Goal: Task Accomplishment & Management: Manage account settings

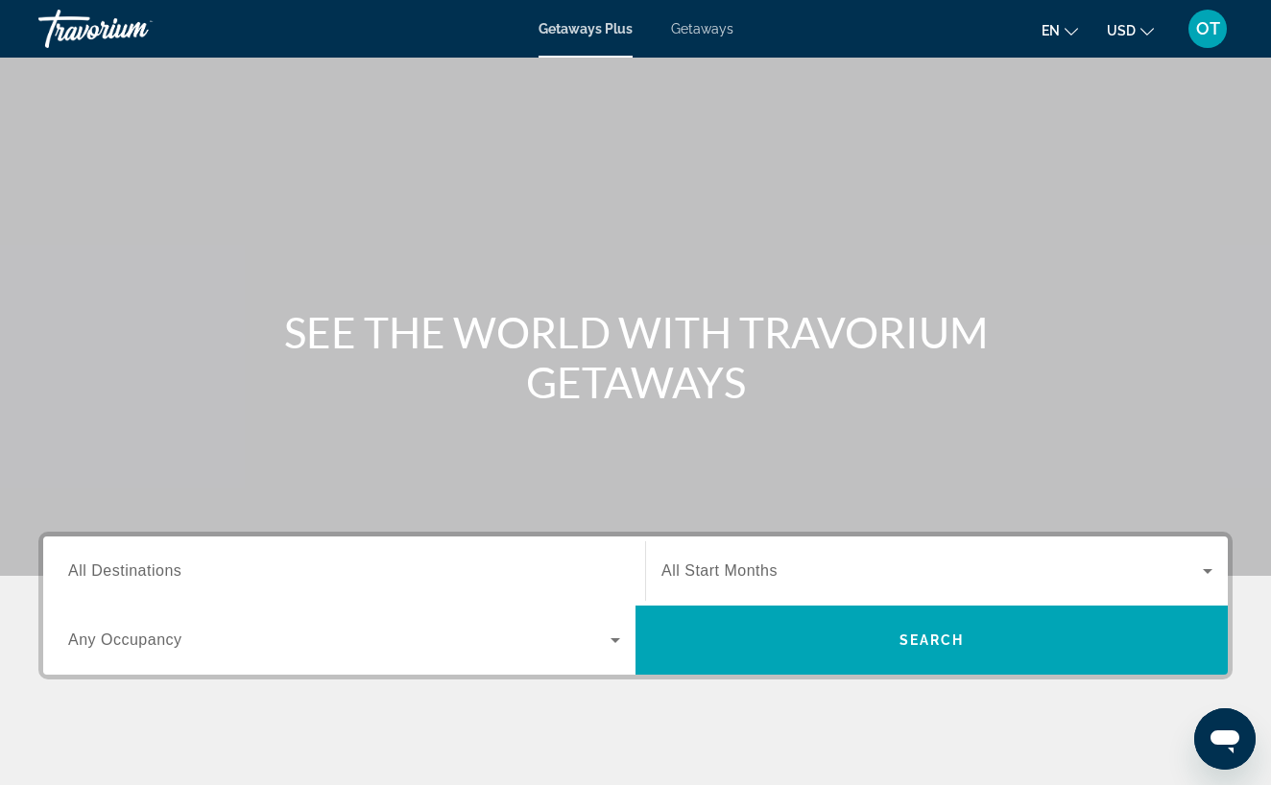
click at [1207, 36] on span "OT" at bounding box center [1208, 28] width 24 height 19
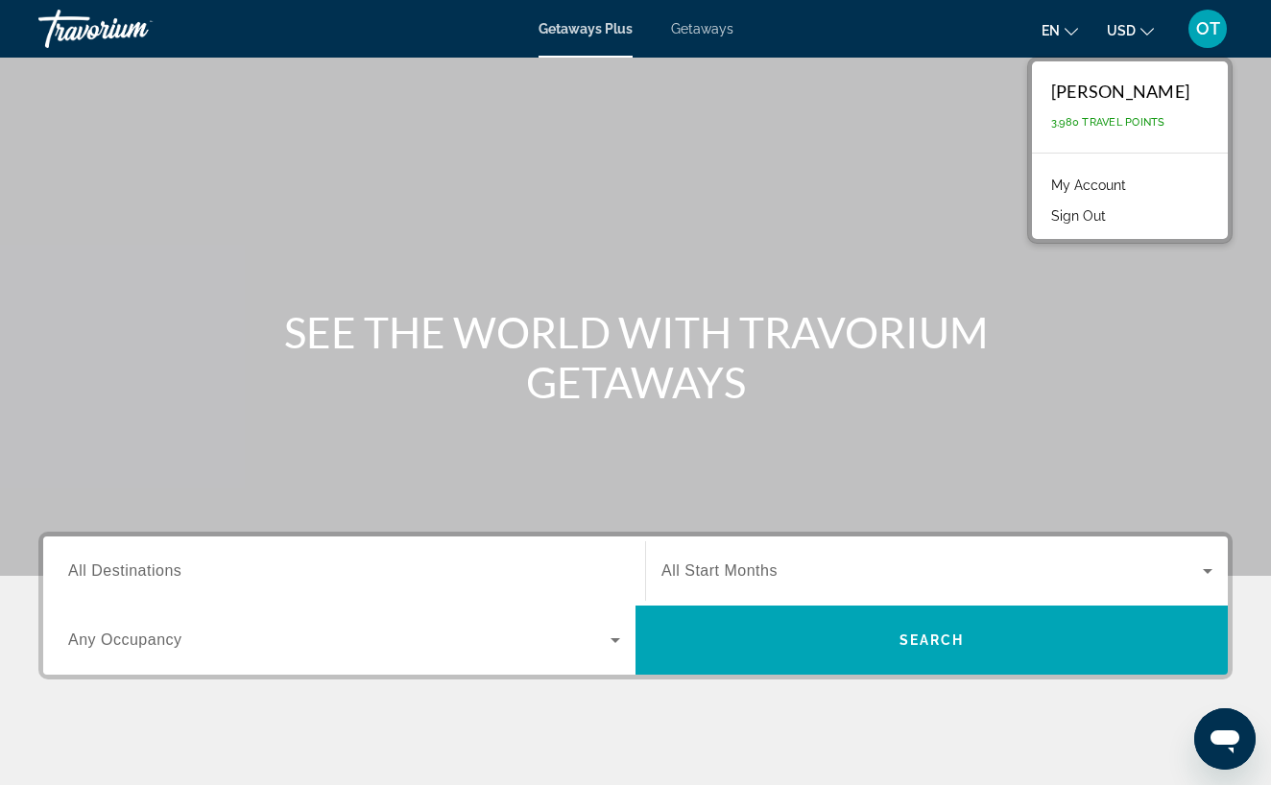
click at [1117, 183] on link "My Account" at bounding box center [1088, 185] width 94 height 25
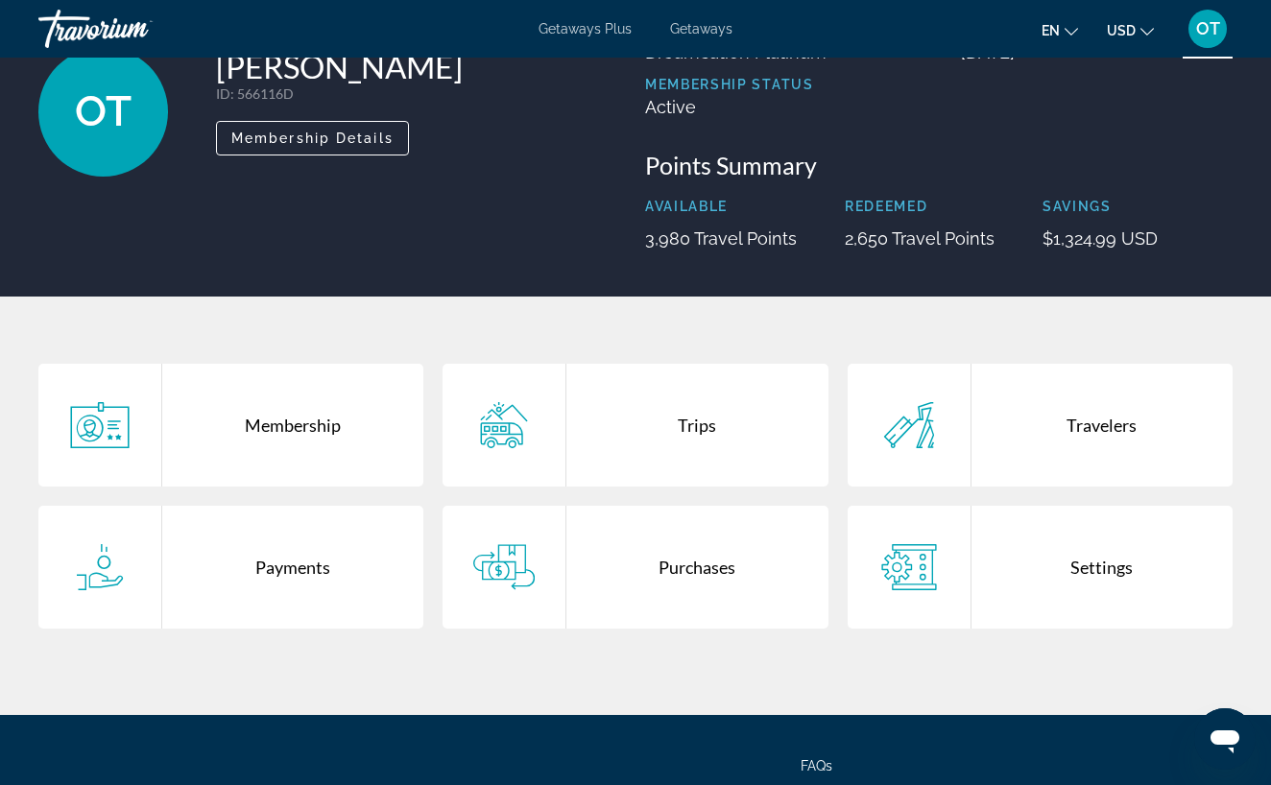
scroll to position [135, 0]
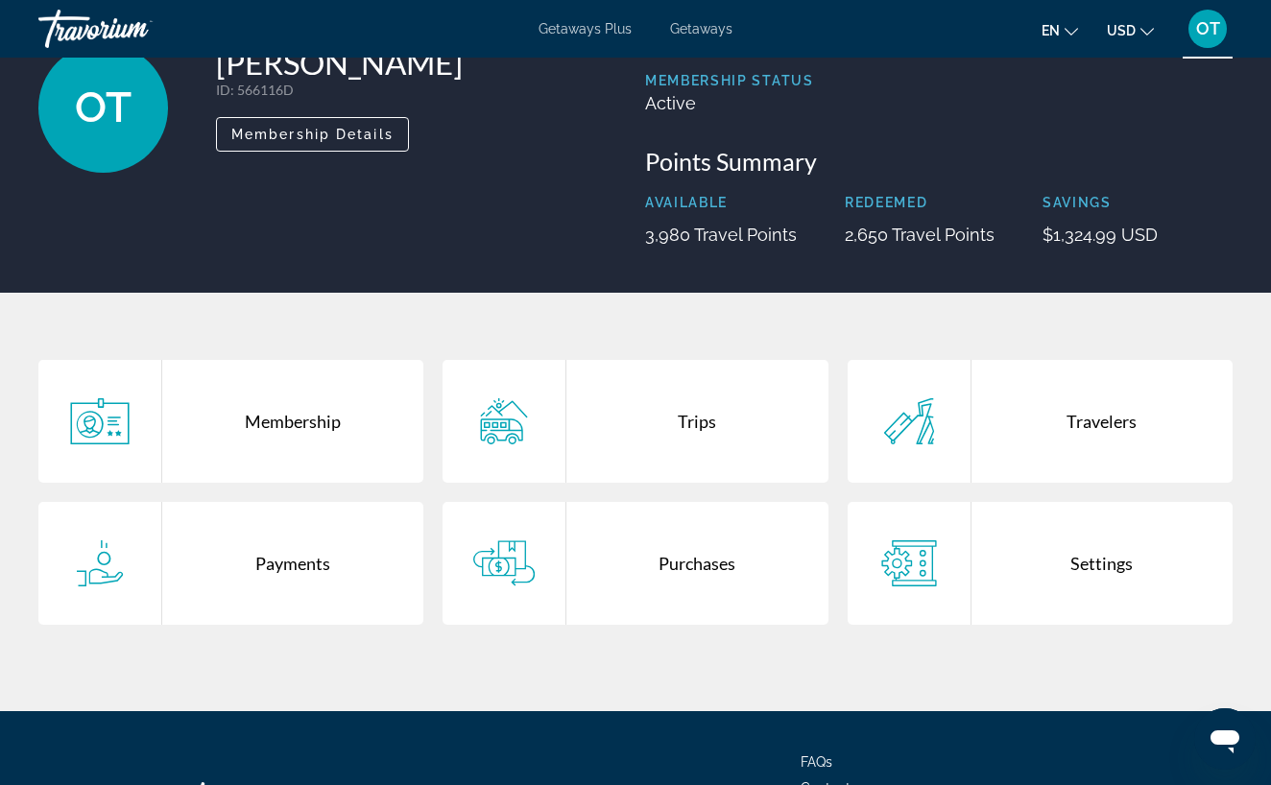
click at [1088, 417] on div "Travelers" at bounding box center [1101, 421] width 261 height 123
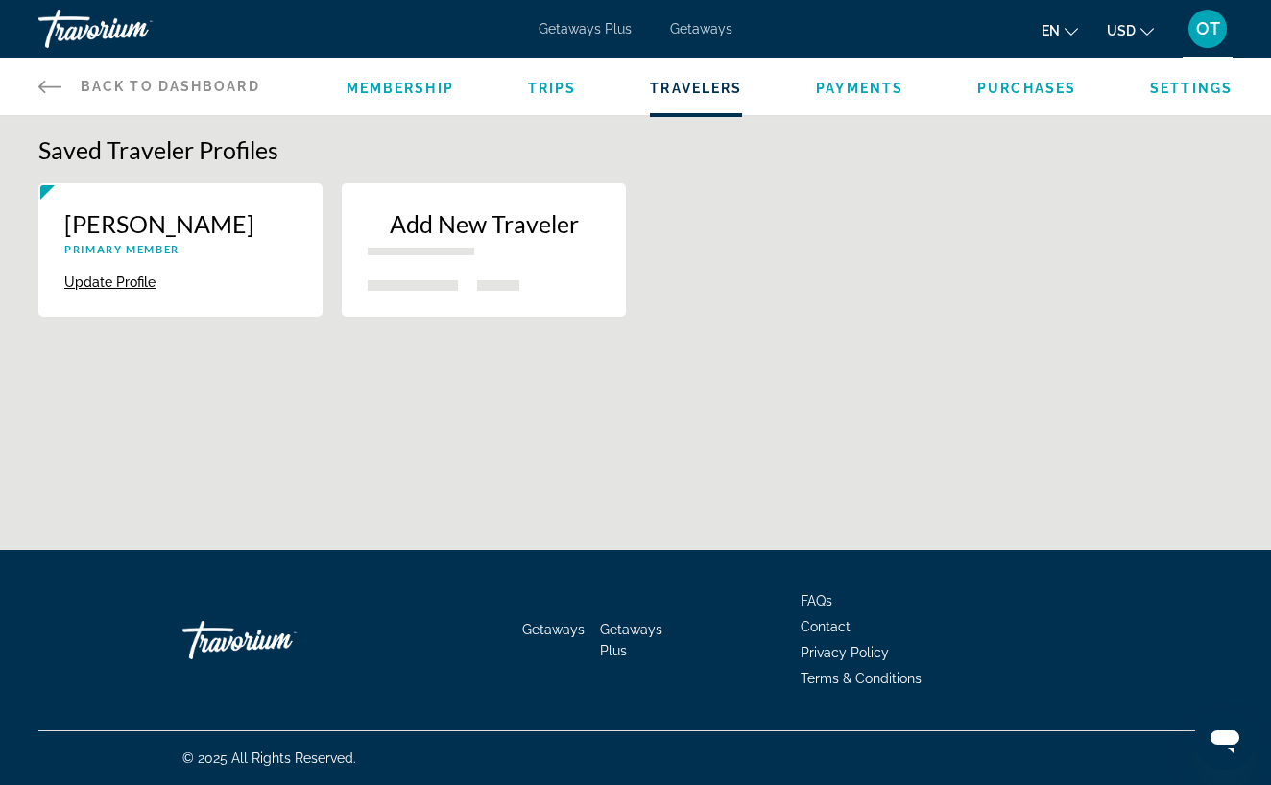
click at [254, 272] on div "Update Profile Delete" at bounding box center [180, 280] width 232 height 21
click at [205, 281] on div "Update Profile Delete" at bounding box center [180, 280] width 232 height 21
click at [52, 85] on icon "Main content" at bounding box center [49, 86] width 23 height 23
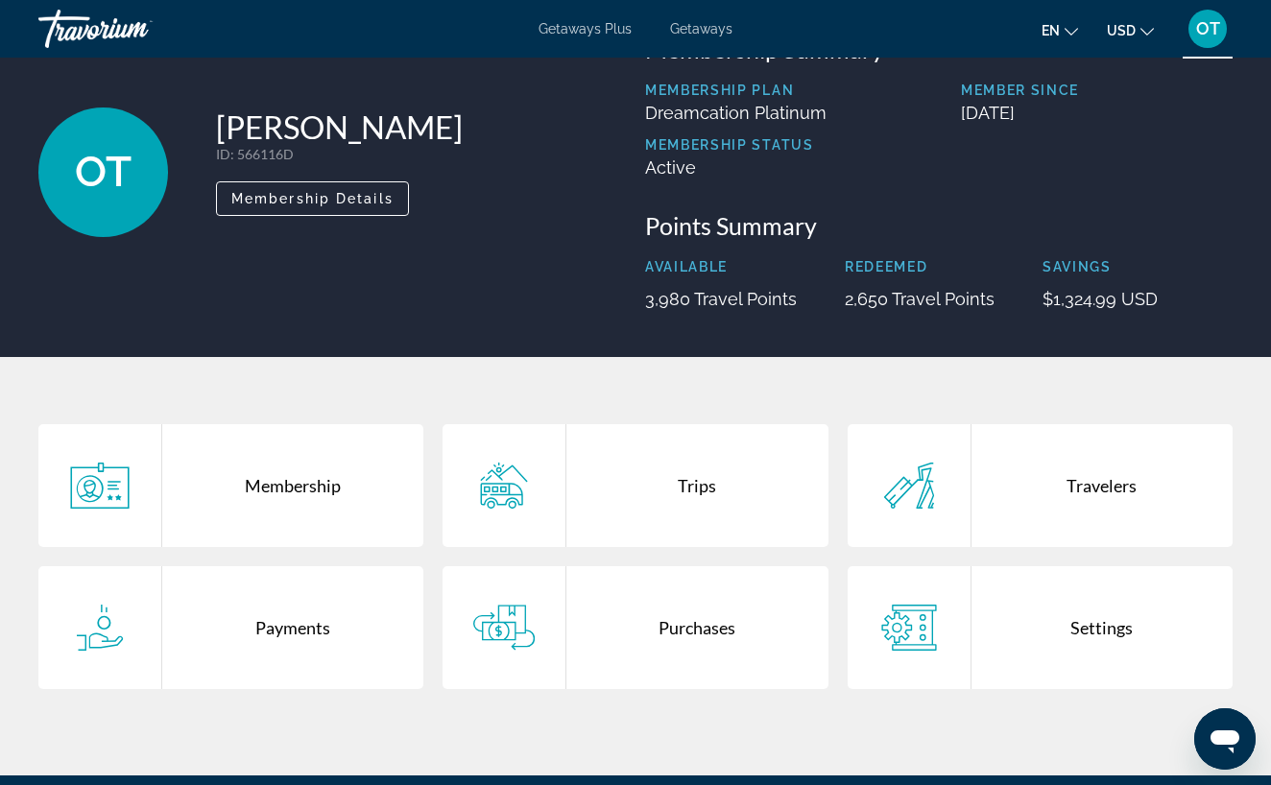
scroll to position [95, 0]
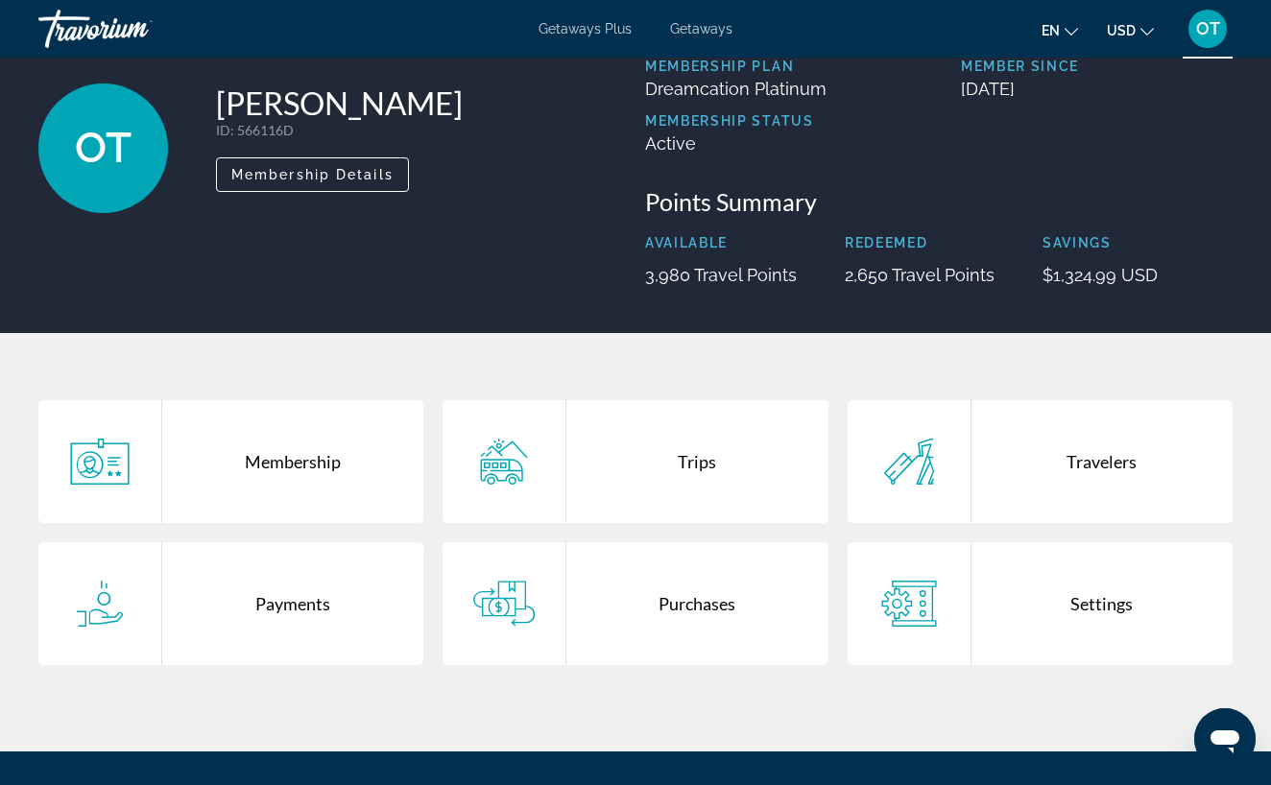
click at [705, 465] on div "Trips" at bounding box center [696, 461] width 261 height 123
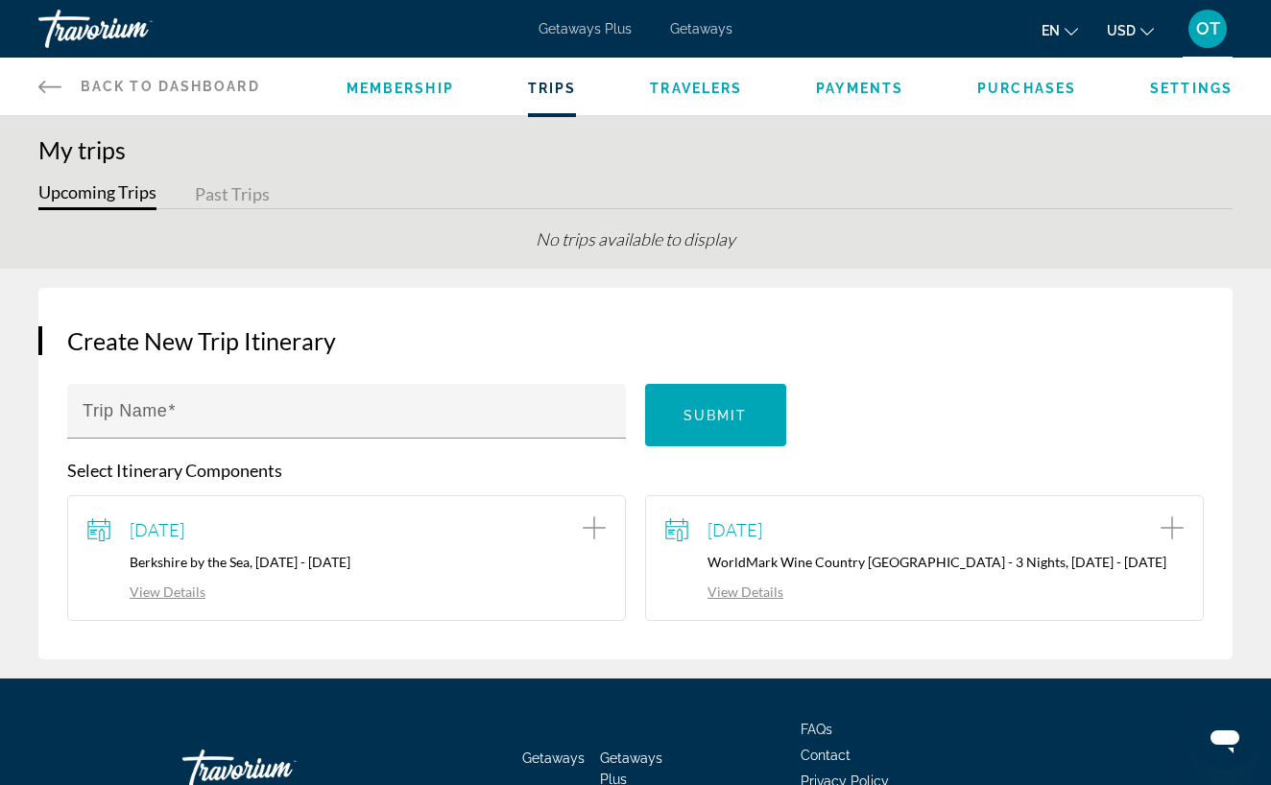
click at [1171, 531] on icon "Add item to trip" at bounding box center [1171, 527] width 23 height 23
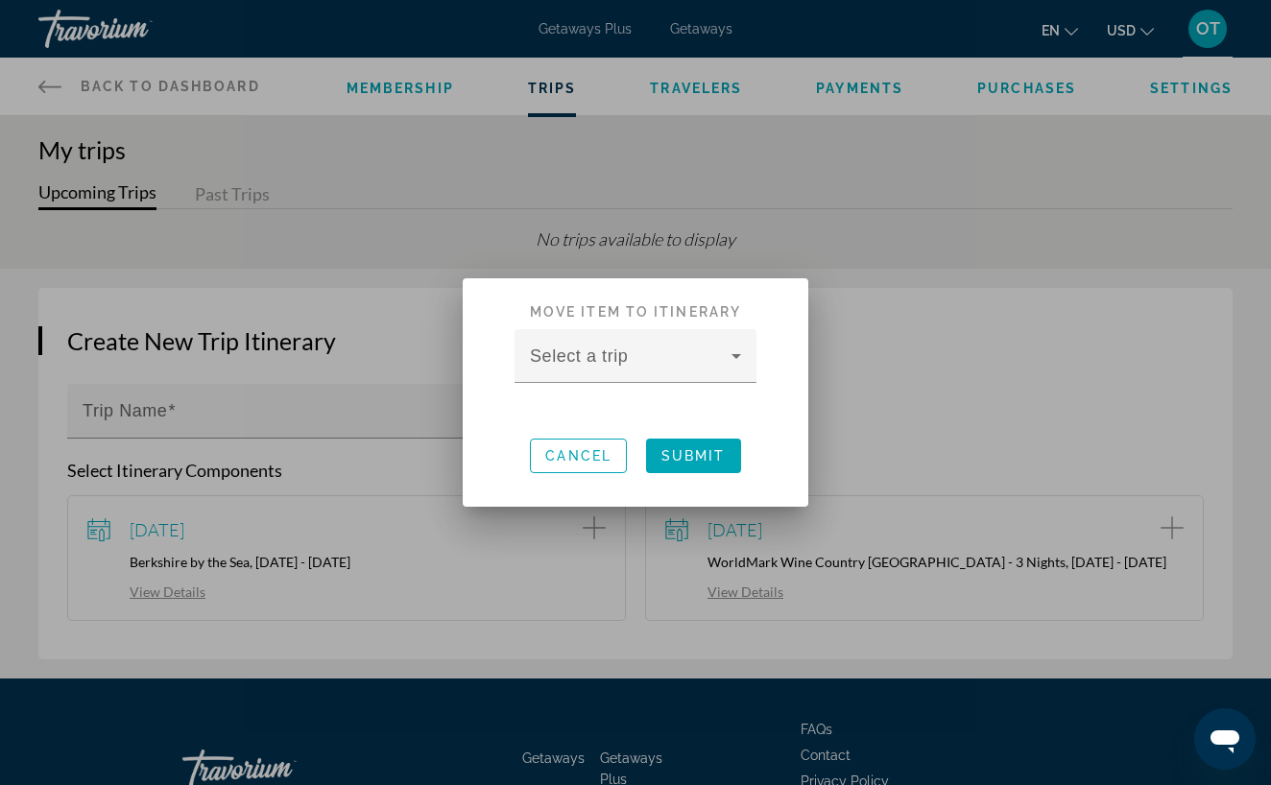
click at [881, 428] on div at bounding box center [635, 392] width 1271 height 785
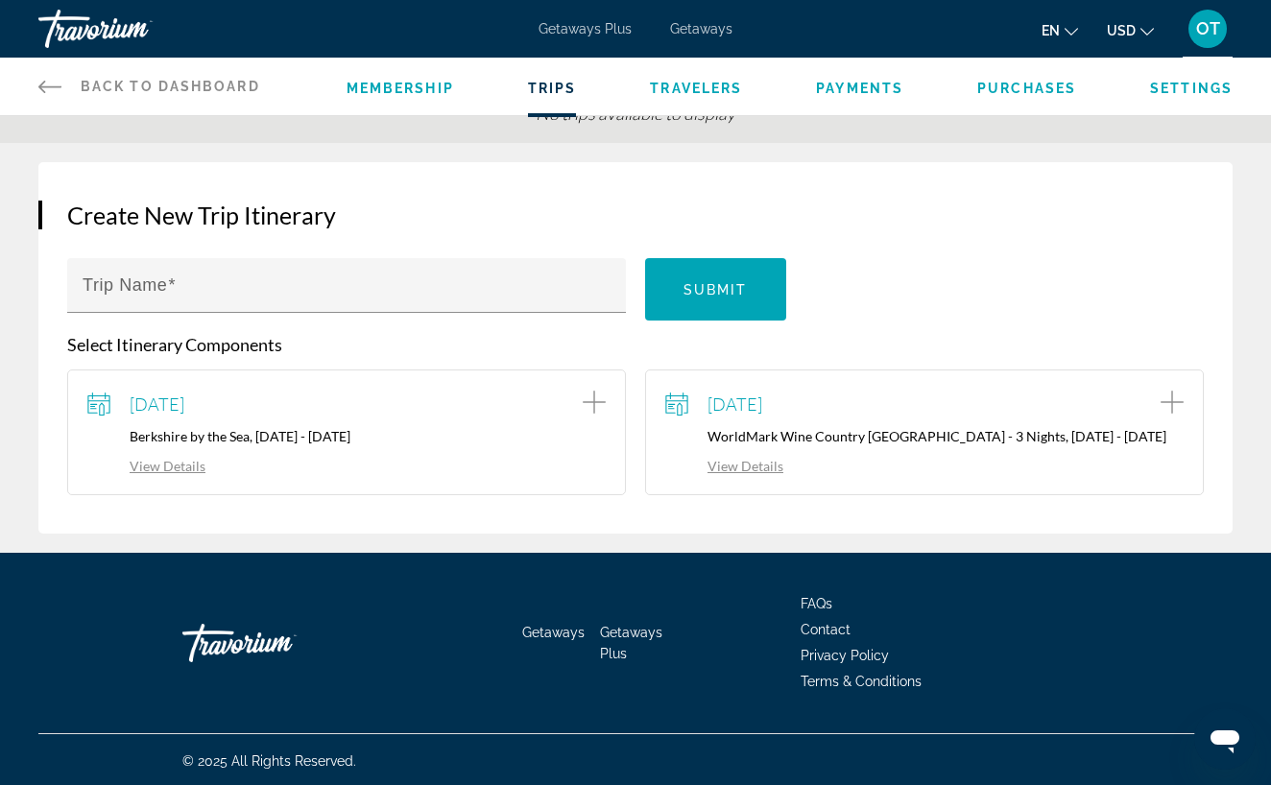
scroll to position [131, 0]
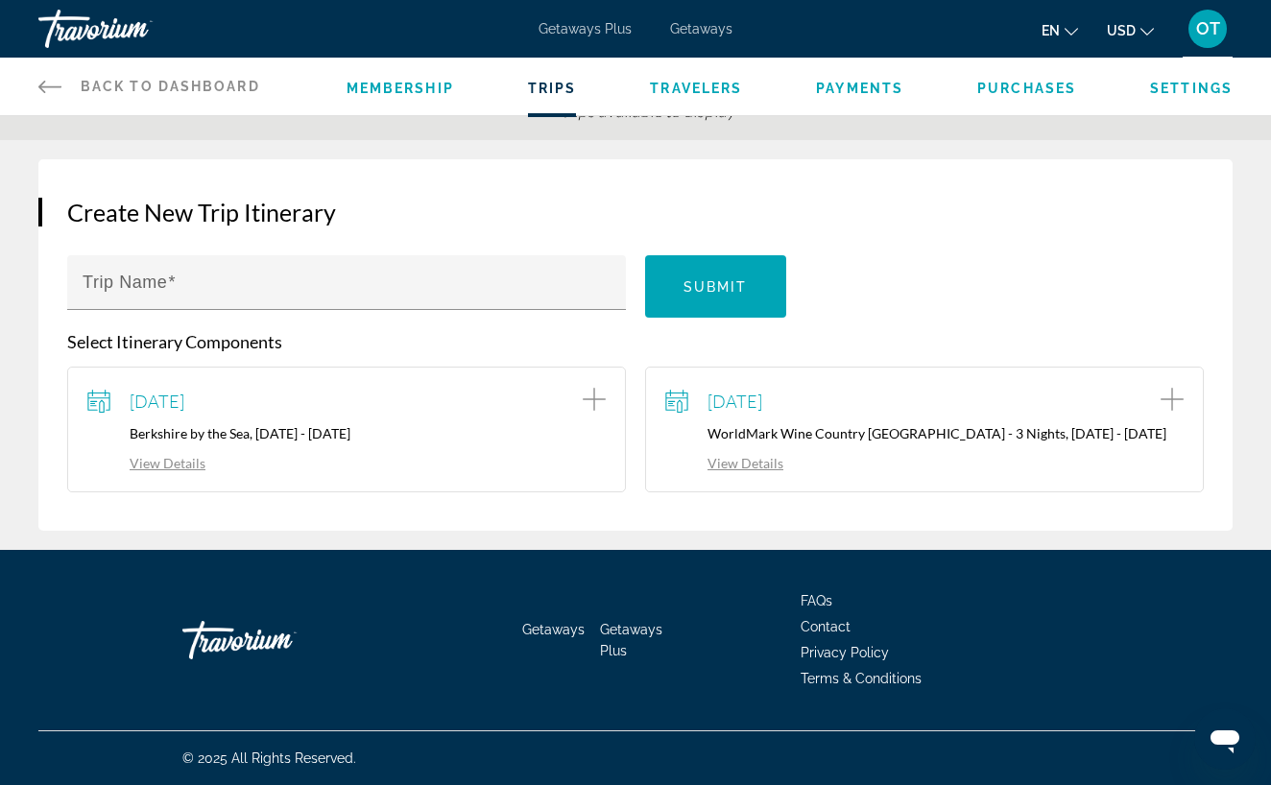
click at [746, 466] on link "View Details" at bounding box center [724, 463] width 118 height 16
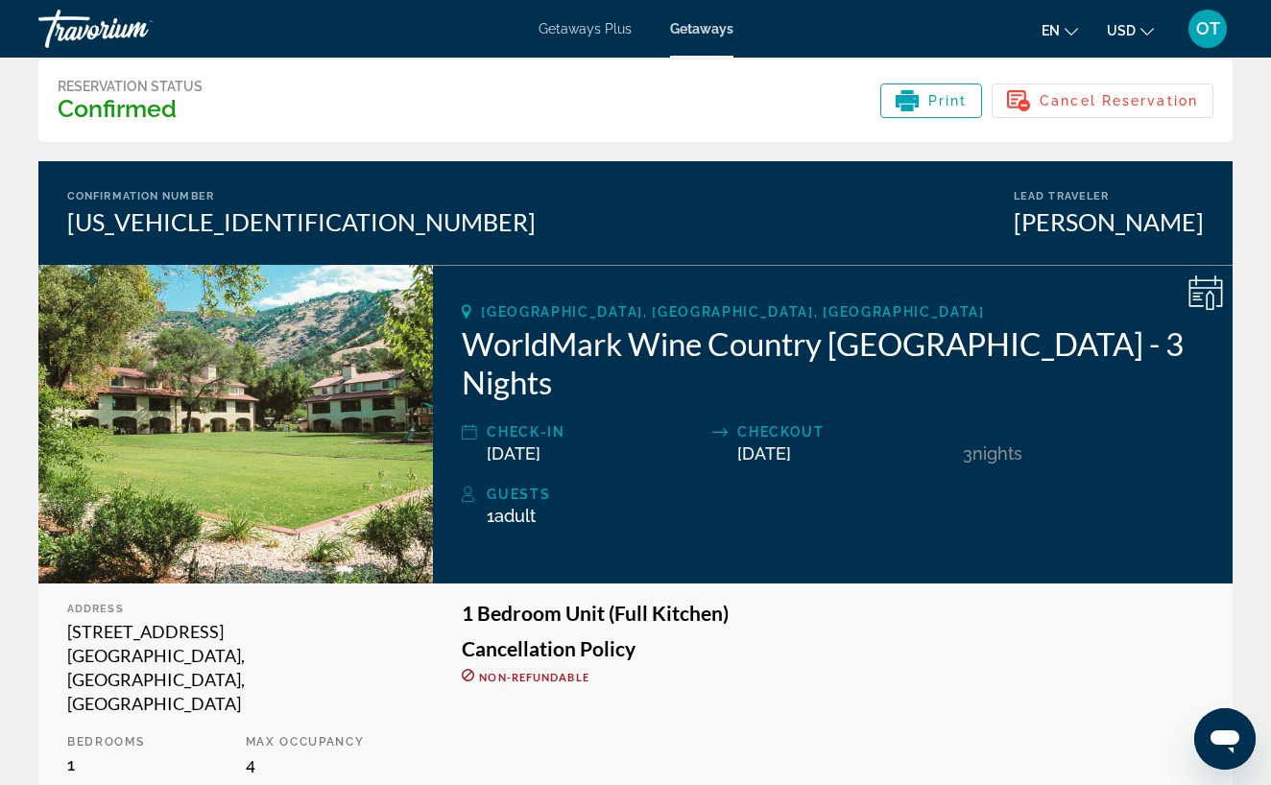
scroll to position [73, 0]
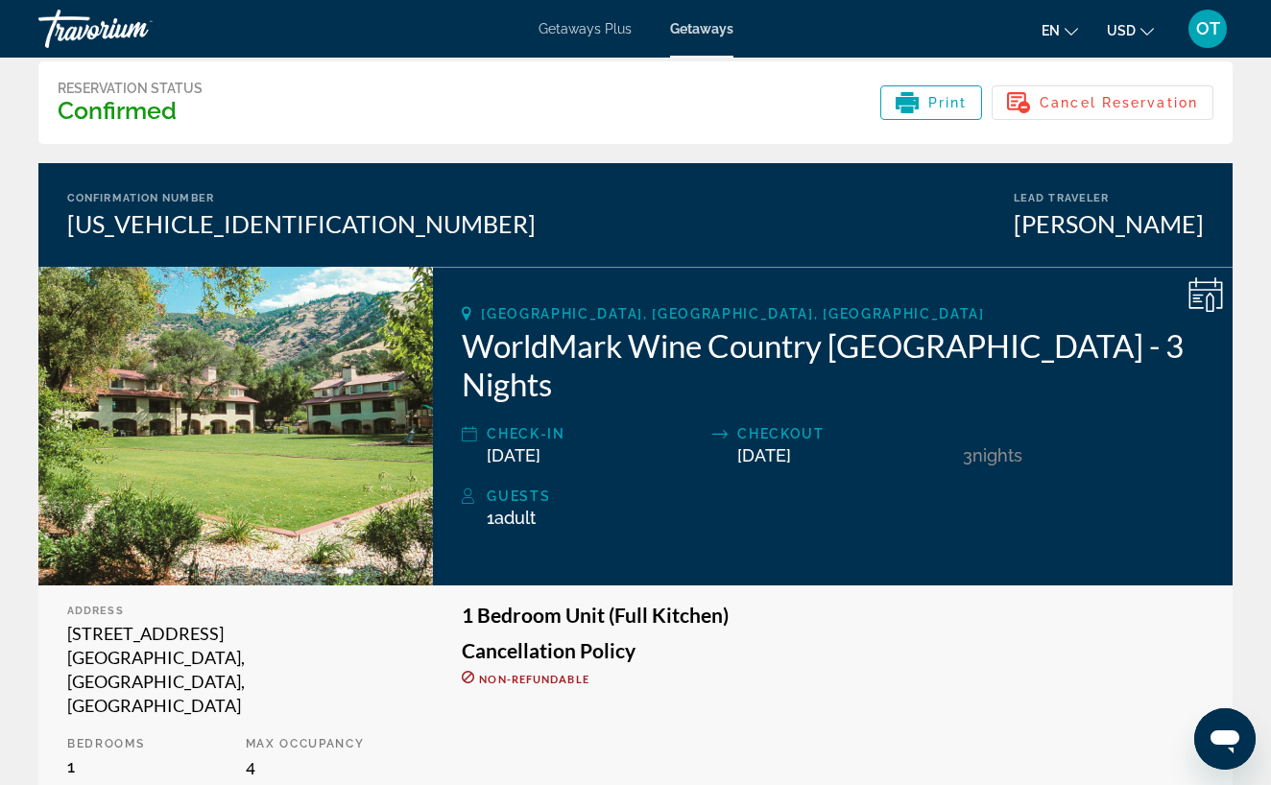
click at [1201, 297] on icon "Main content" at bounding box center [1205, 294] width 35 height 35
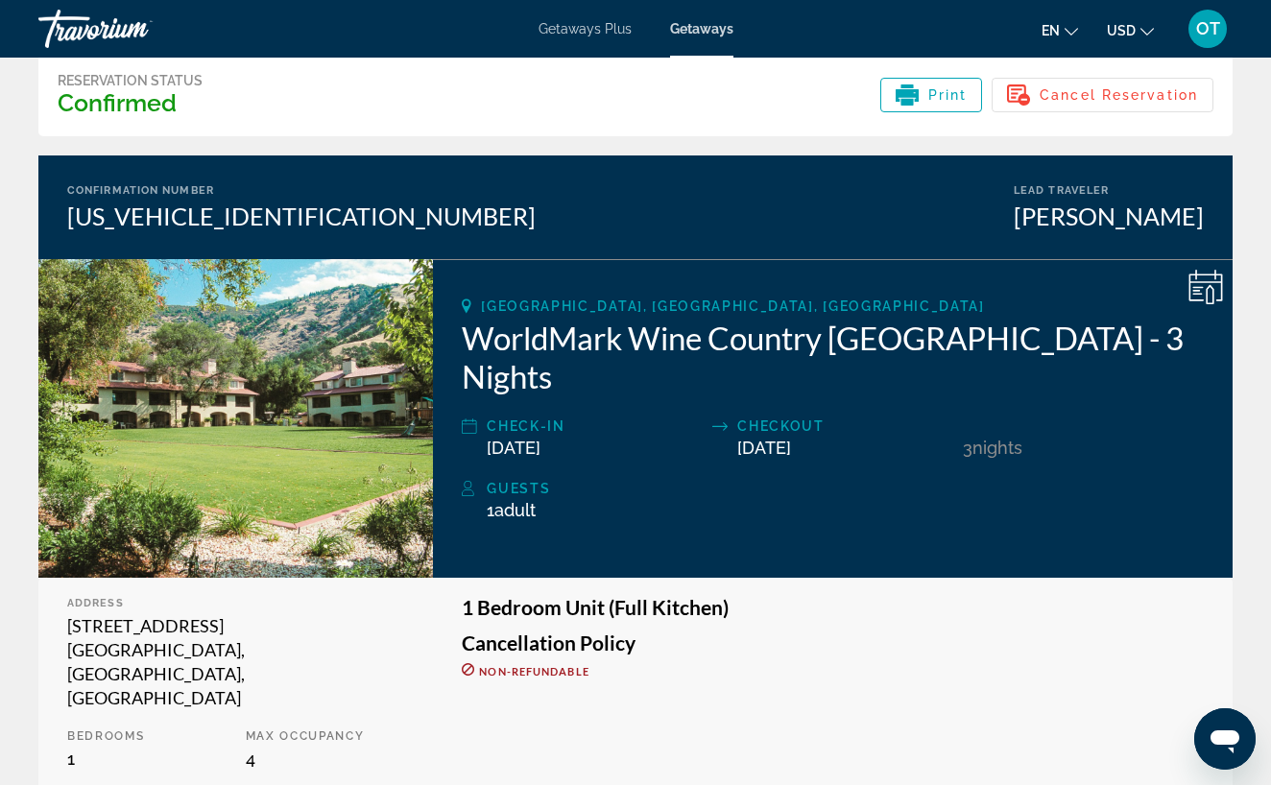
scroll to position [0, 0]
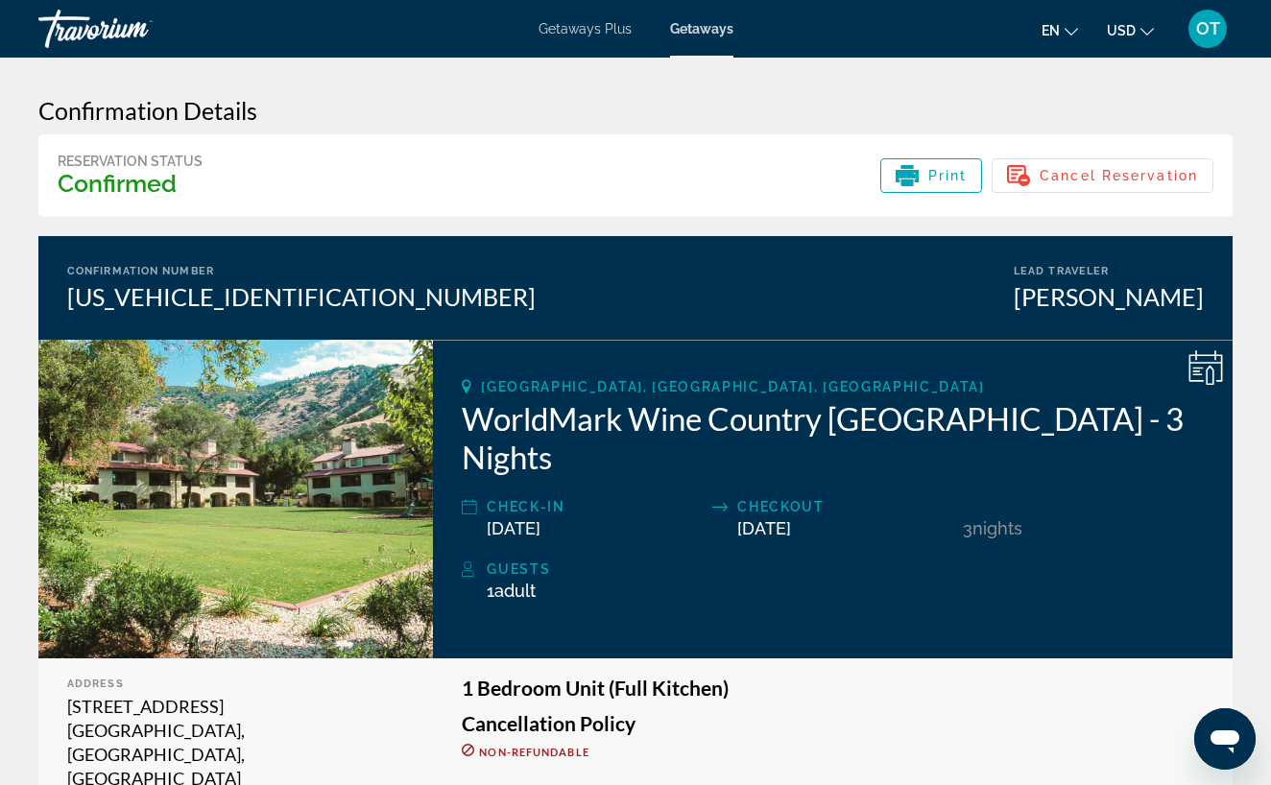
click at [1199, 375] on icon "Main content" at bounding box center [1197, 374] width 10 height 2
click at [1209, 374] on icon "Main content" at bounding box center [1205, 367] width 35 height 35
click at [845, 495] on div "Checkout" at bounding box center [845, 506] width 216 height 23
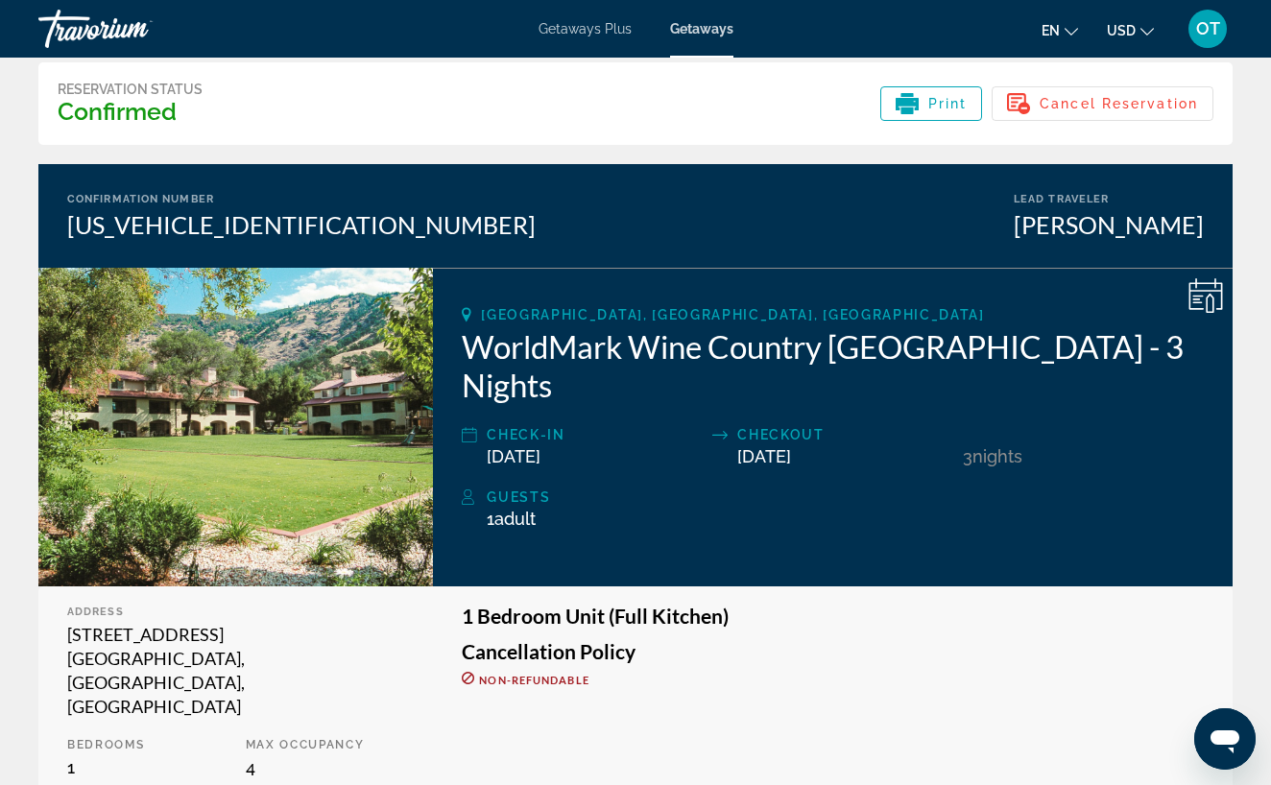
scroll to position [73, 0]
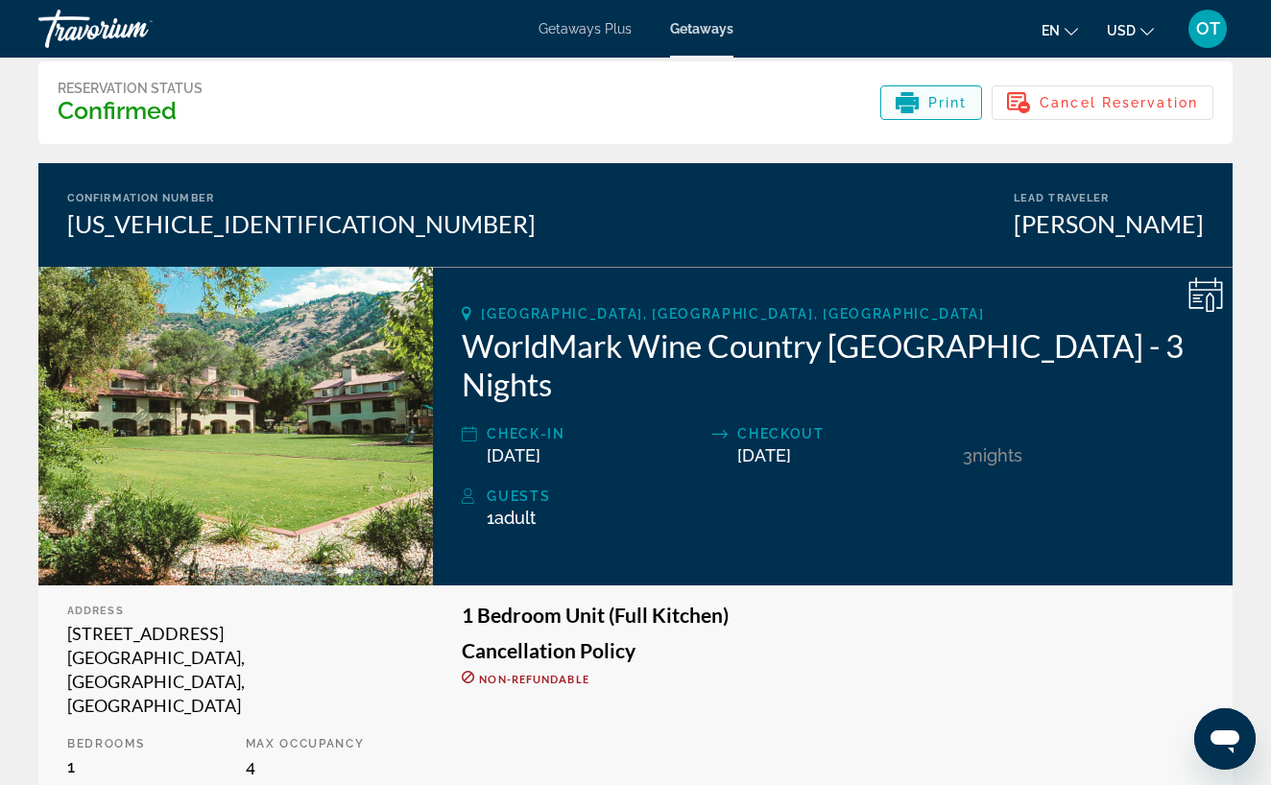
click at [934, 101] on span "Print" at bounding box center [947, 102] width 39 height 15
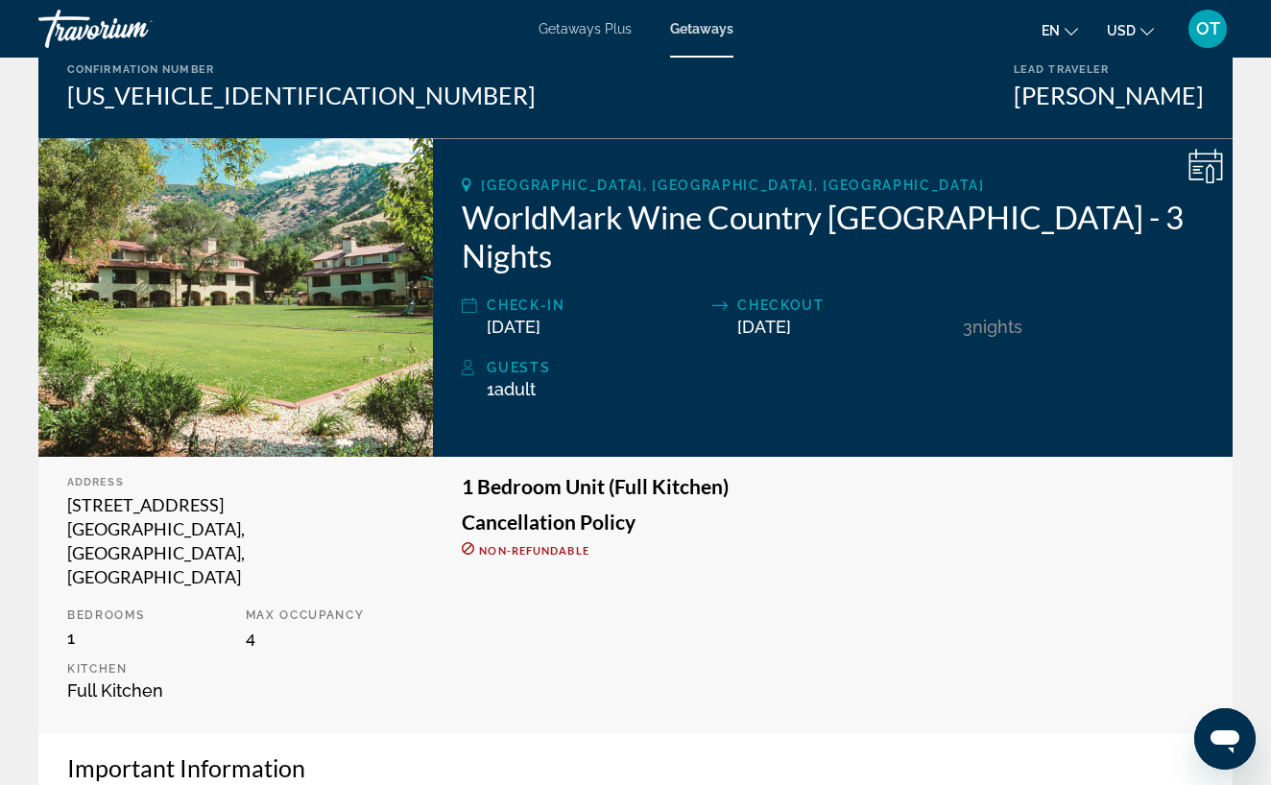
scroll to position [0, 0]
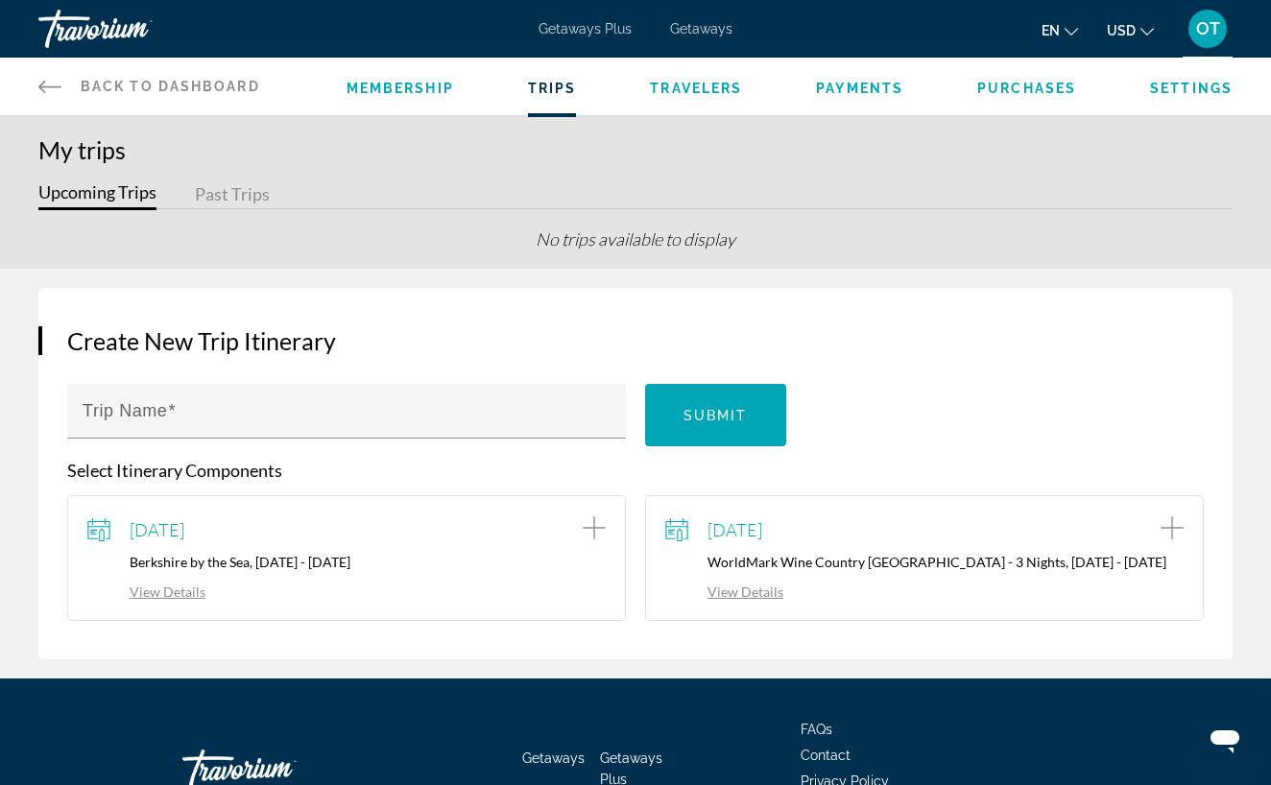
click at [164, 592] on link "View Details" at bounding box center [146, 592] width 118 height 16
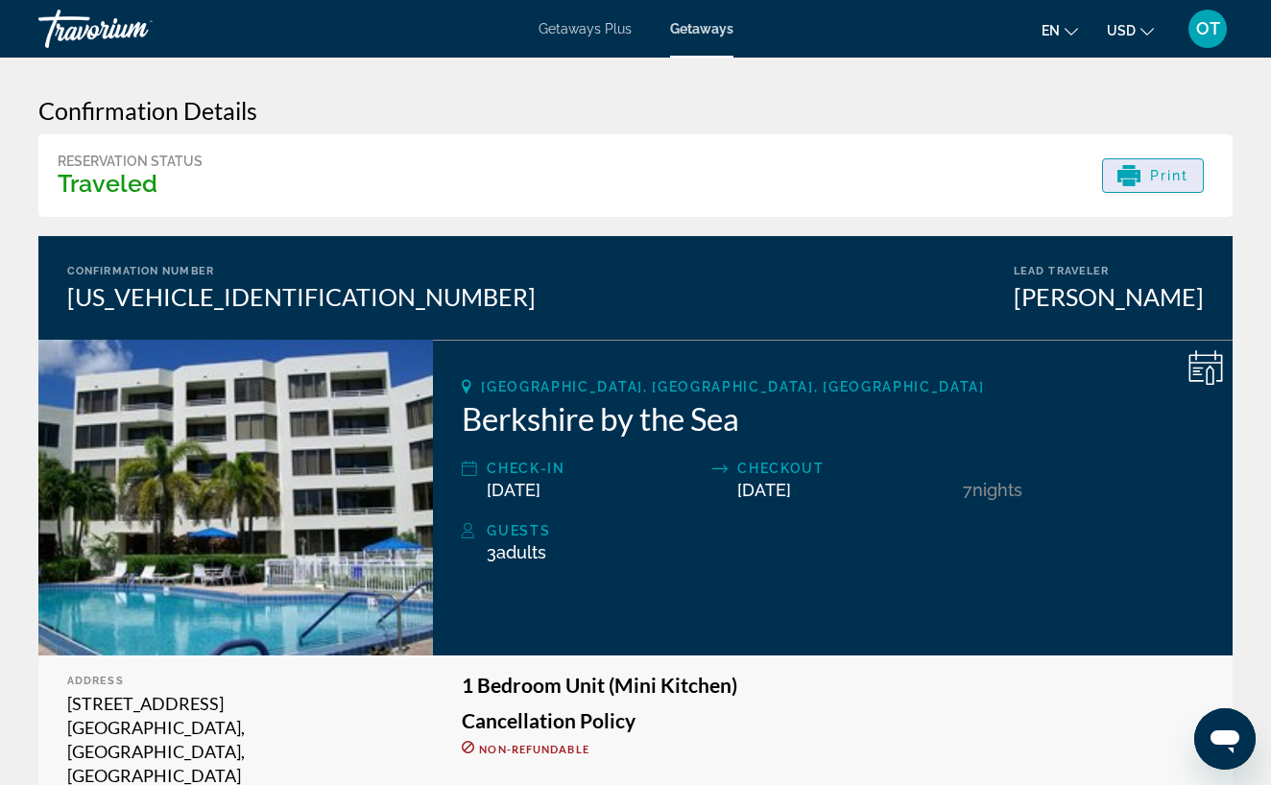
click at [1134, 168] on icon "Main content" at bounding box center [1128, 175] width 23 height 23
click at [1208, 360] on icon "Main content" at bounding box center [1205, 367] width 35 height 35
click at [1208, 362] on icon "Main content" at bounding box center [1205, 367] width 35 height 35
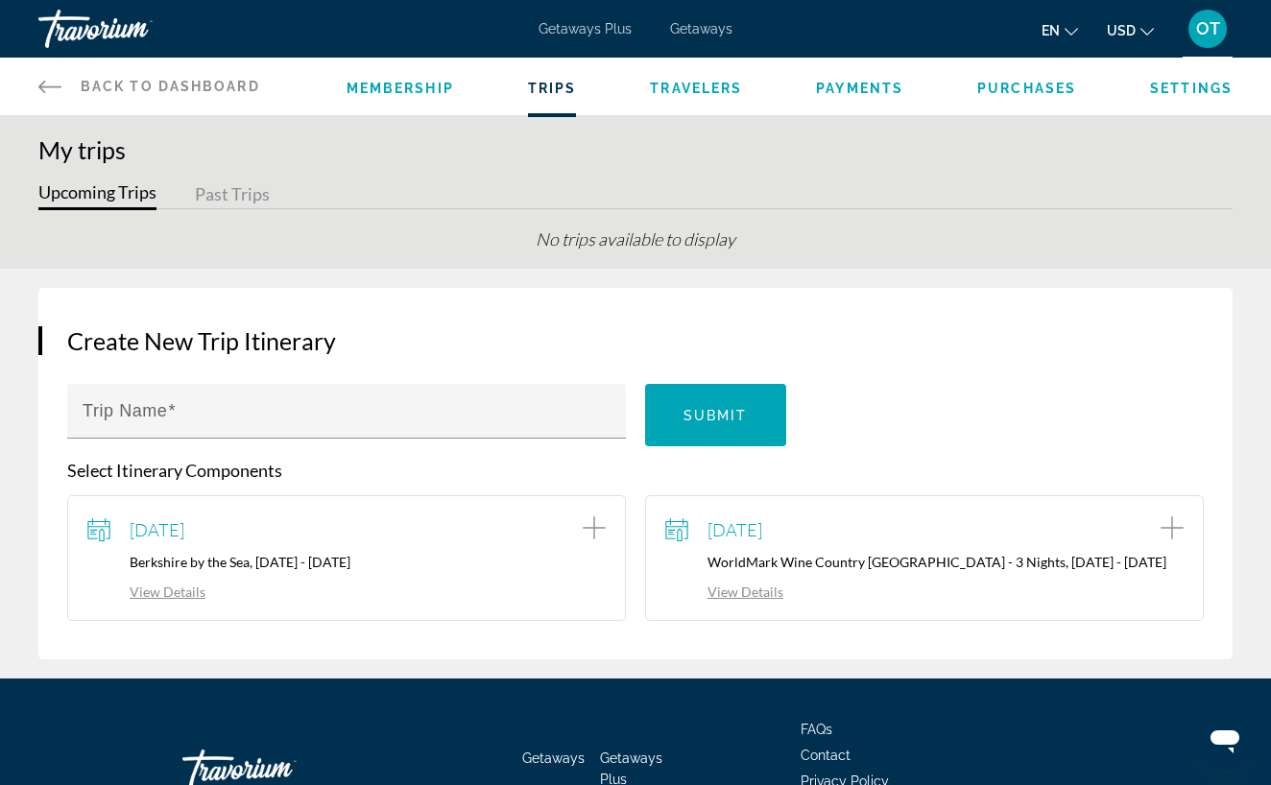
click at [752, 597] on link "View Details" at bounding box center [724, 592] width 118 height 16
click at [374, 89] on span "Membership" at bounding box center [399, 88] width 107 height 15
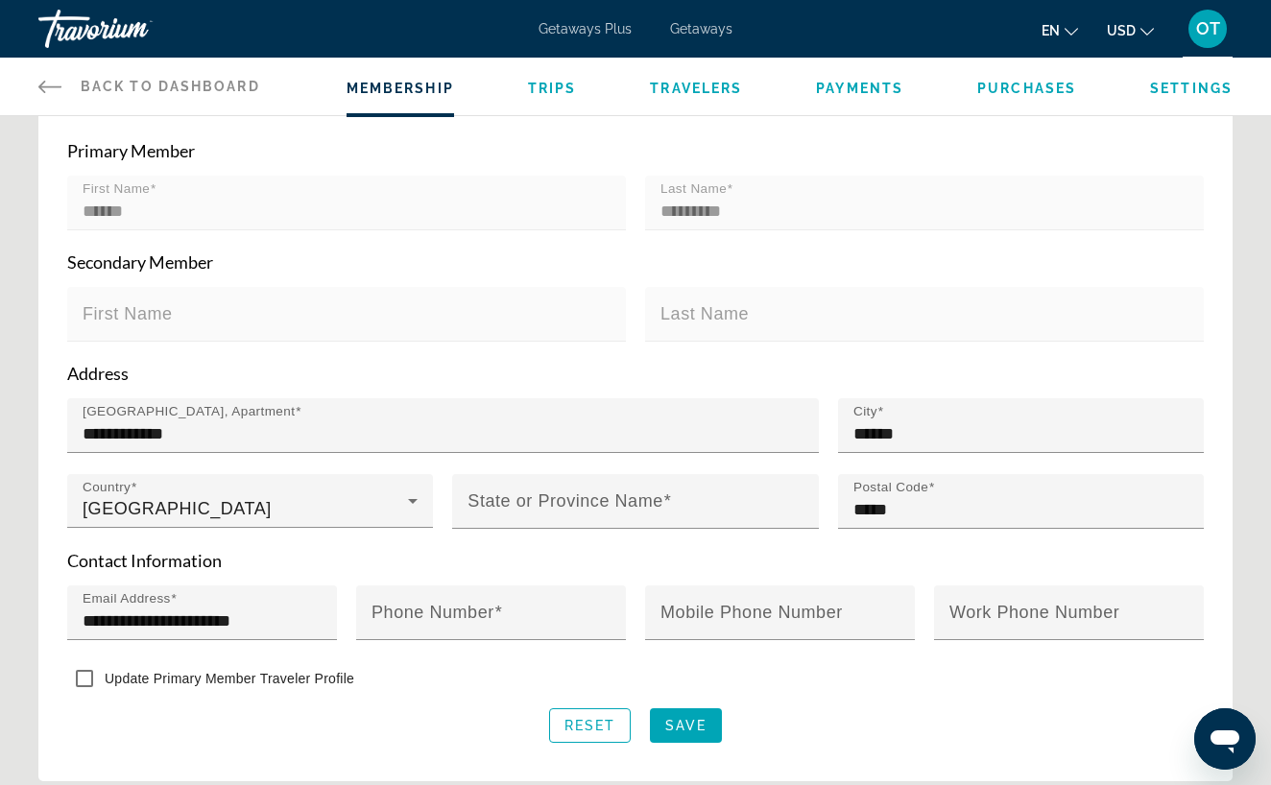
scroll to position [449, 0]
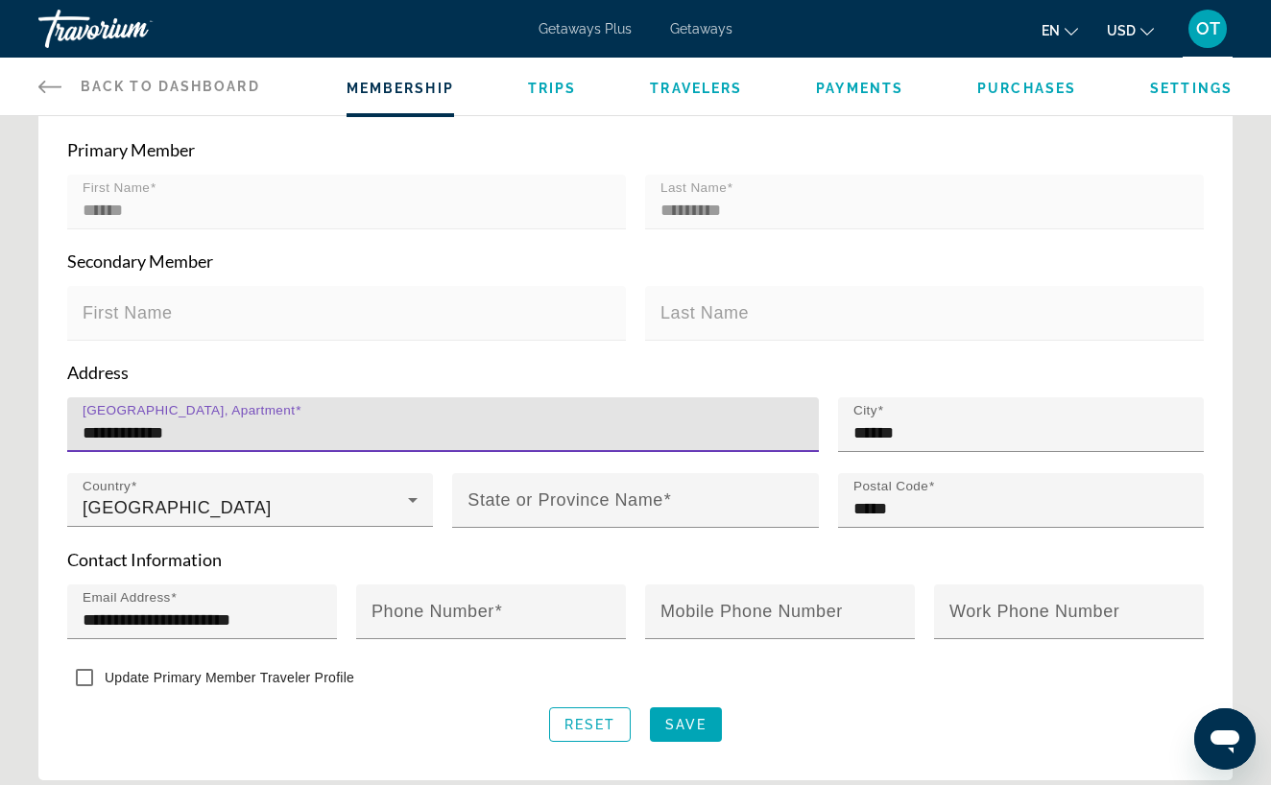
click at [809, 434] on input "**********" at bounding box center [449, 432] width 732 height 23
click at [806, 431] on input "**********" at bounding box center [449, 432] width 732 height 23
click at [797, 430] on input "**********" at bounding box center [449, 432] width 732 height 23
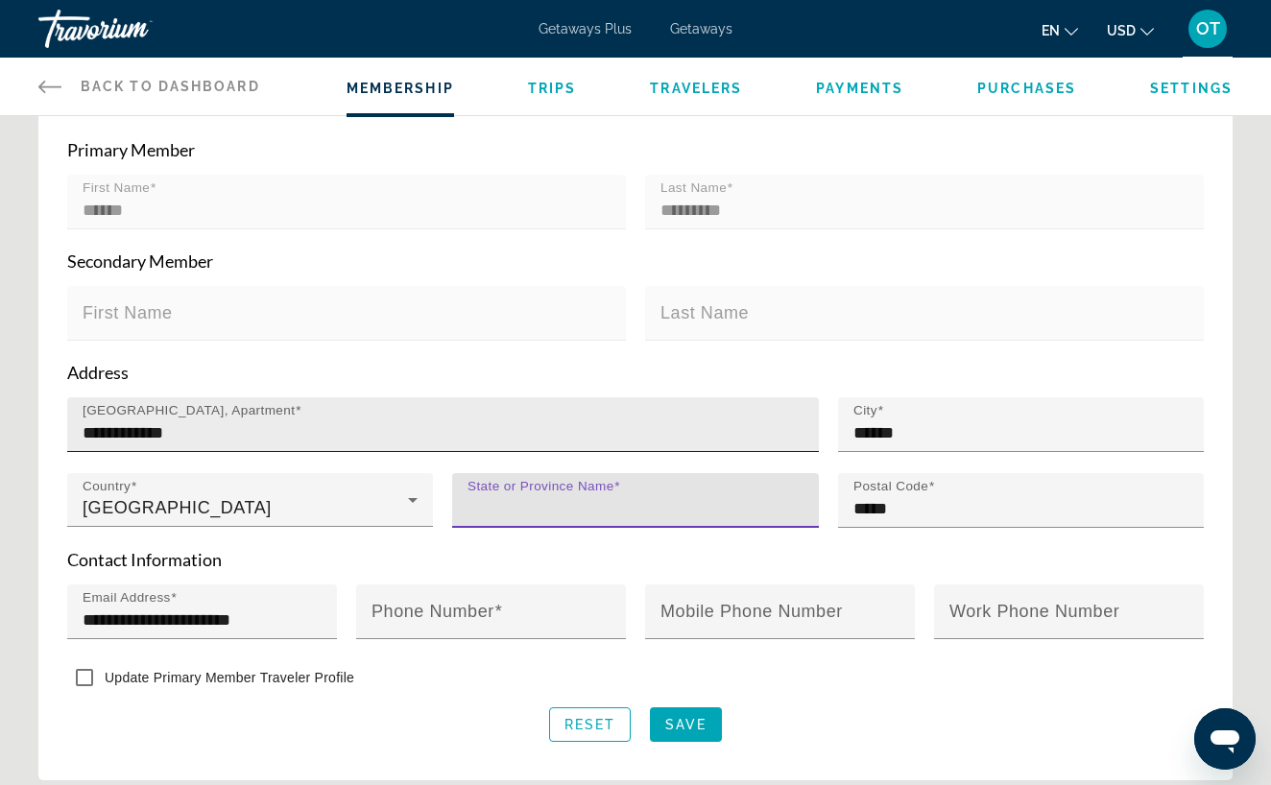
click at [799, 431] on input "**********" at bounding box center [449, 432] width 732 height 23
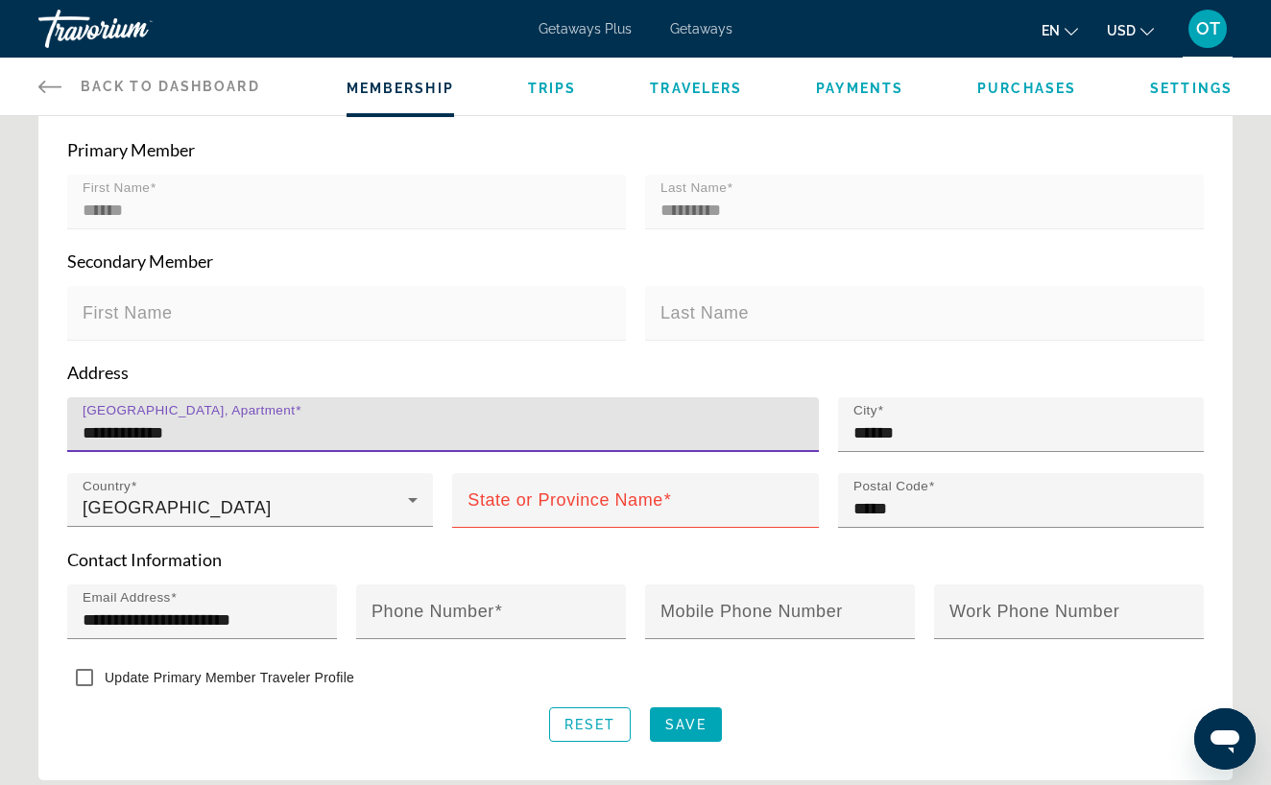
click at [809, 433] on input "**********" at bounding box center [449, 432] width 732 height 23
click at [797, 433] on input "**********" at bounding box center [449, 432] width 732 height 23
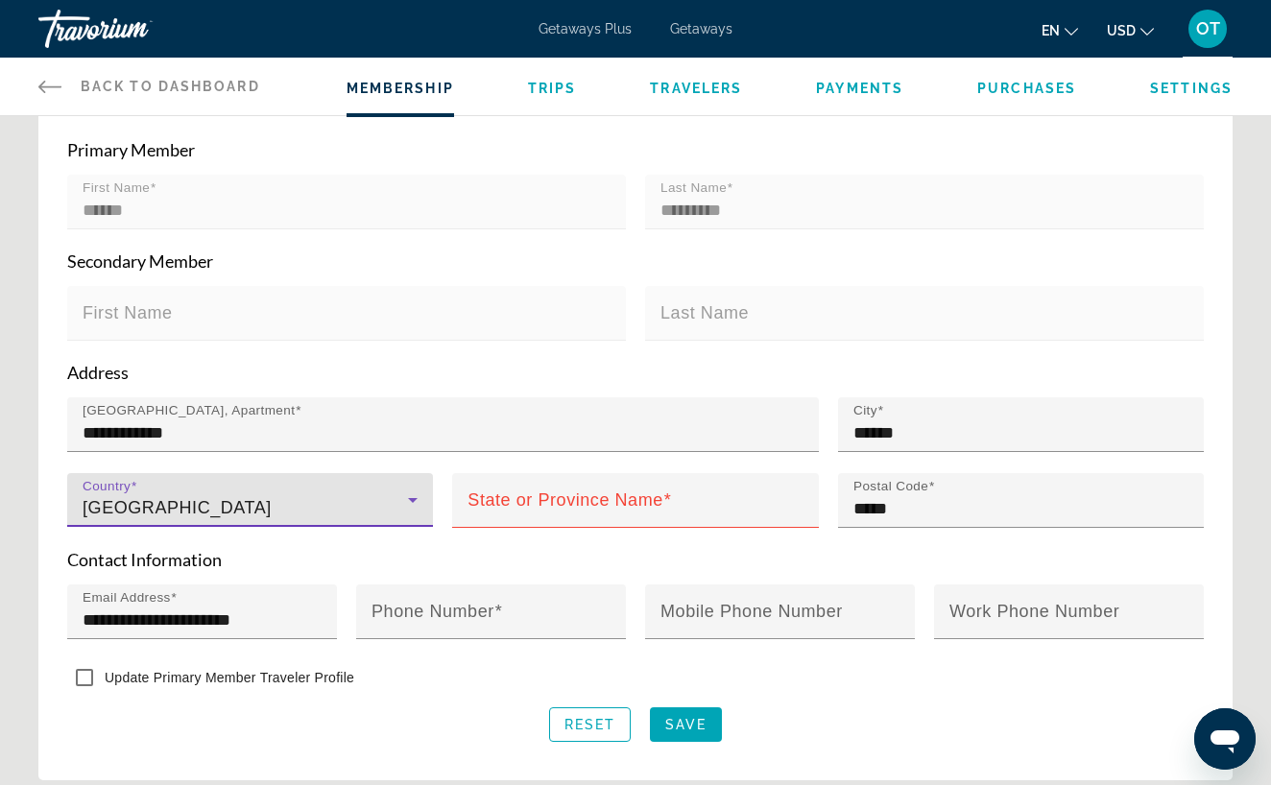
click at [413, 500] on icon "Main content" at bounding box center [413, 500] width 10 height 5
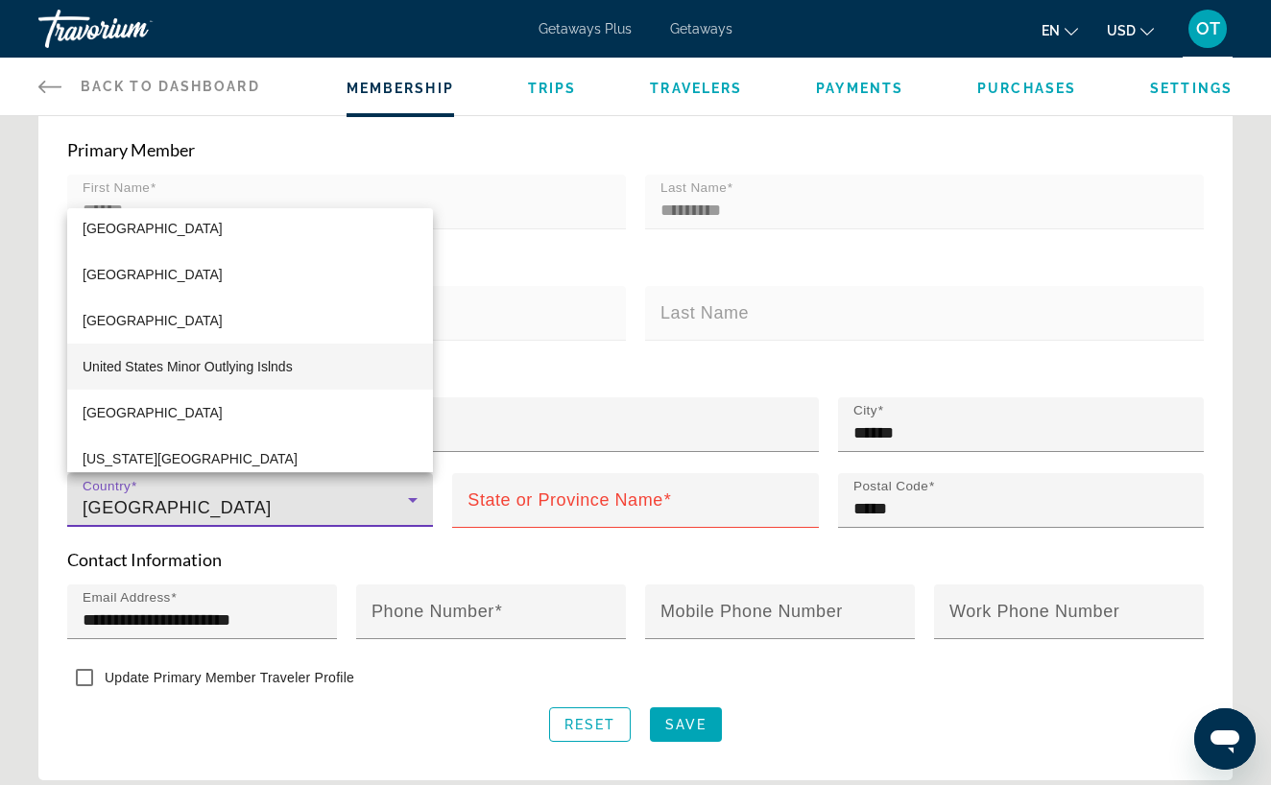
scroll to position [11074, 0]
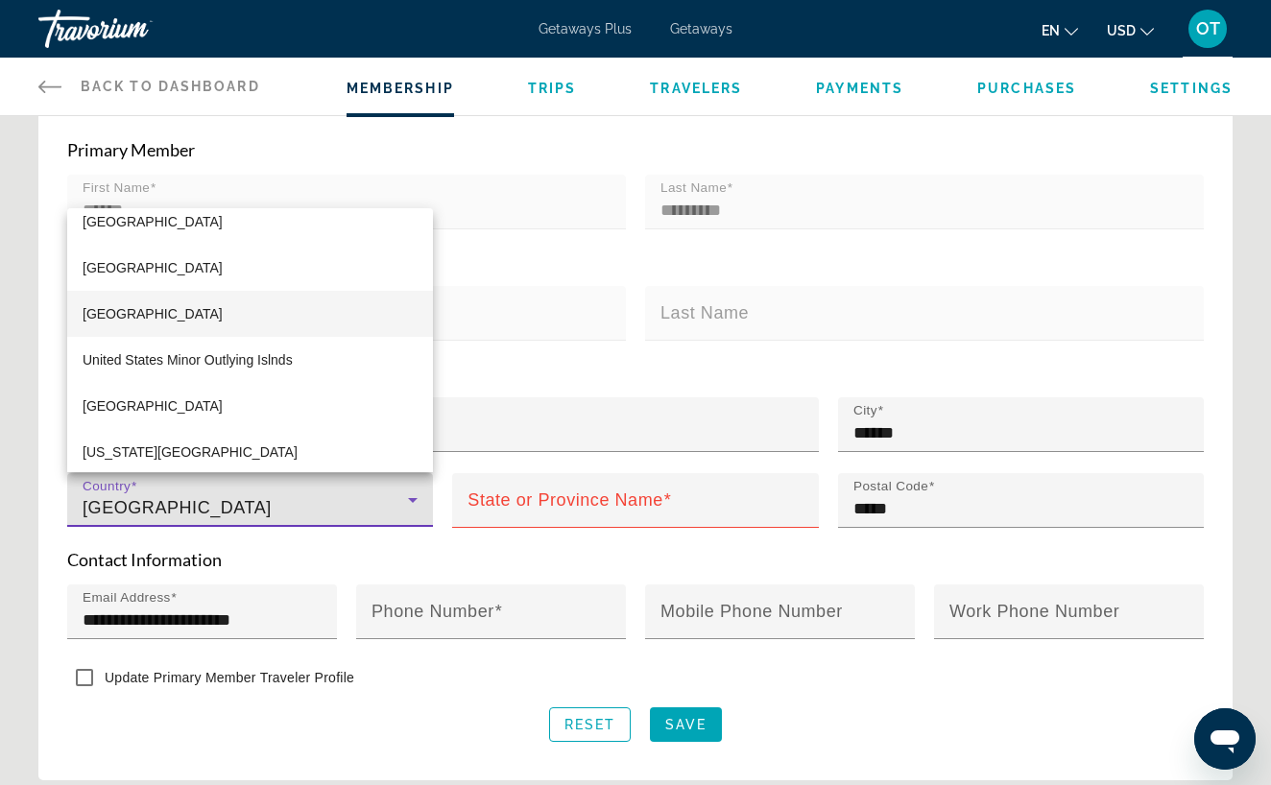
click at [289, 314] on mat-option "[GEOGRAPHIC_DATA]" at bounding box center [250, 314] width 366 height 46
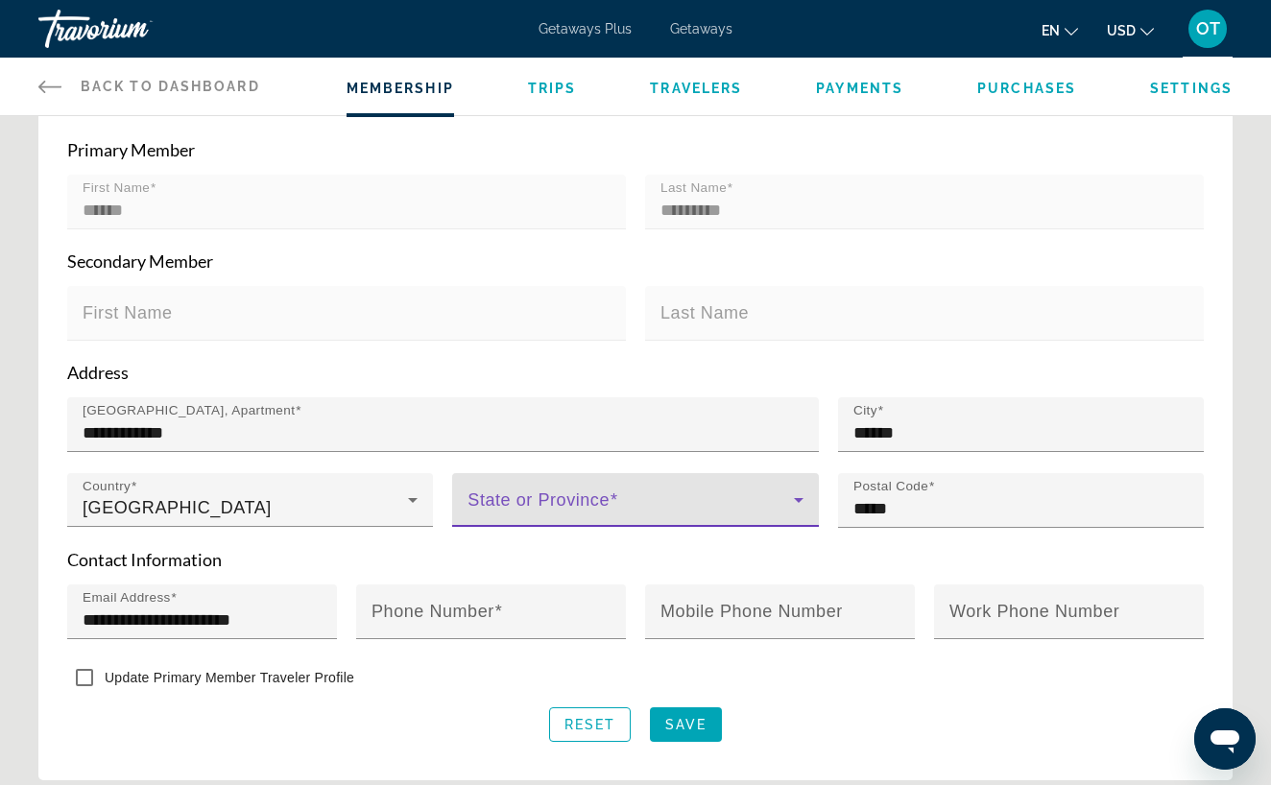
click at [800, 497] on icon "Main content" at bounding box center [798, 500] width 23 height 23
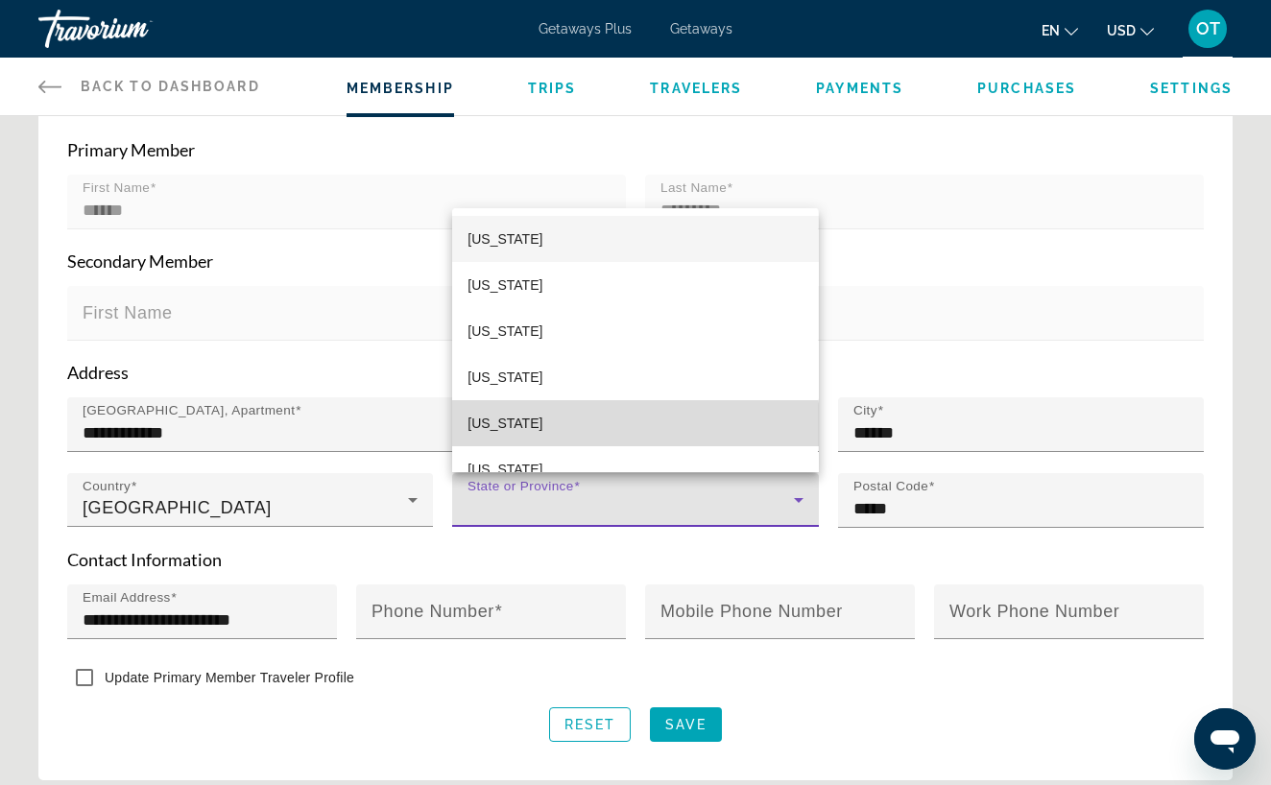
click at [624, 432] on mat-option "[US_STATE]" at bounding box center [635, 423] width 366 height 46
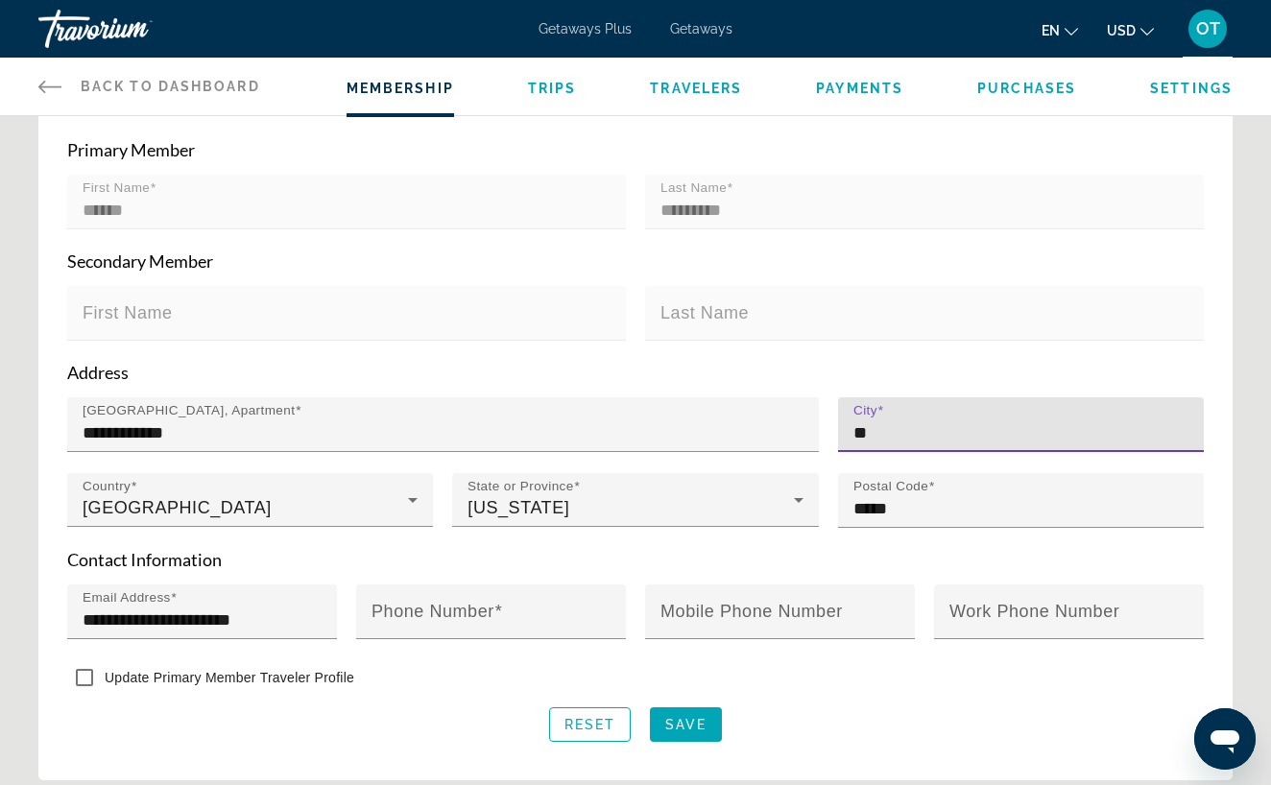
type input "*"
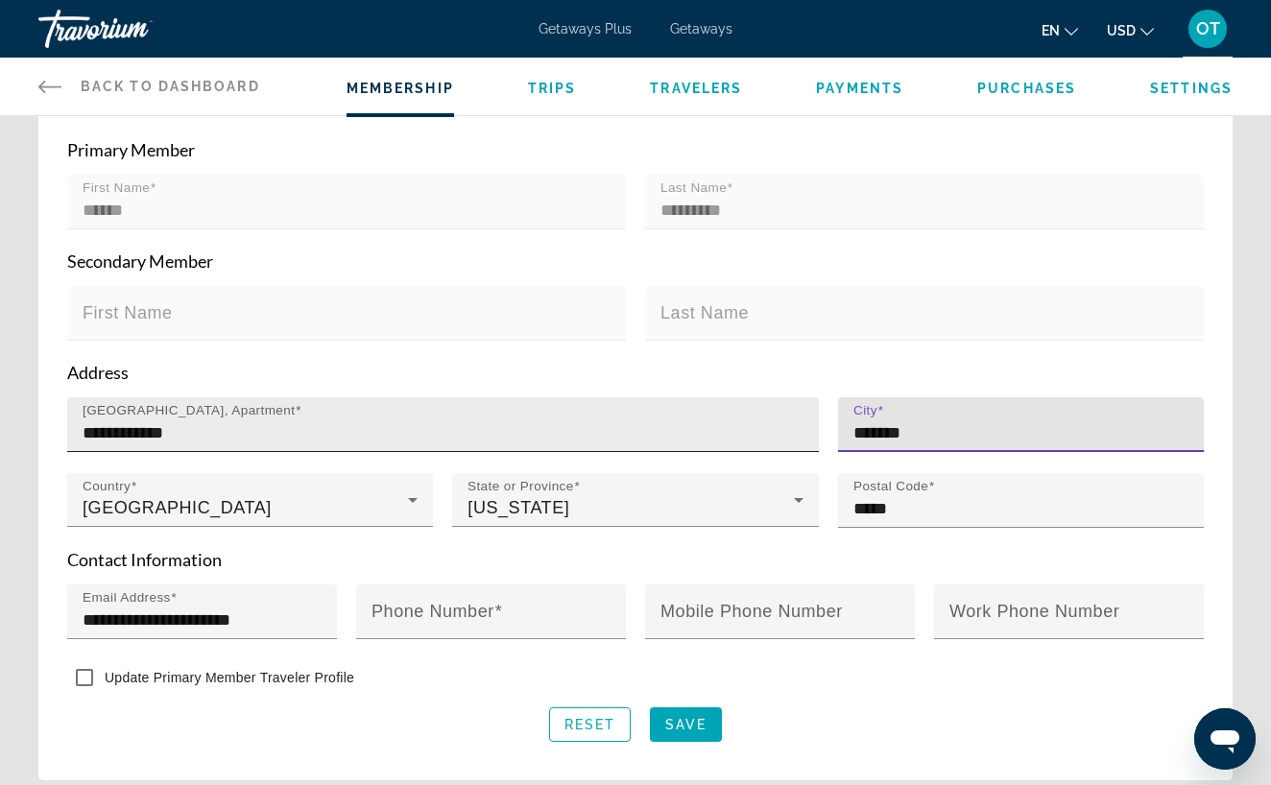
type input "*******"
click at [496, 426] on input "**********" at bounding box center [449, 432] width 732 height 23
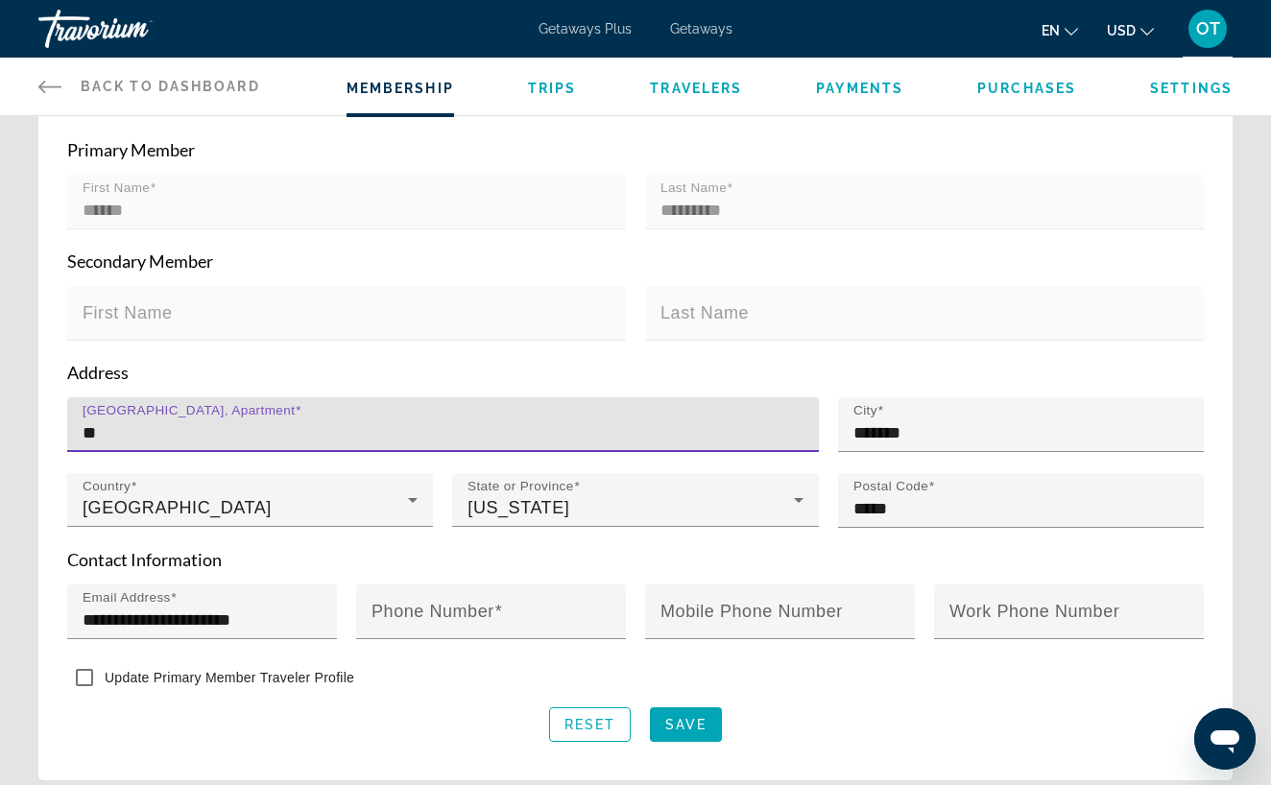
type input "*"
click at [81, 432] on div "House Number, Street, Apartment ******" at bounding box center [442, 424] width 751 height 55
click at [83, 432] on input "******" at bounding box center [449, 432] width 732 height 23
click at [193, 429] on input "**********" at bounding box center [449, 432] width 732 height 23
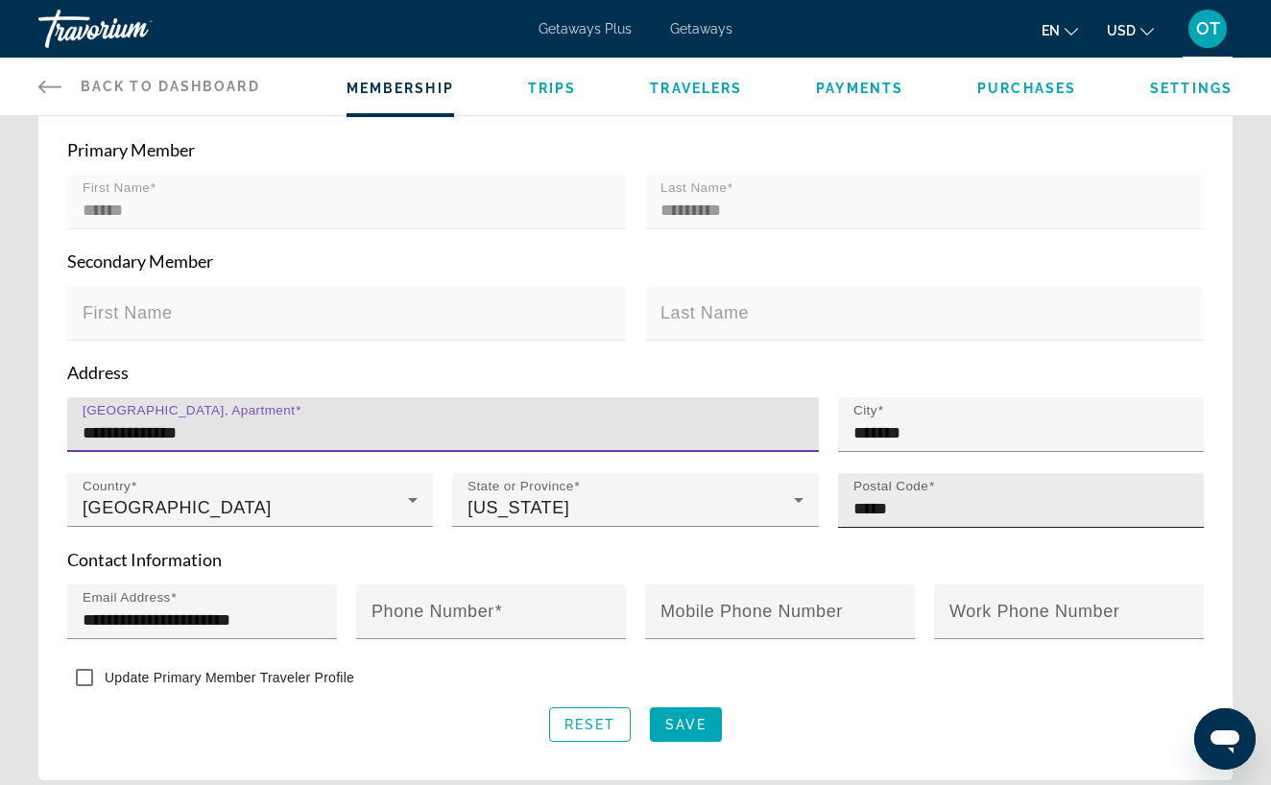
type input "**********"
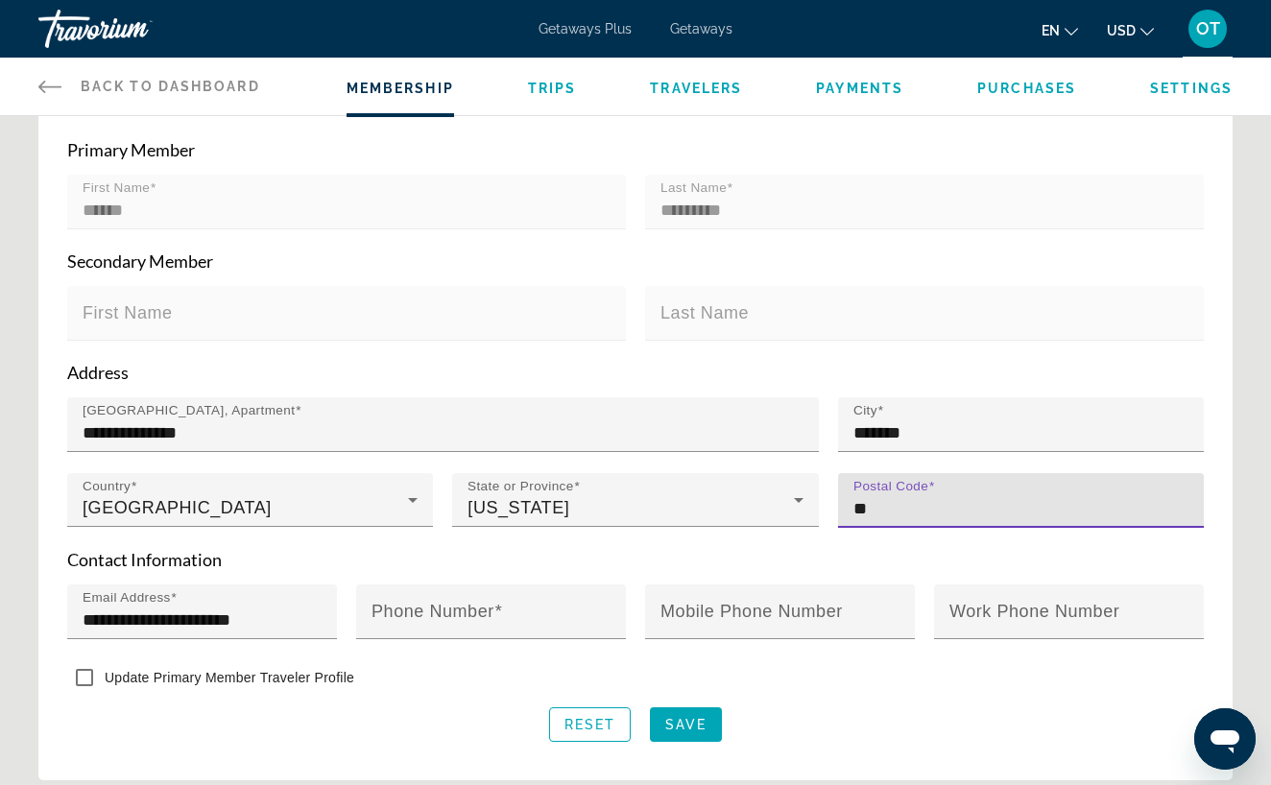
type input "*"
type input "*****"
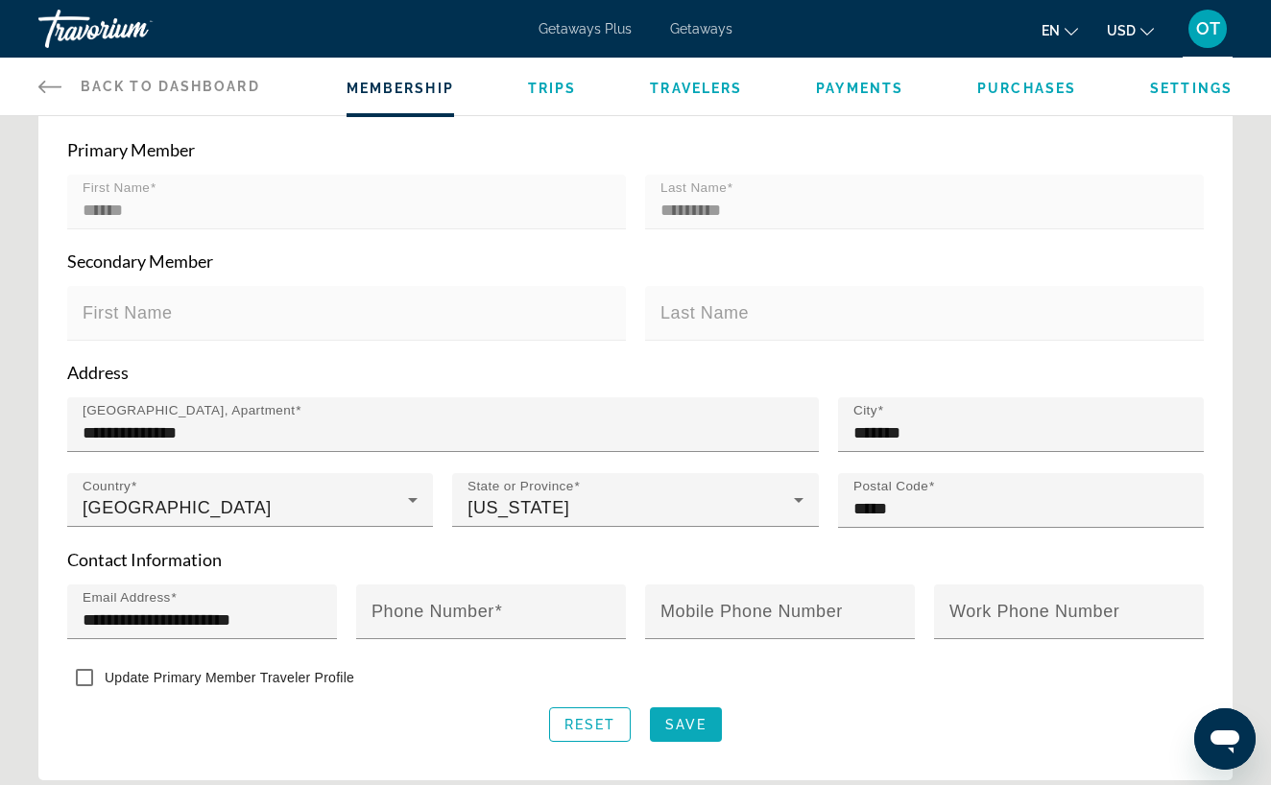
click at [690, 724] on span "Save" at bounding box center [685, 724] width 41 height 15
type input "**********"
click at [678, 719] on span "Save" at bounding box center [685, 724] width 41 height 15
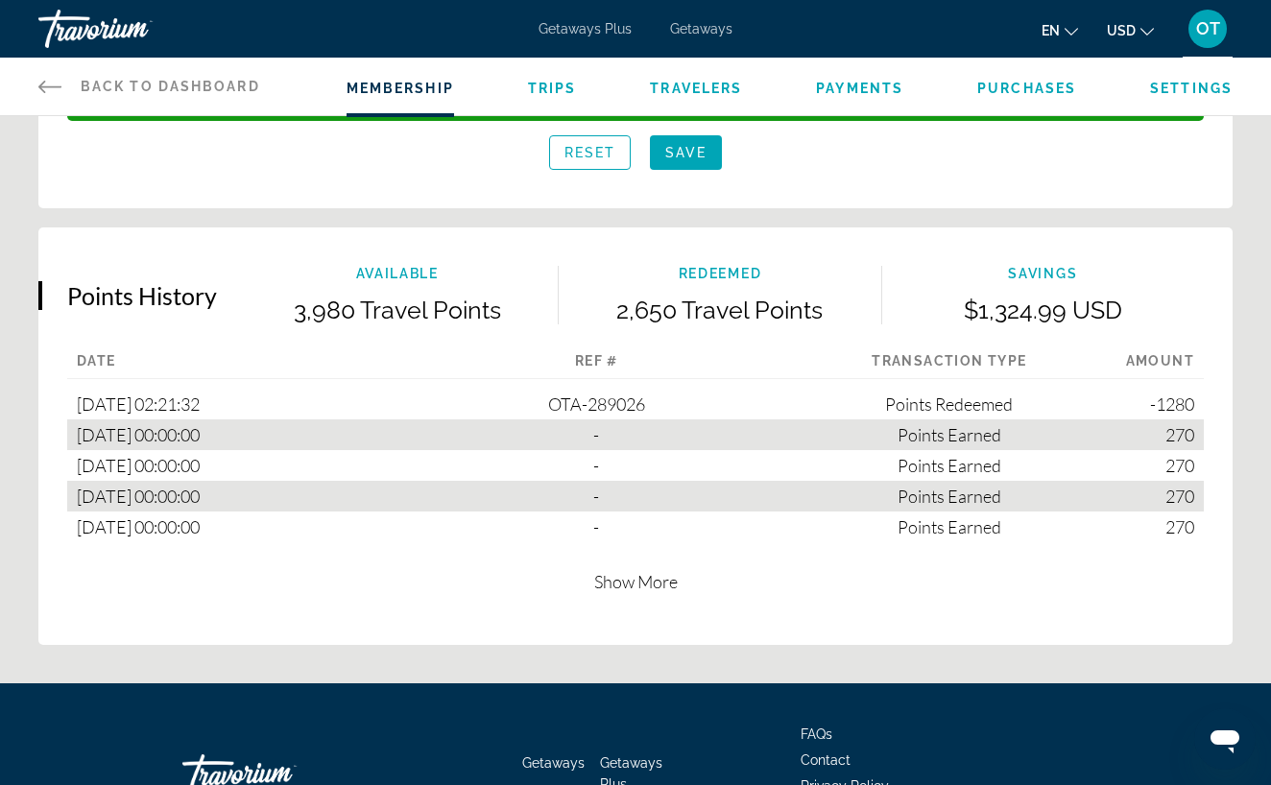
scroll to position [1088, 0]
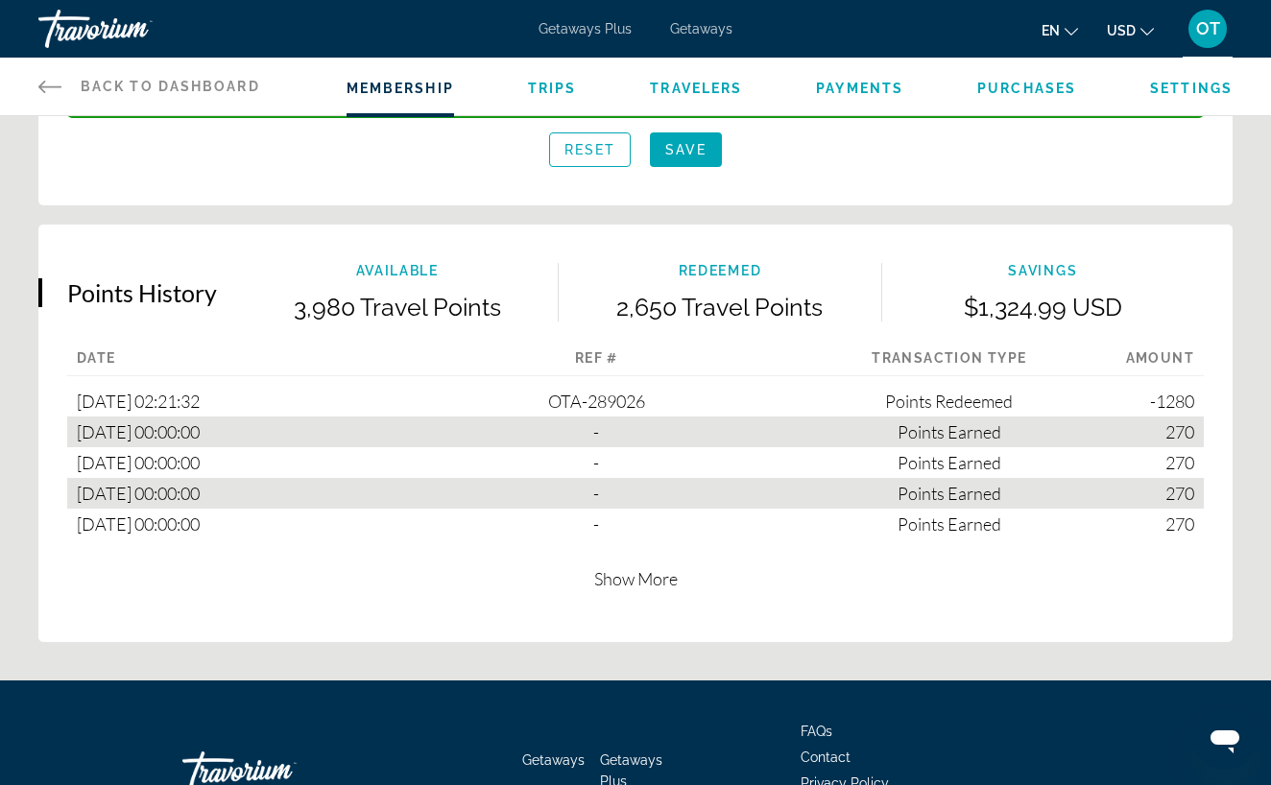
click at [788, 417] on div "Points Redeemed" at bounding box center [949, 401] width 353 height 31
click at [670, 417] on div "OTA-289026 Amount -1280 Type Points Redeemed" at bounding box center [596, 401] width 353 height 31
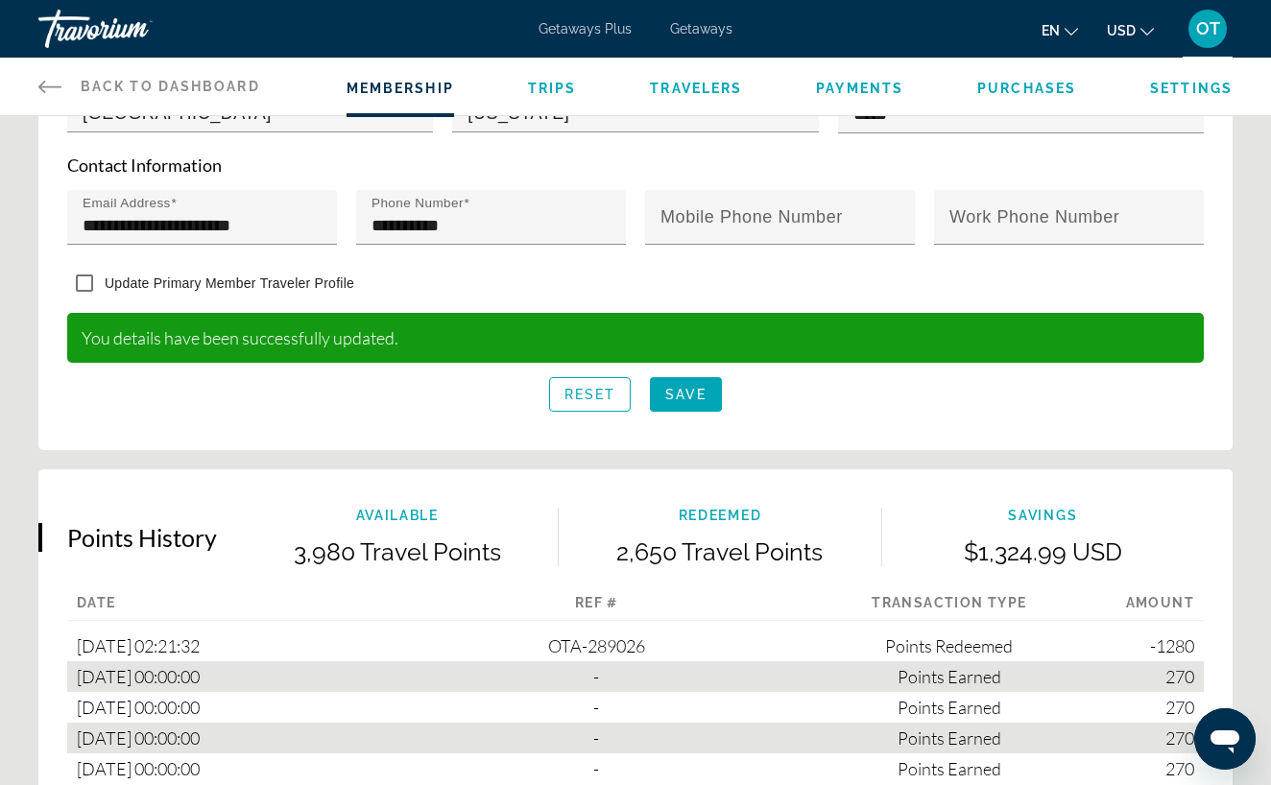
scroll to position [836, 0]
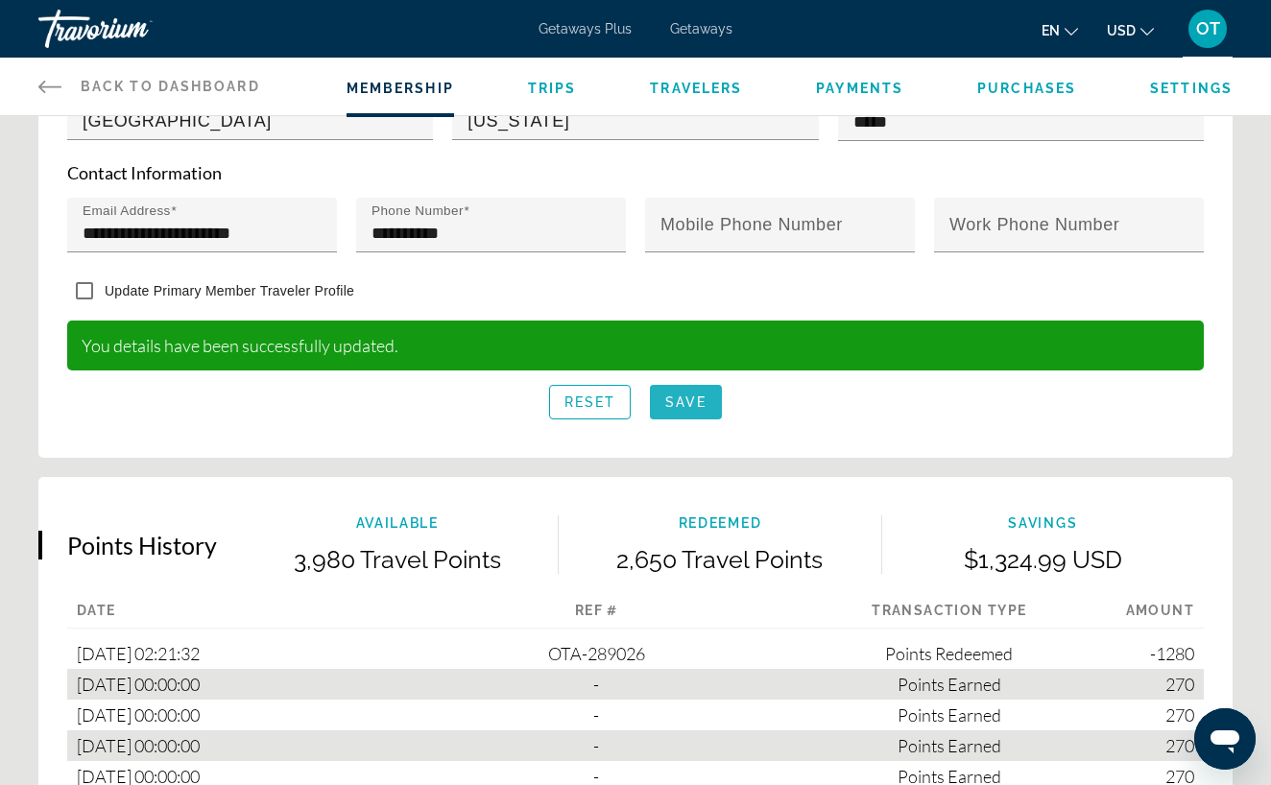
click at [699, 410] on span "Save" at bounding box center [685, 401] width 41 height 15
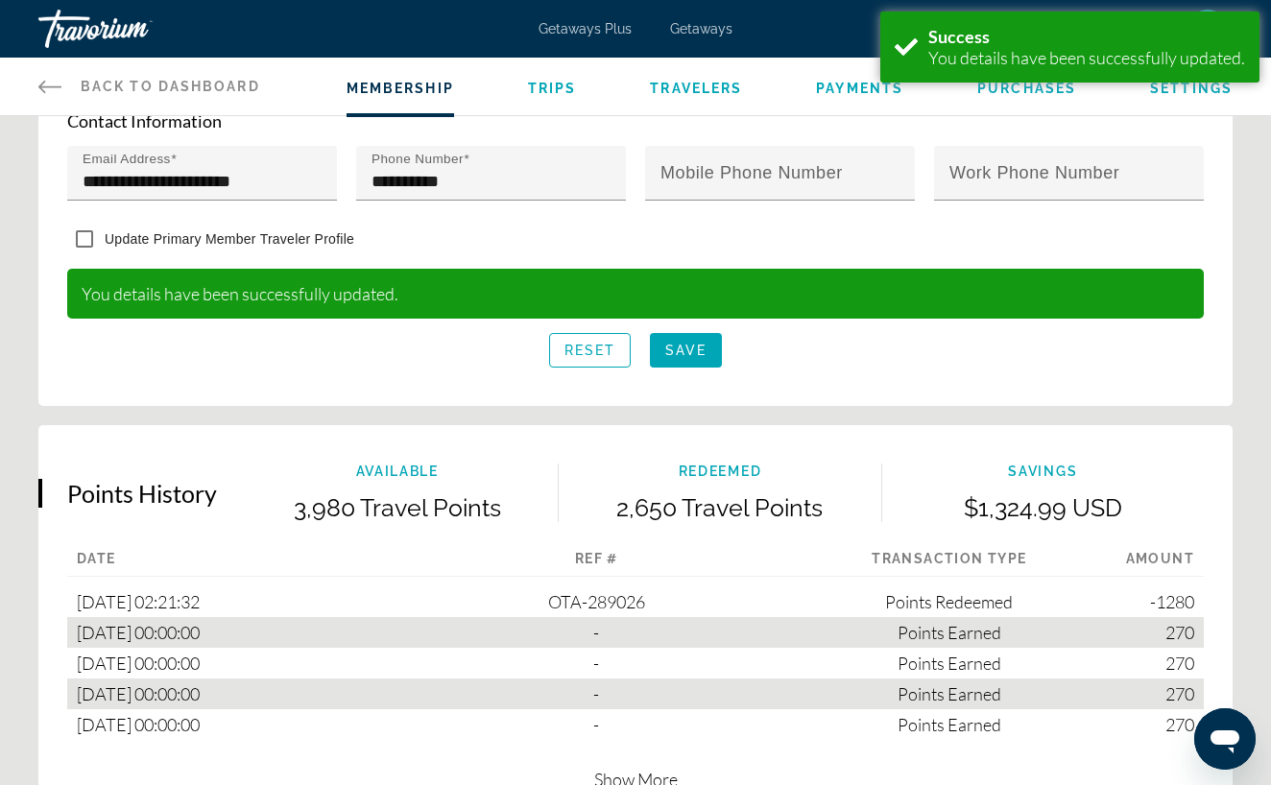
scroll to position [893, 0]
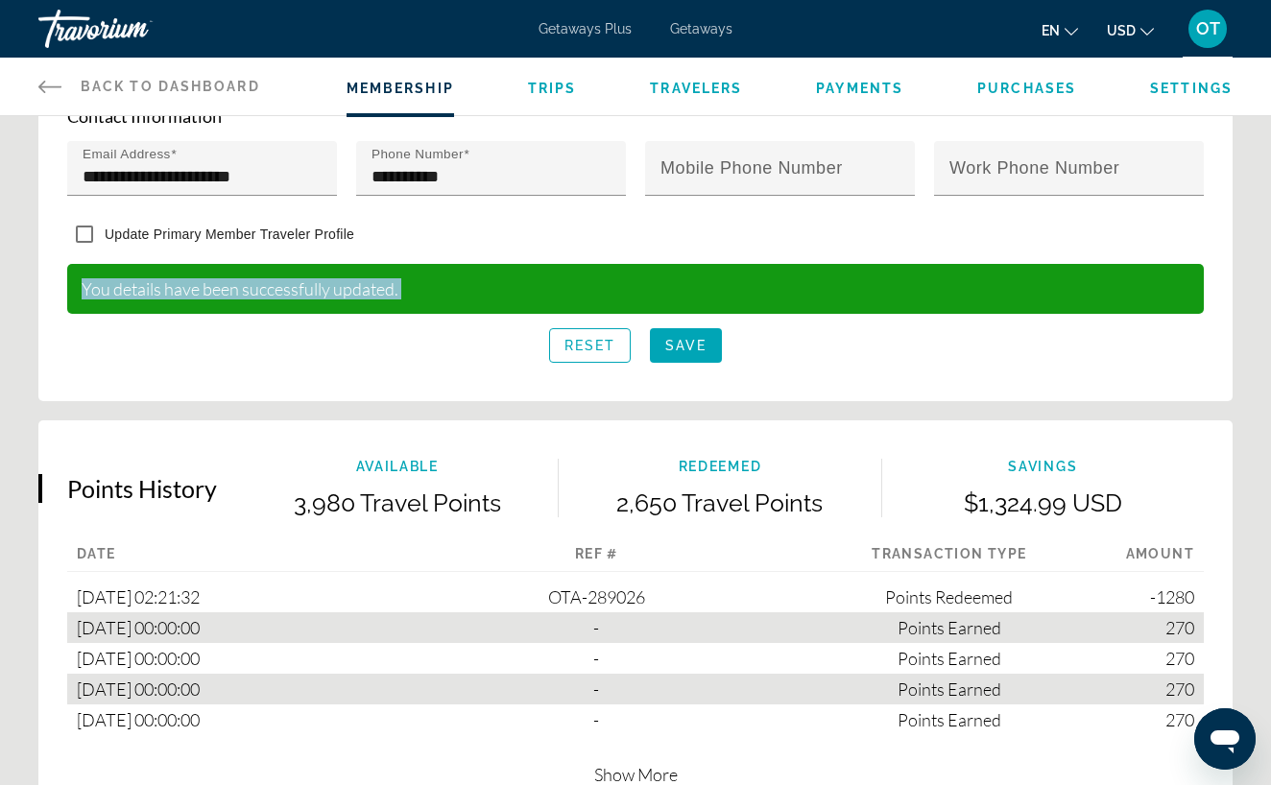
drag, startPoint x: 996, startPoint y: 378, endPoint x: 943, endPoint y: 279, distance: 112.1
click at [942, 279] on form "**********" at bounding box center [635, 29] width 1136 height 667
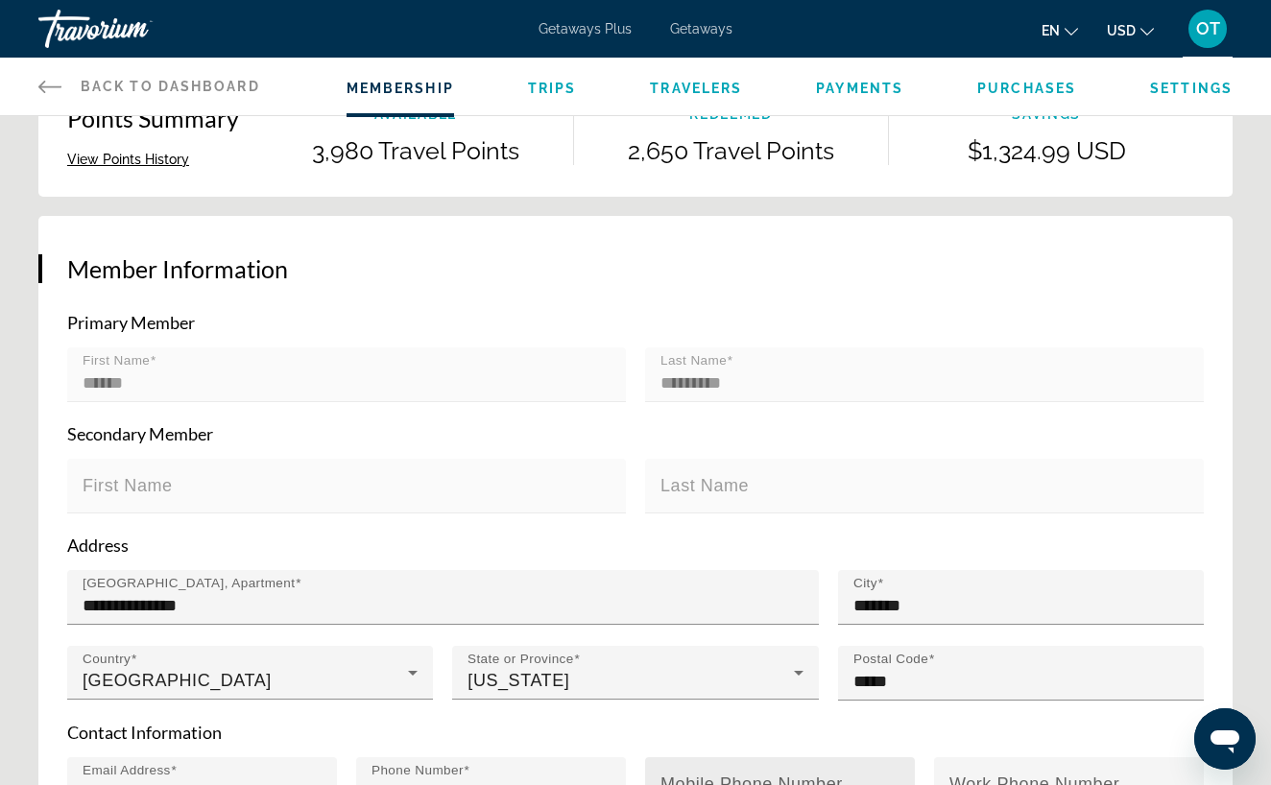
scroll to position [274, 0]
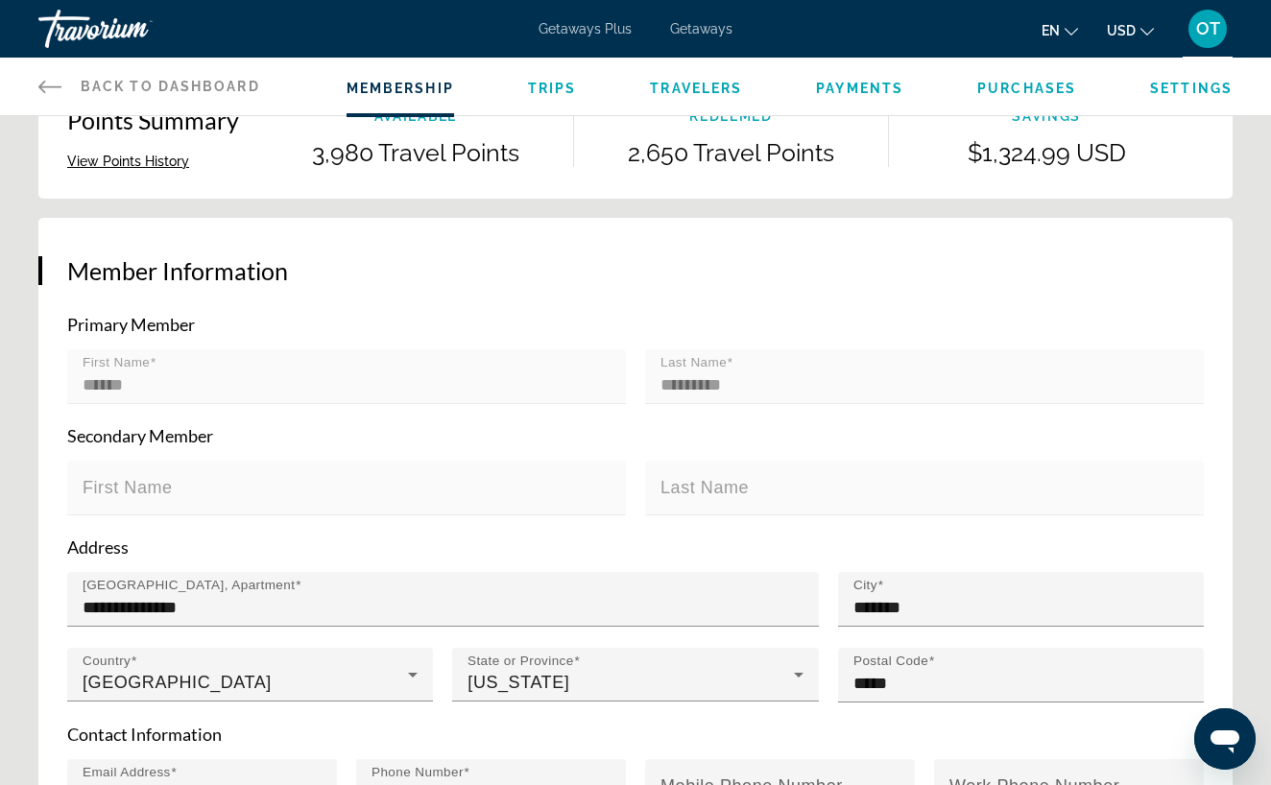
click at [542, 86] on span "Trips" at bounding box center [552, 88] width 49 height 15
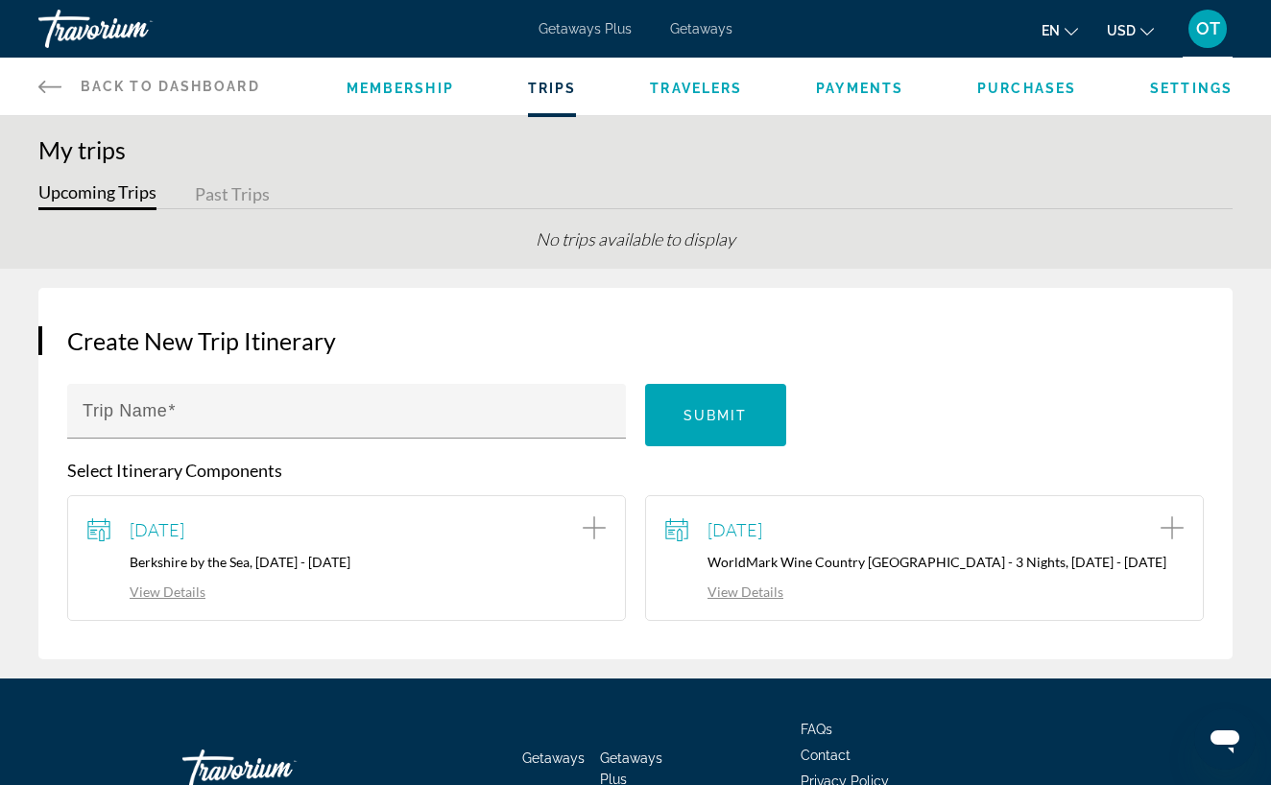
click at [212, 84] on span "Back to Dashboard" at bounding box center [170, 86] width 179 height 15
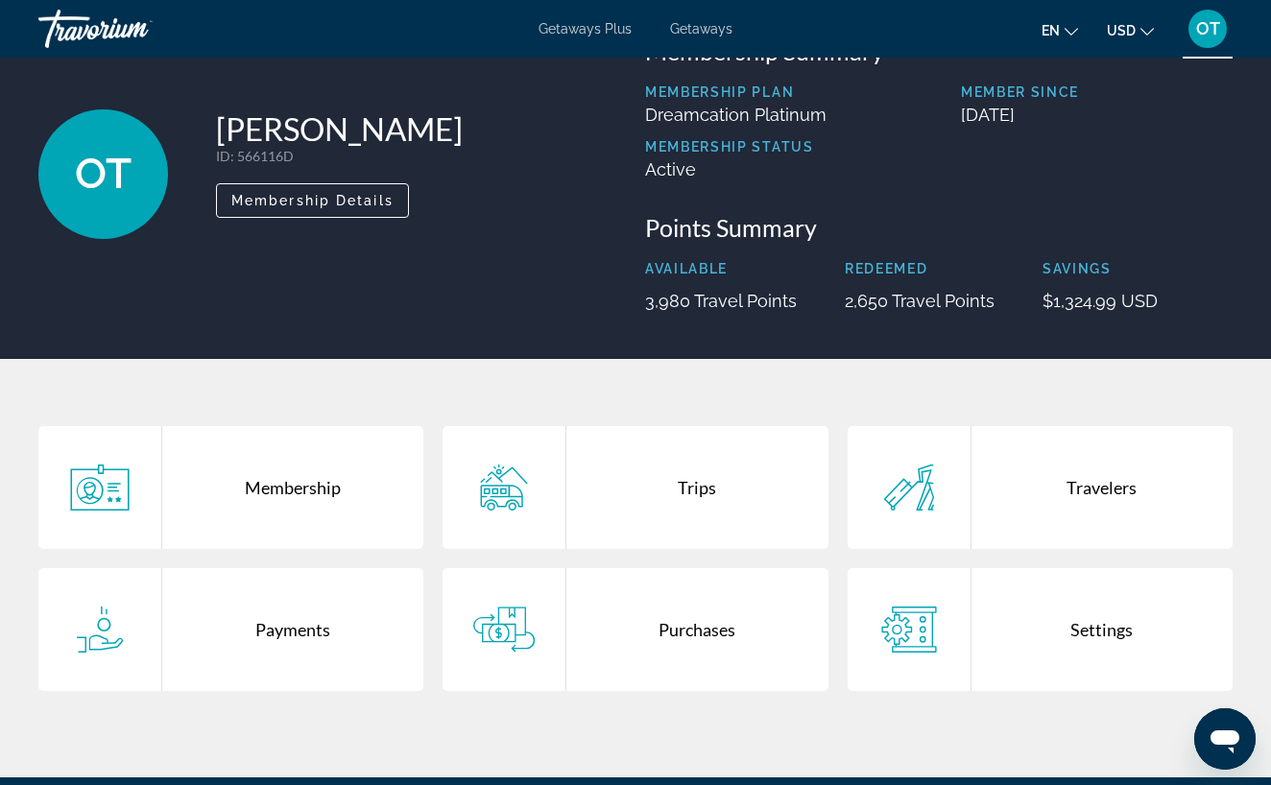
scroll to position [73, 0]
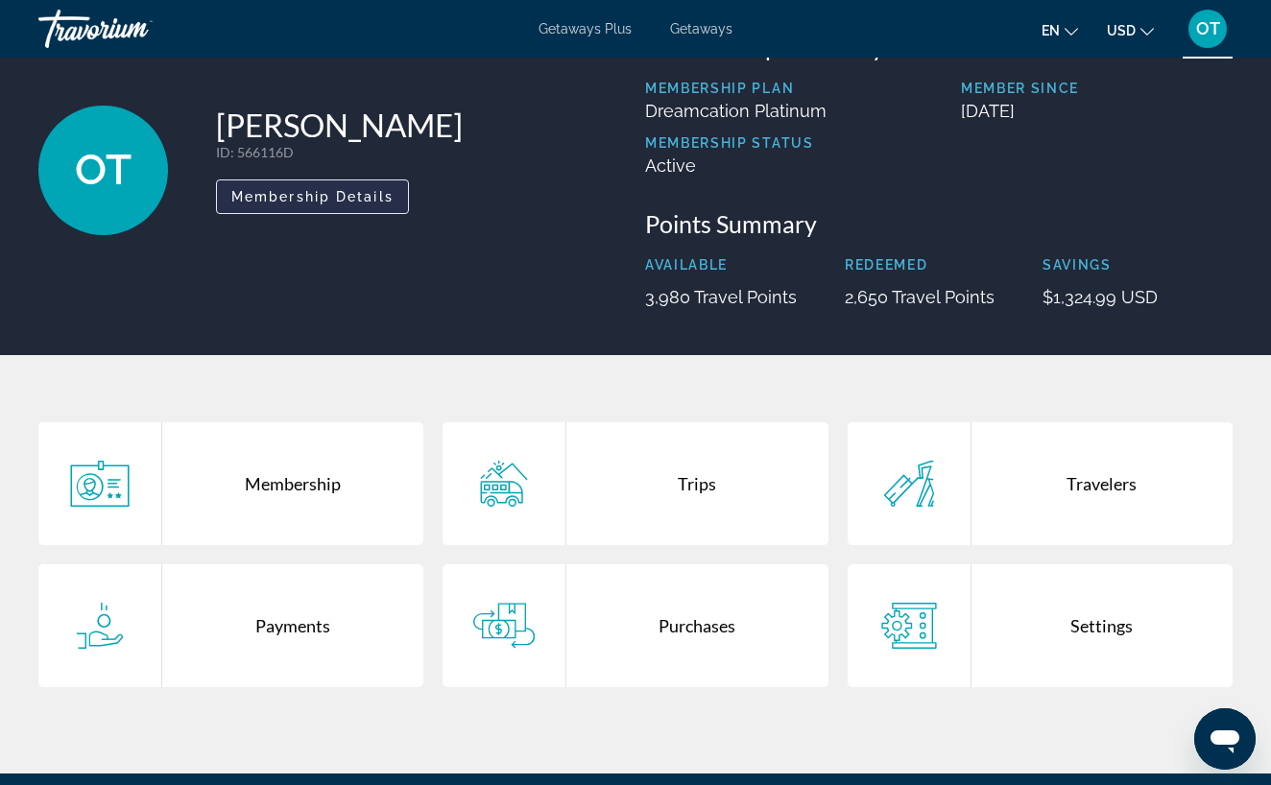
click at [330, 197] on span "Membership Details" at bounding box center [312, 196] width 162 height 15
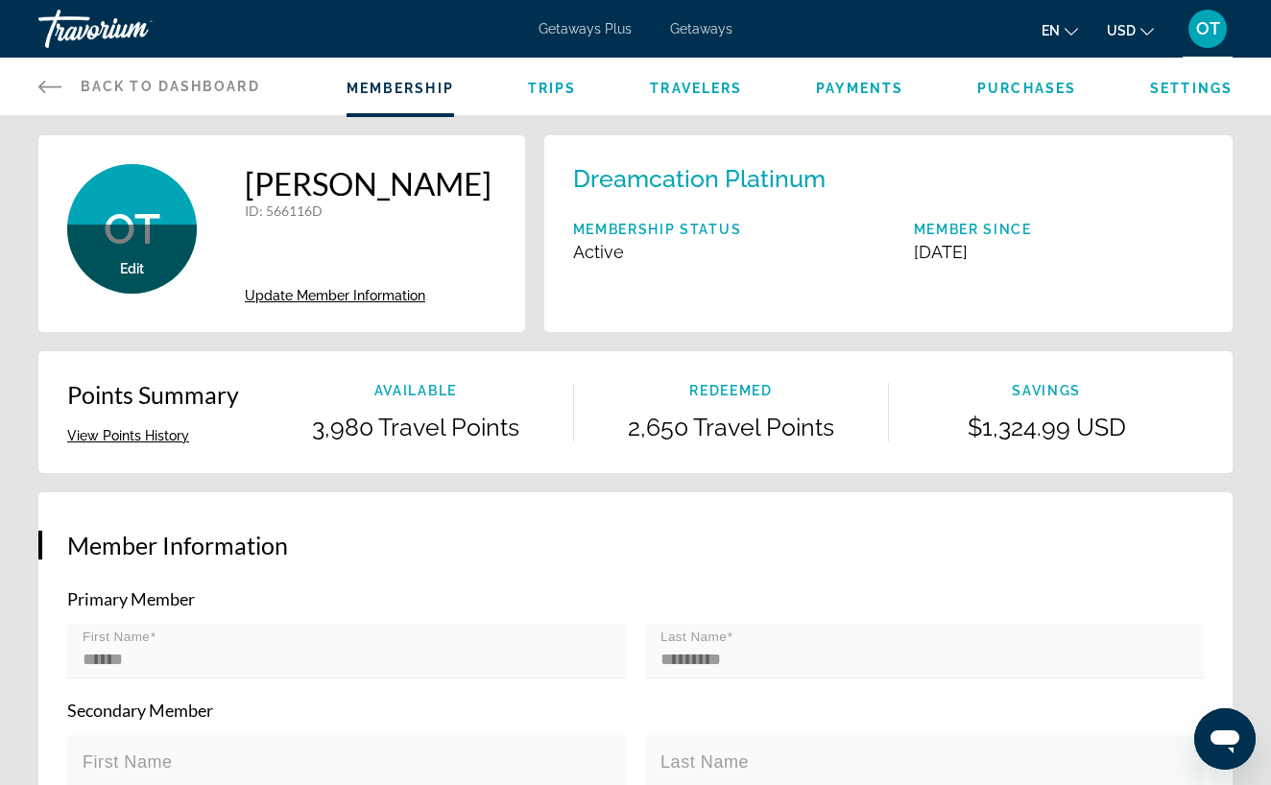
click at [561, 87] on span "Trips" at bounding box center [552, 88] width 49 height 15
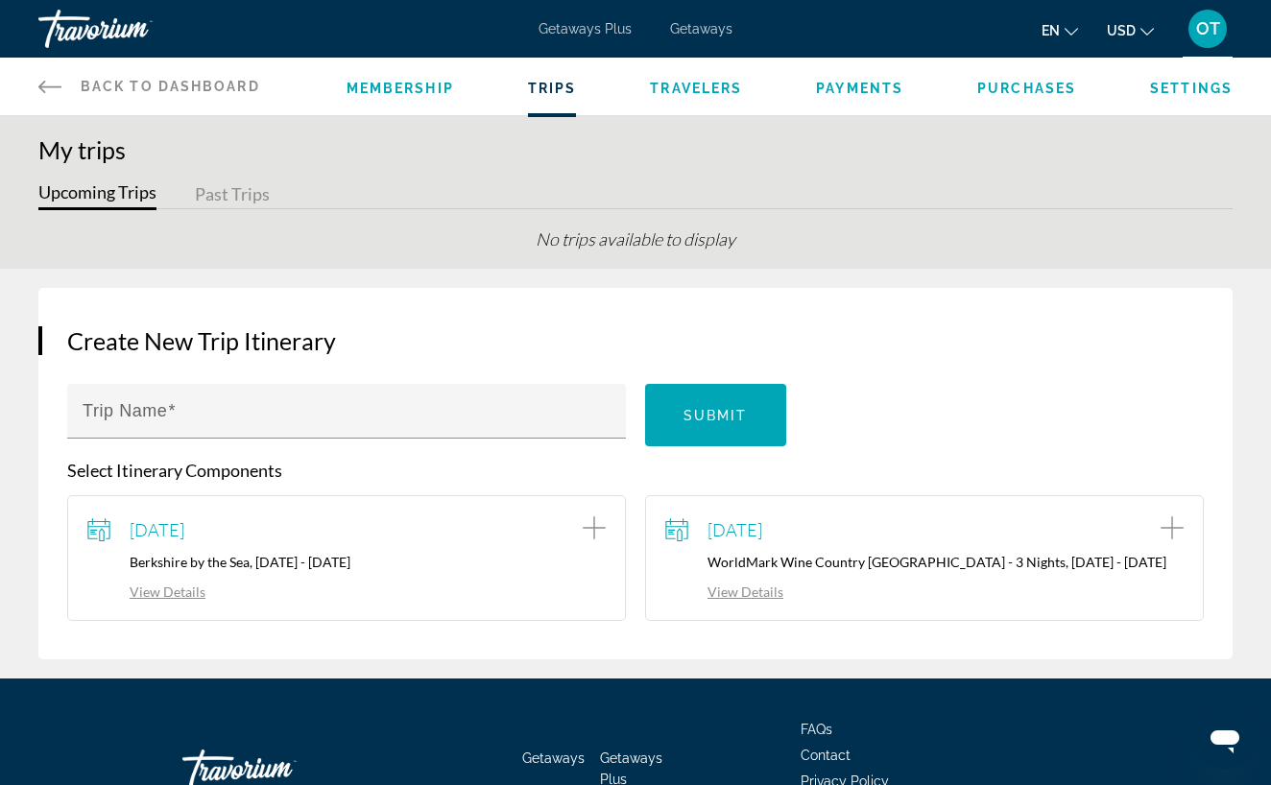
click at [681, 90] on span "Travelers" at bounding box center [696, 88] width 92 height 15
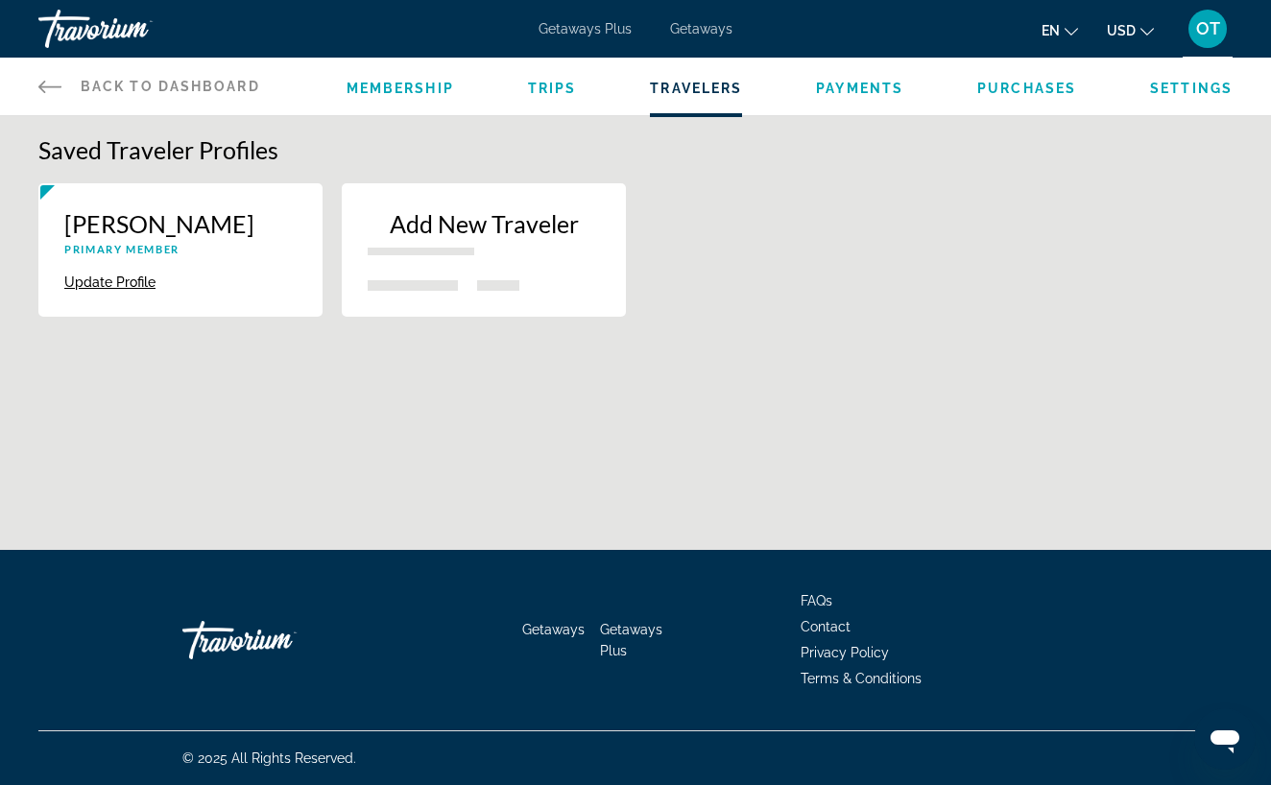
click at [120, 283] on button "Update Profile" at bounding box center [109, 282] width 91 height 17
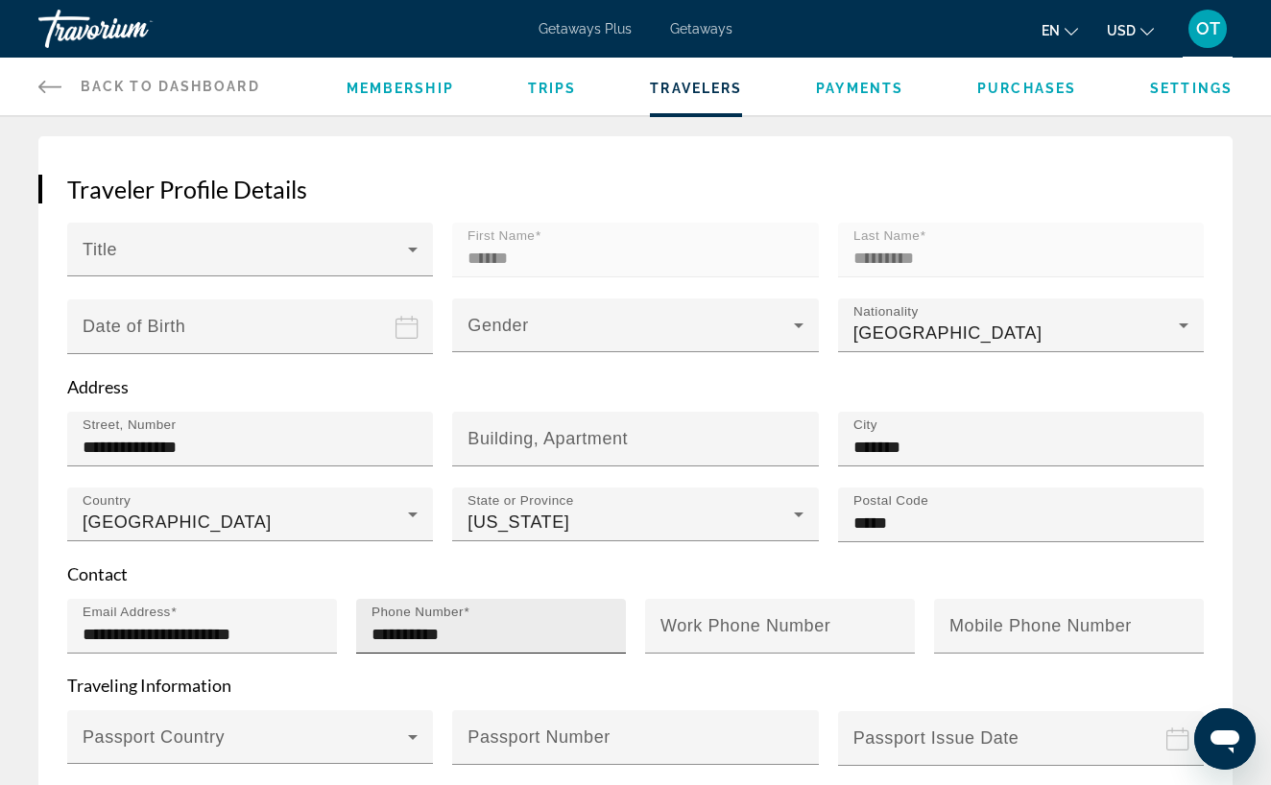
scroll to position [213, 0]
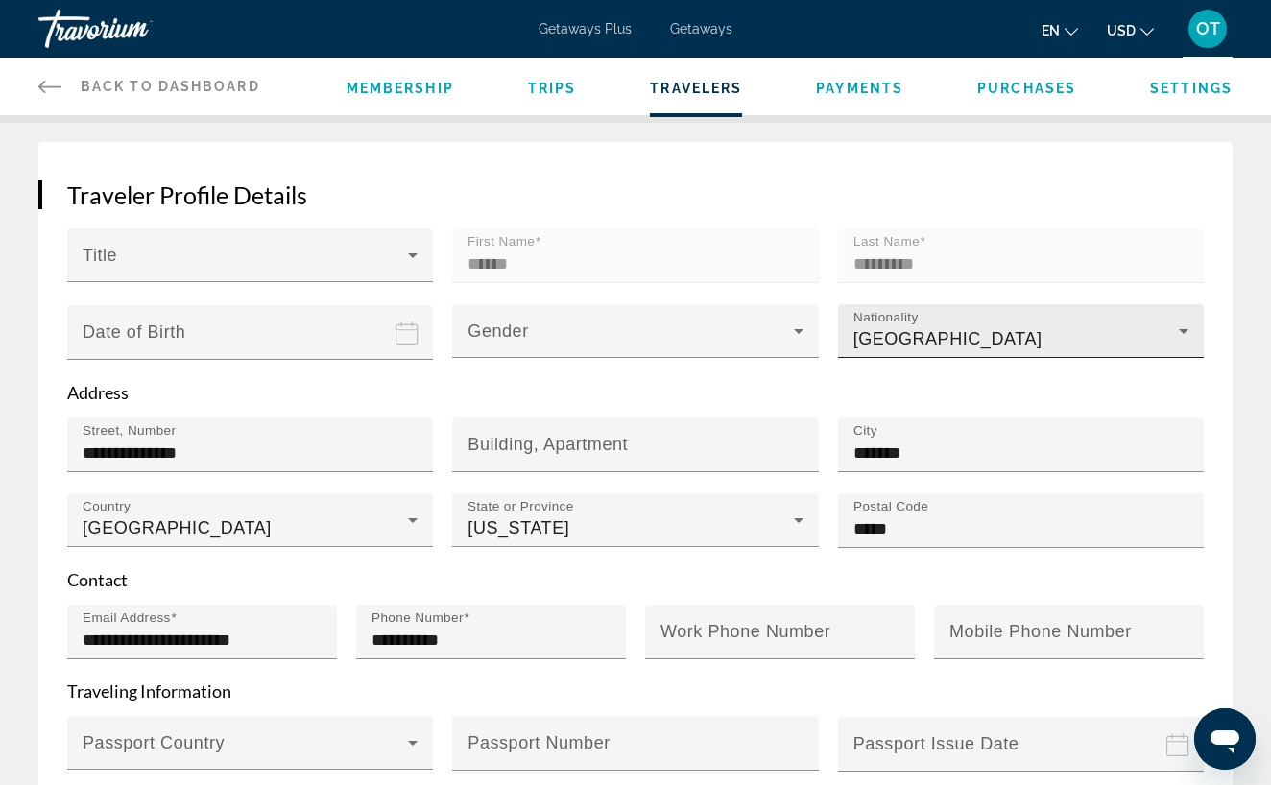
click at [1186, 334] on icon "Main content" at bounding box center [1183, 331] width 23 height 23
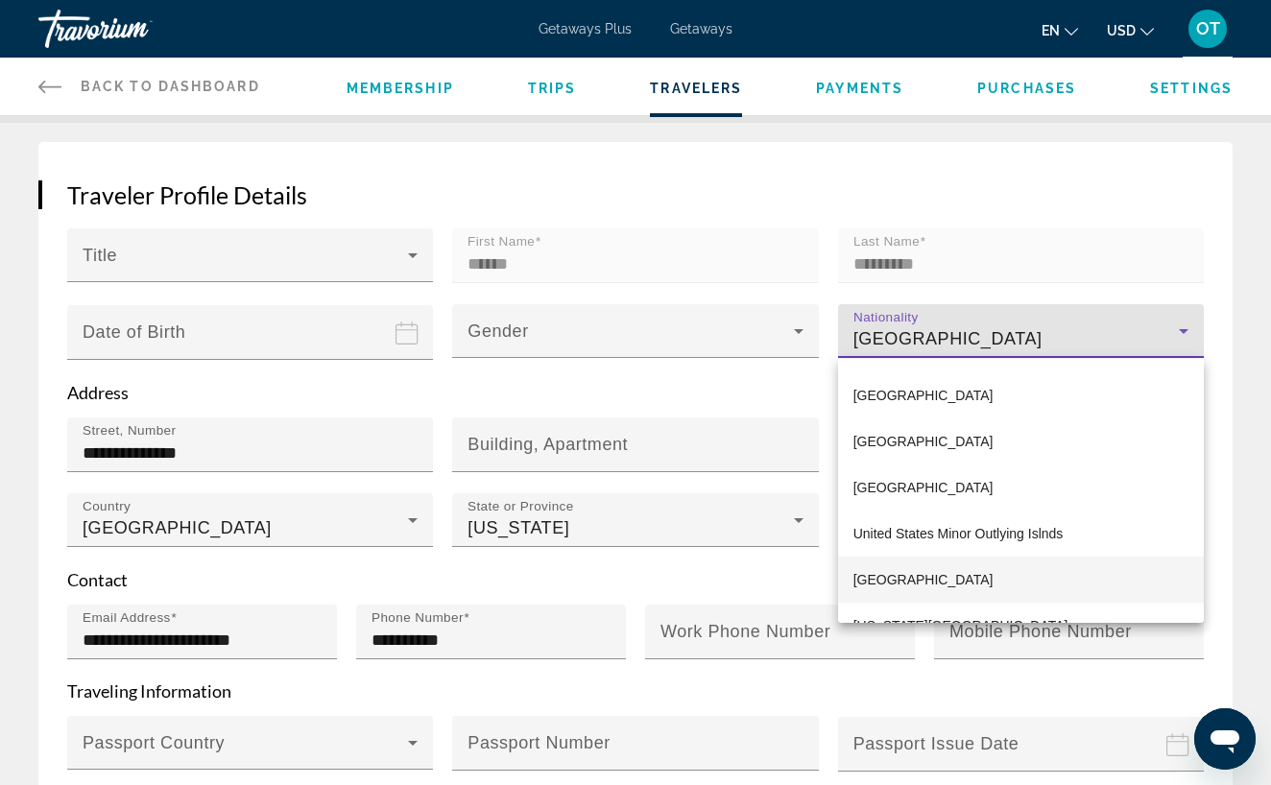
scroll to position [11050, 0]
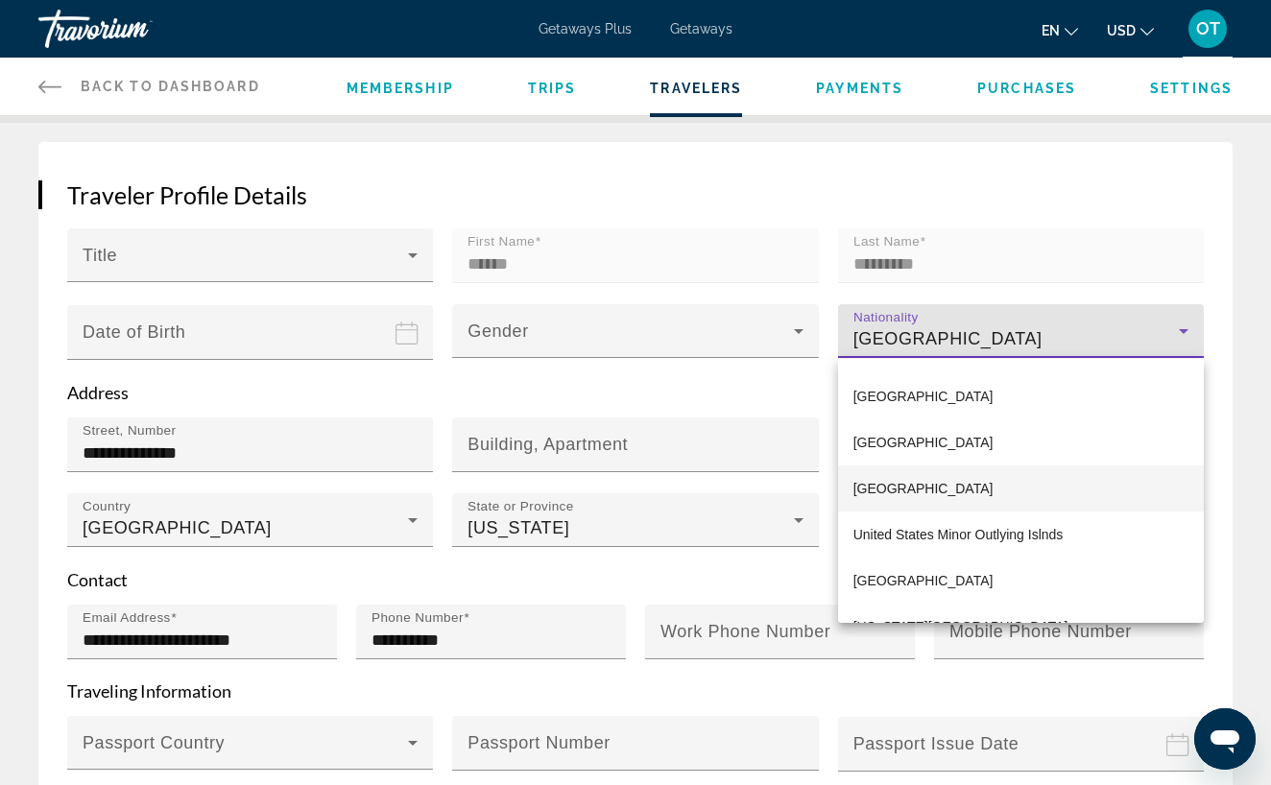
click at [983, 495] on span "[GEOGRAPHIC_DATA]" at bounding box center [923, 488] width 140 height 23
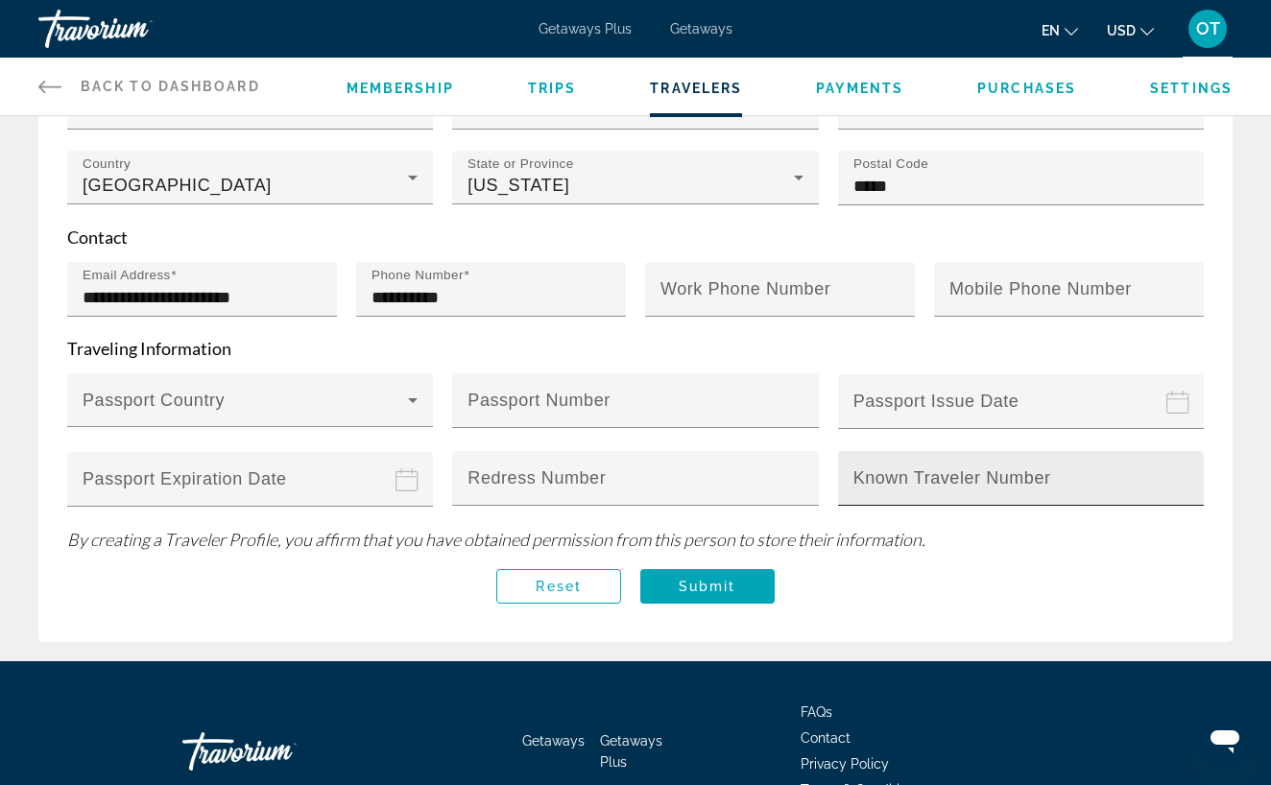
scroll to position [560, 0]
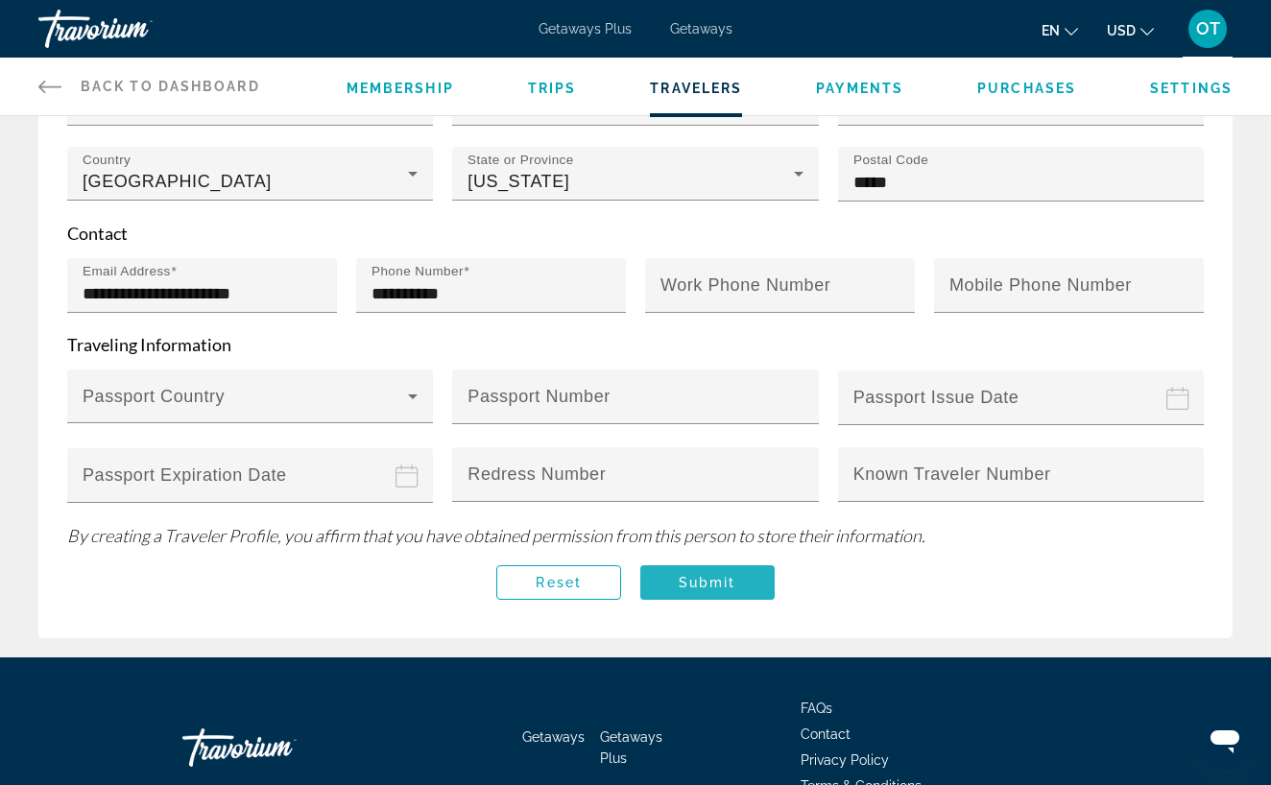
click at [735, 584] on span "Submit" at bounding box center [708, 582] width 58 height 15
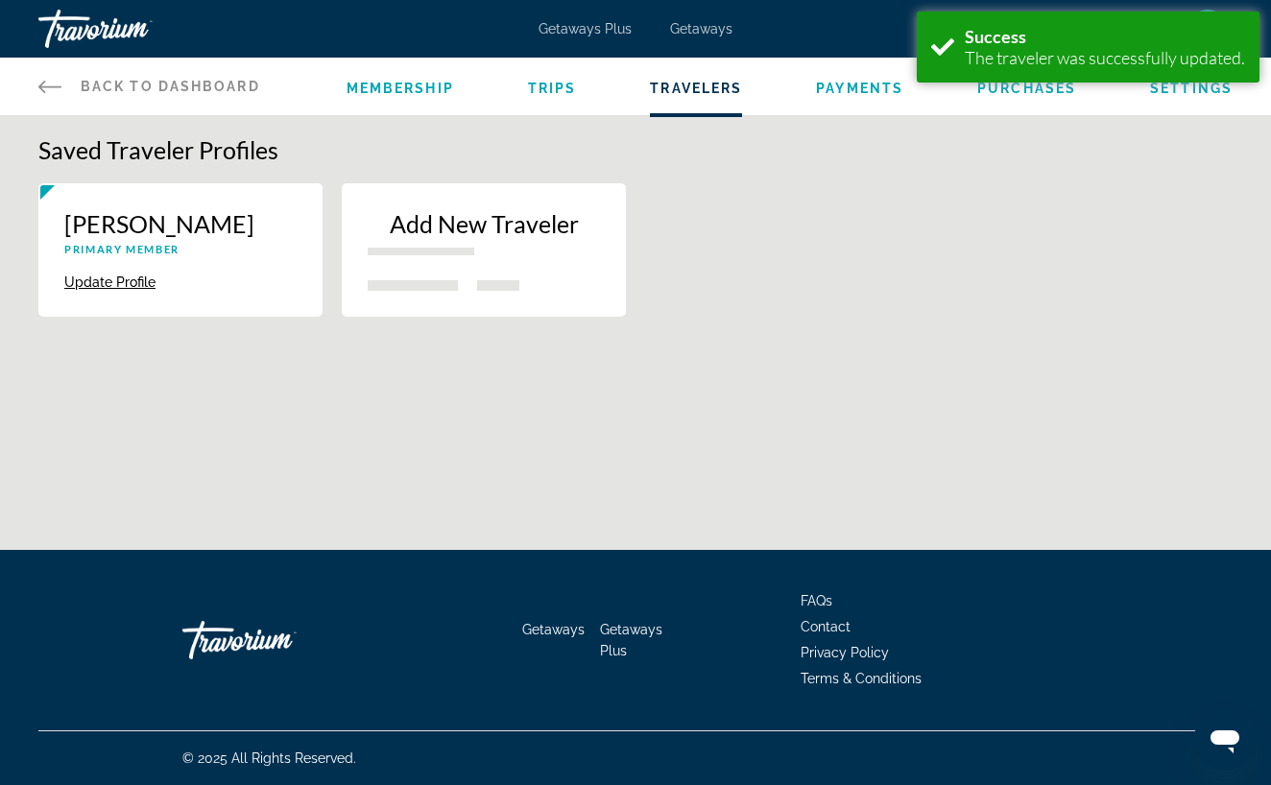
scroll to position [0, 0]
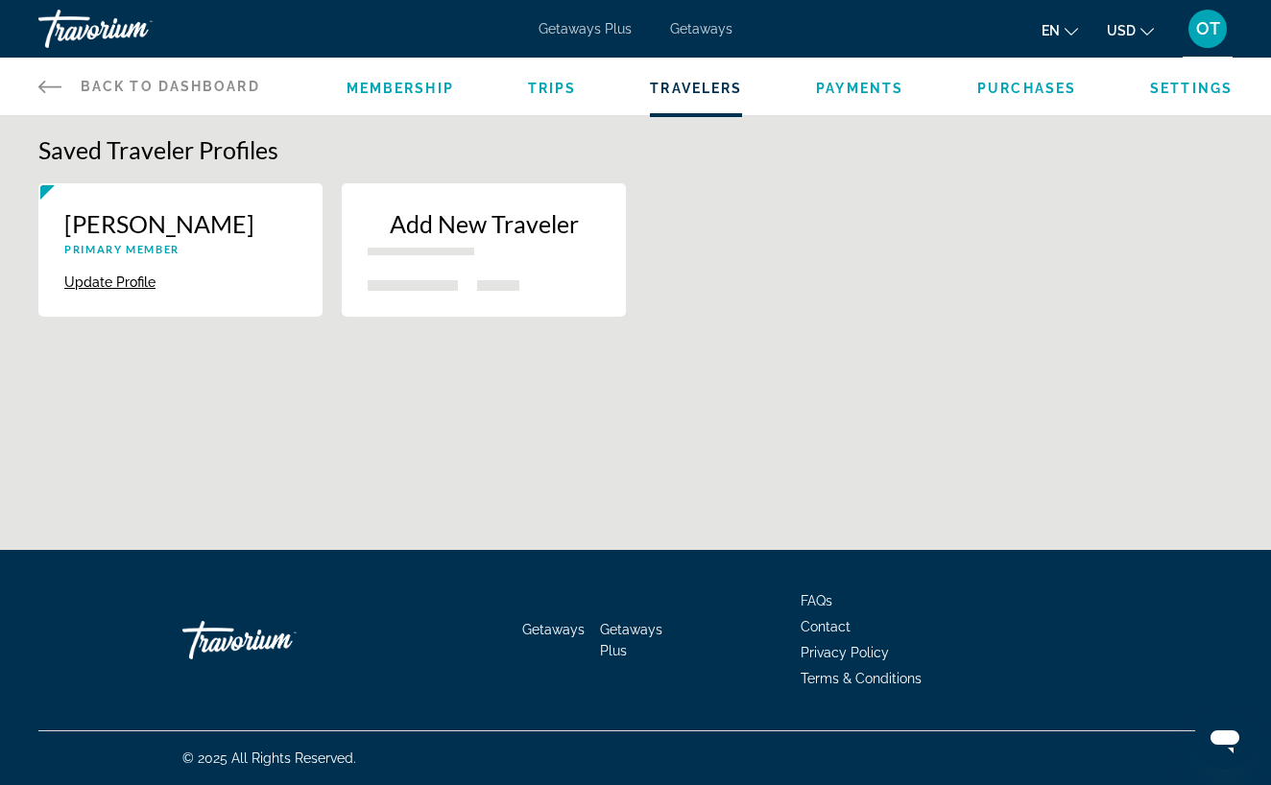
click at [850, 88] on span "Payments" at bounding box center [859, 88] width 87 height 15
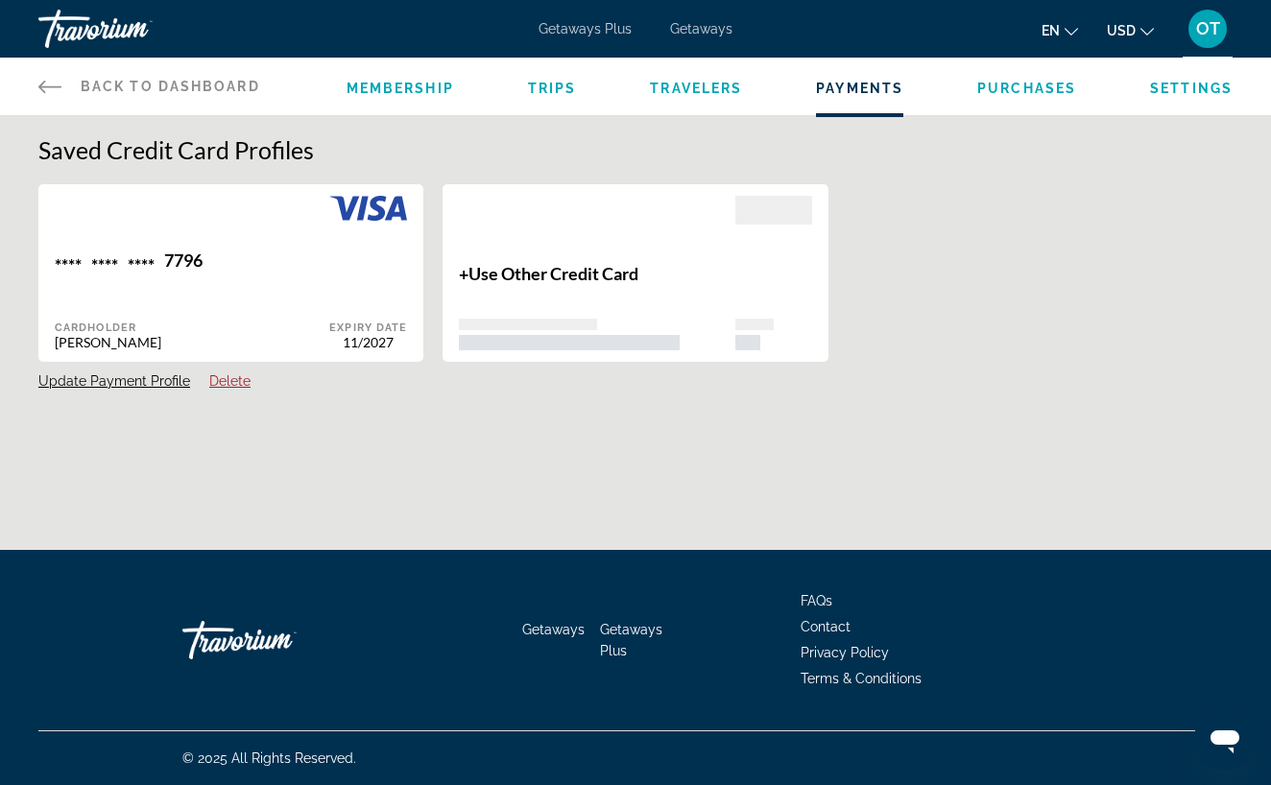
click at [1008, 92] on span "Purchases" at bounding box center [1026, 88] width 99 height 15
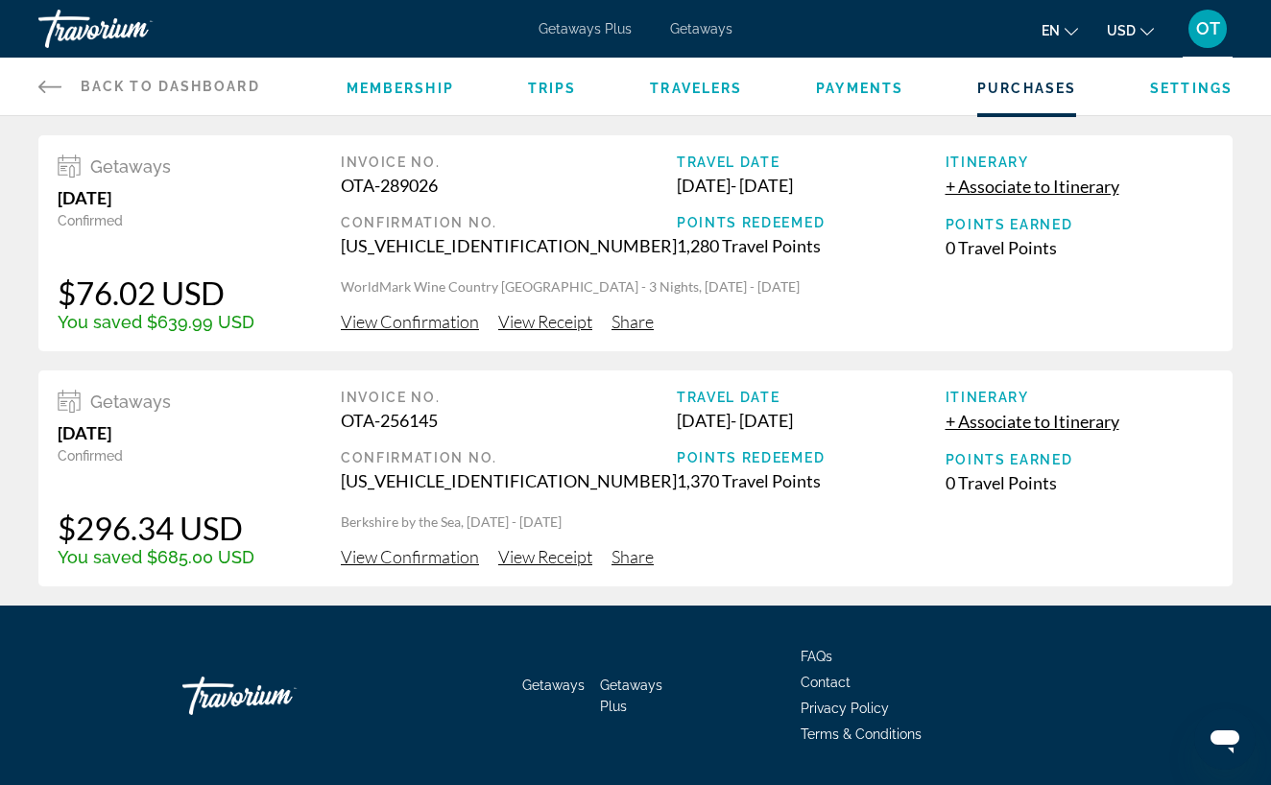
click at [1177, 89] on span "Settings" at bounding box center [1191, 88] width 83 height 15
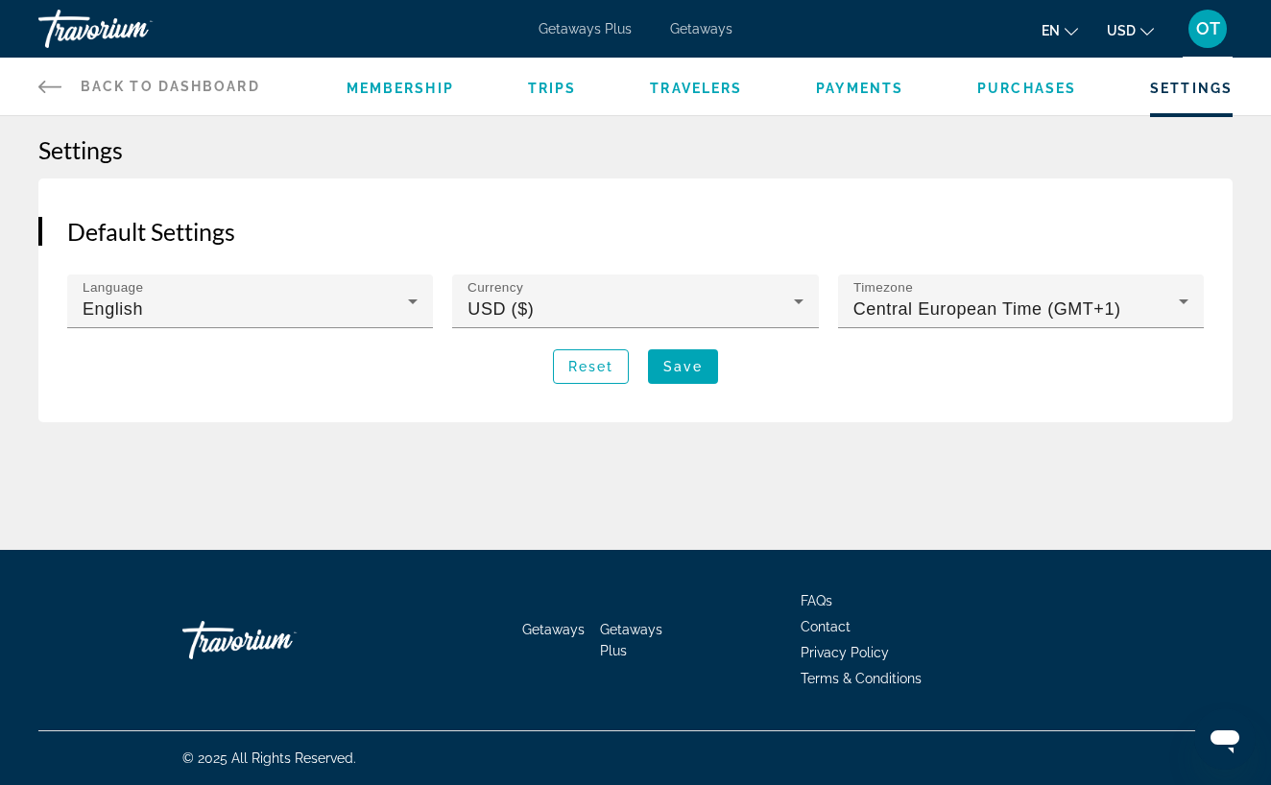
click at [1035, 92] on span "Purchases" at bounding box center [1026, 88] width 99 height 15
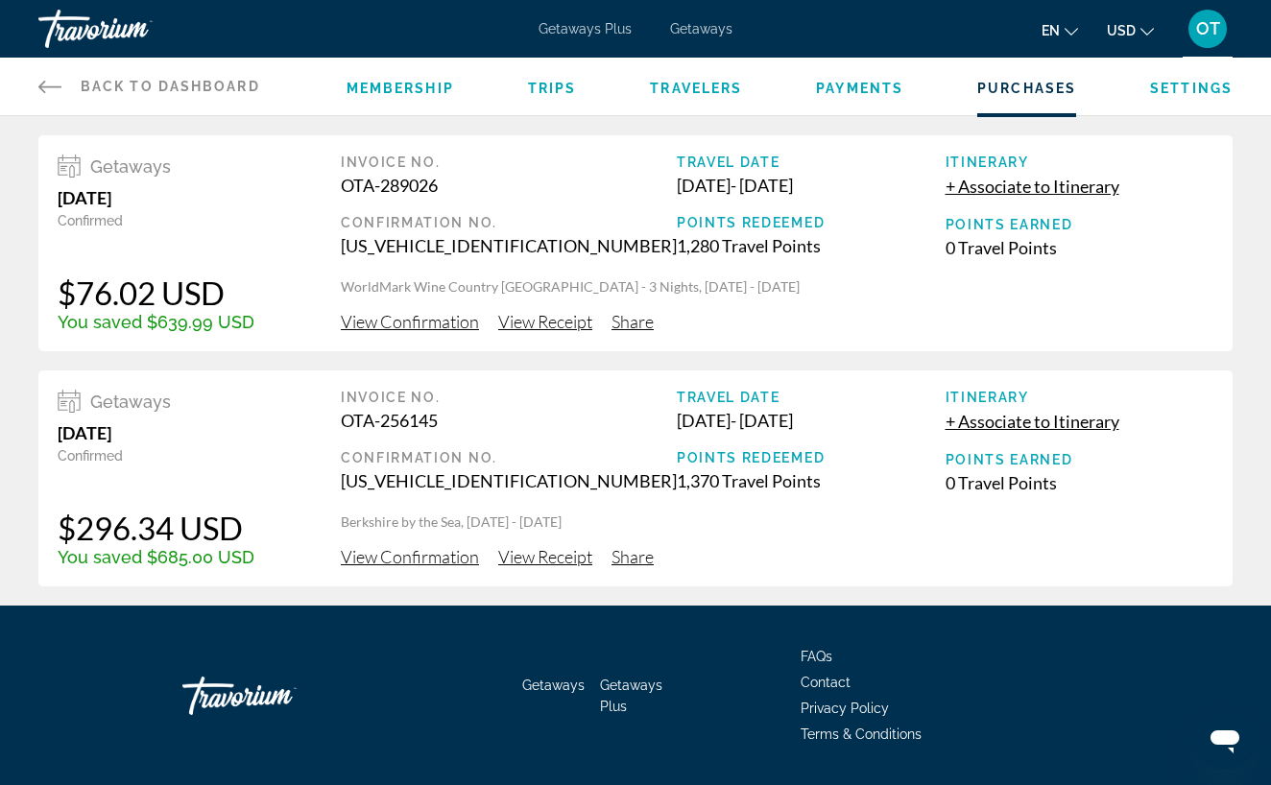
click at [427, 330] on span "View Confirmation" at bounding box center [410, 321] width 138 height 21
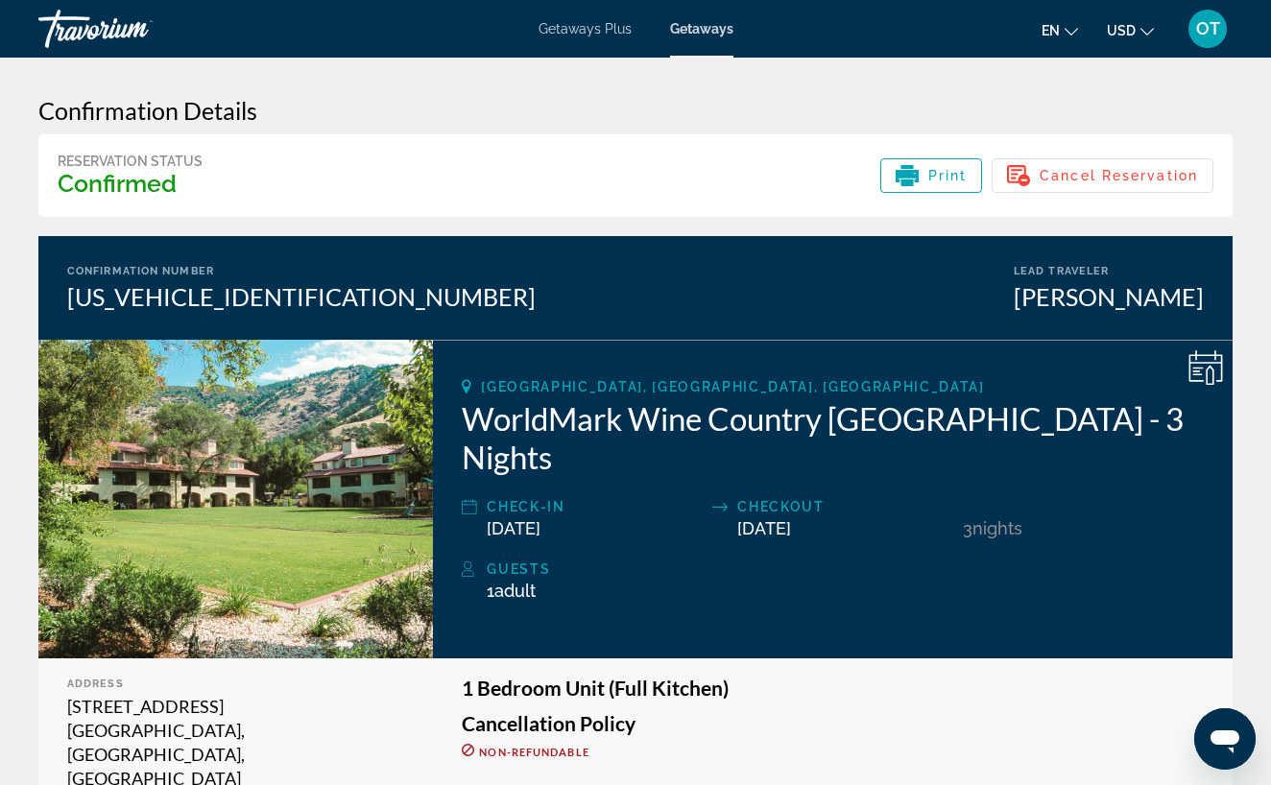
scroll to position [8, 0]
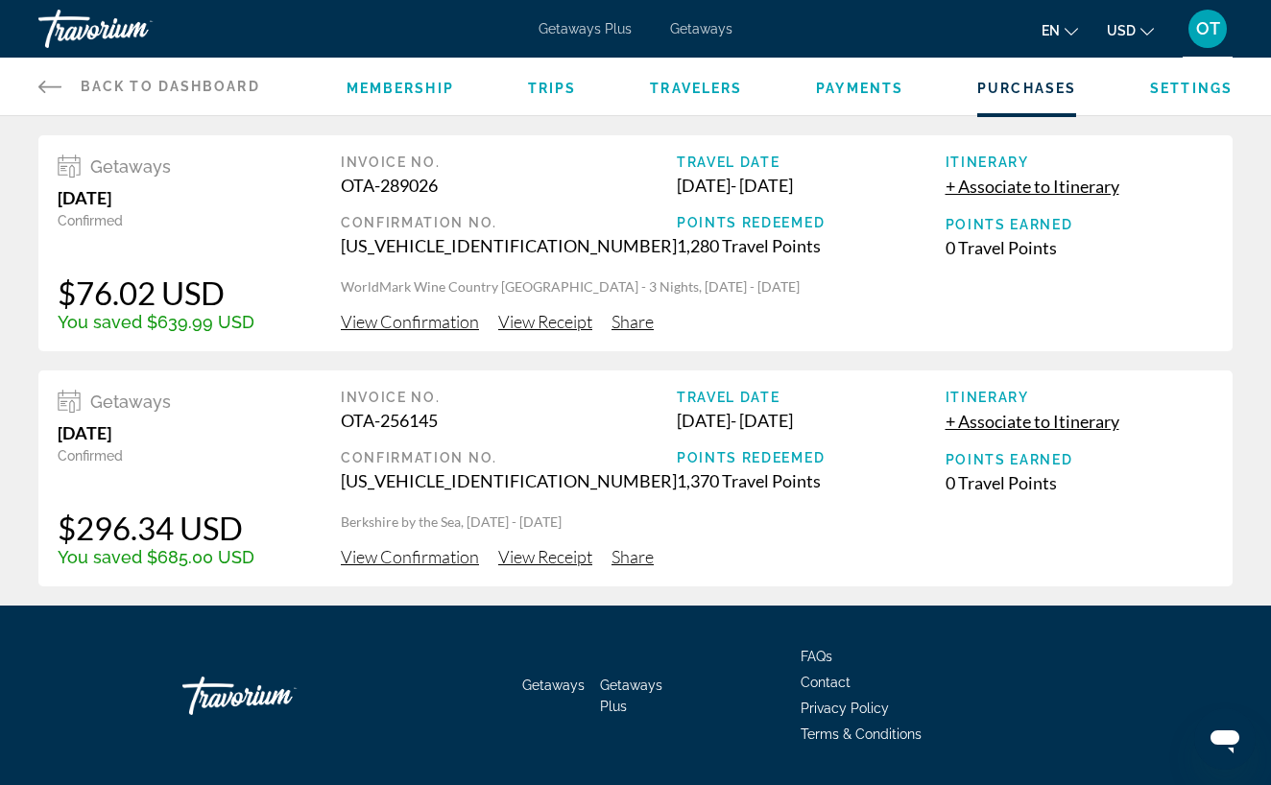
click at [541, 330] on span "View Receipt" at bounding box center [545, 321] width 94 height 21
click at [625, 328] on span "Share" at bounding box center [632, 321] width 42 height 21
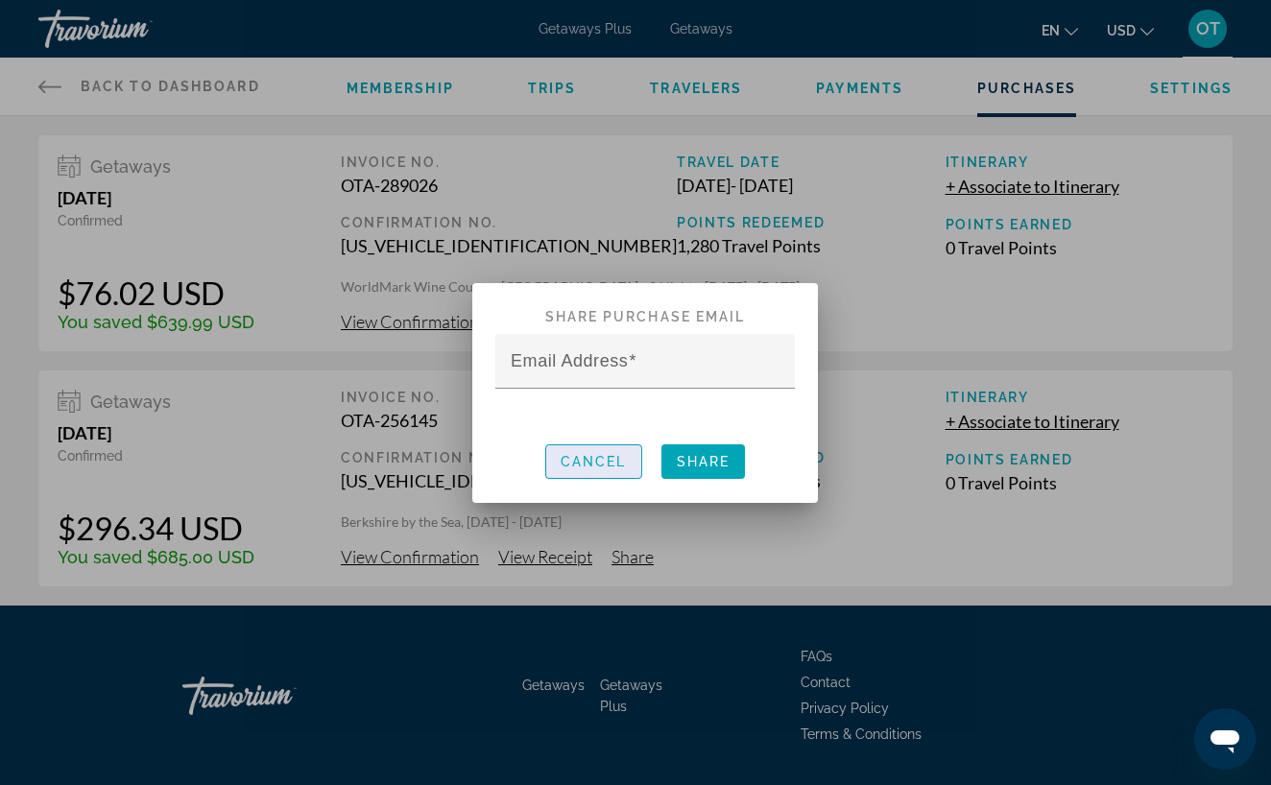
click at [592, 459] on span "Cancel" at bounding box center [594, 461] width 66 height 15
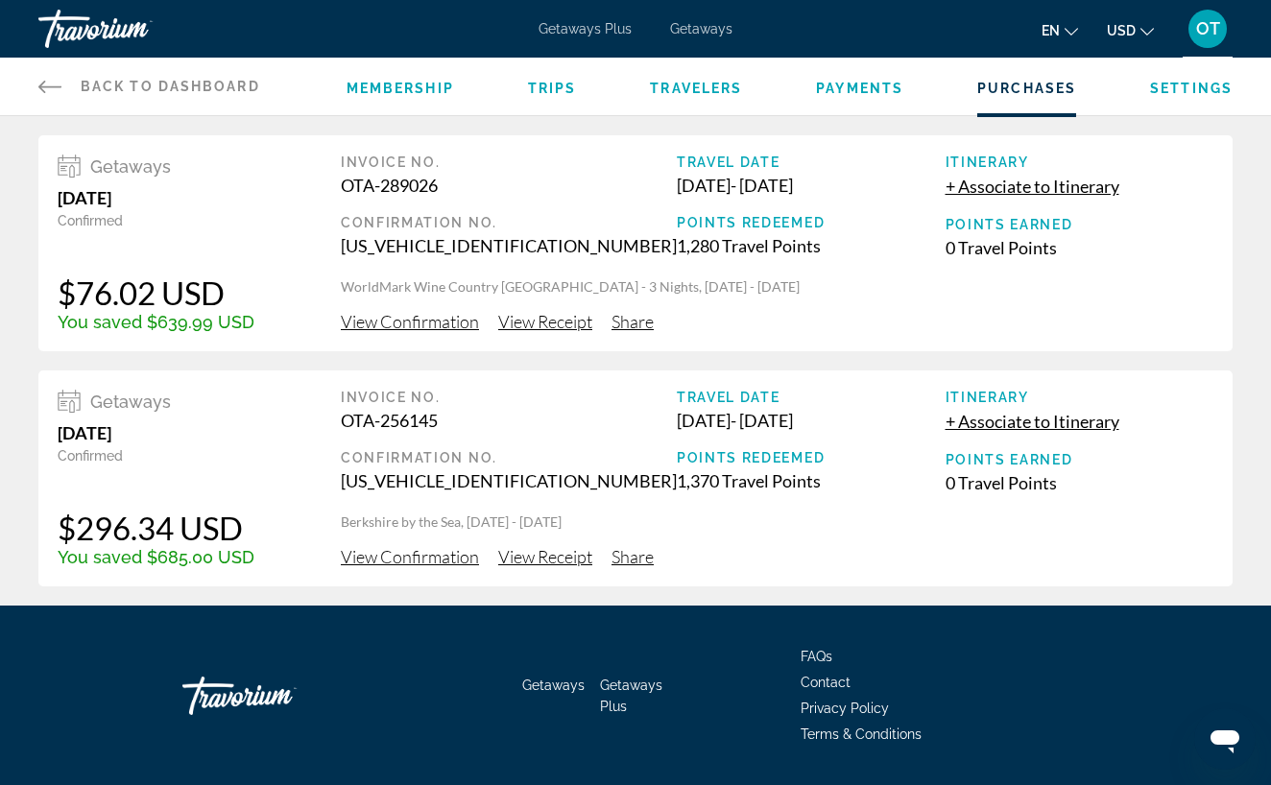
click at [416, 87] on span "Membership" at bounding box center [399, 88] width 107 height 15
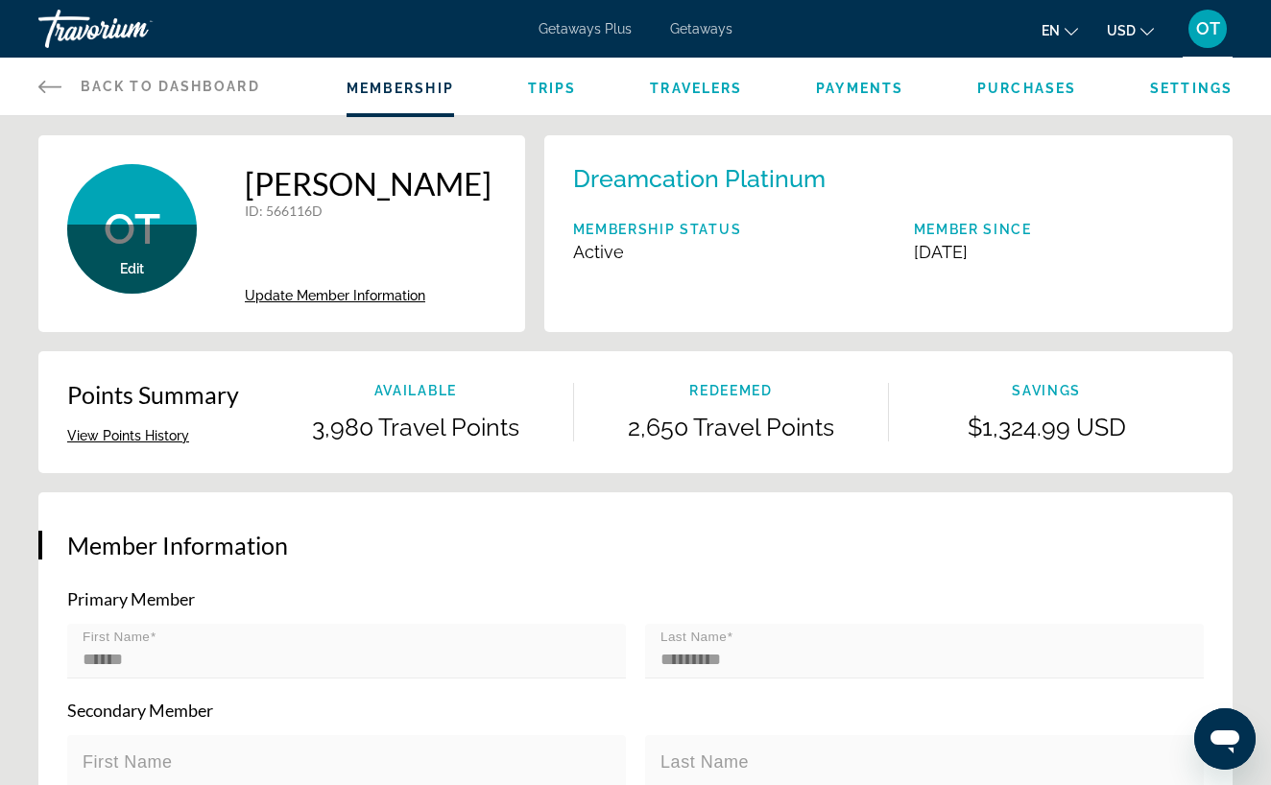
click at [158, 440] on button "View Points History" at bounding box center [128, 435] width 122 height 17
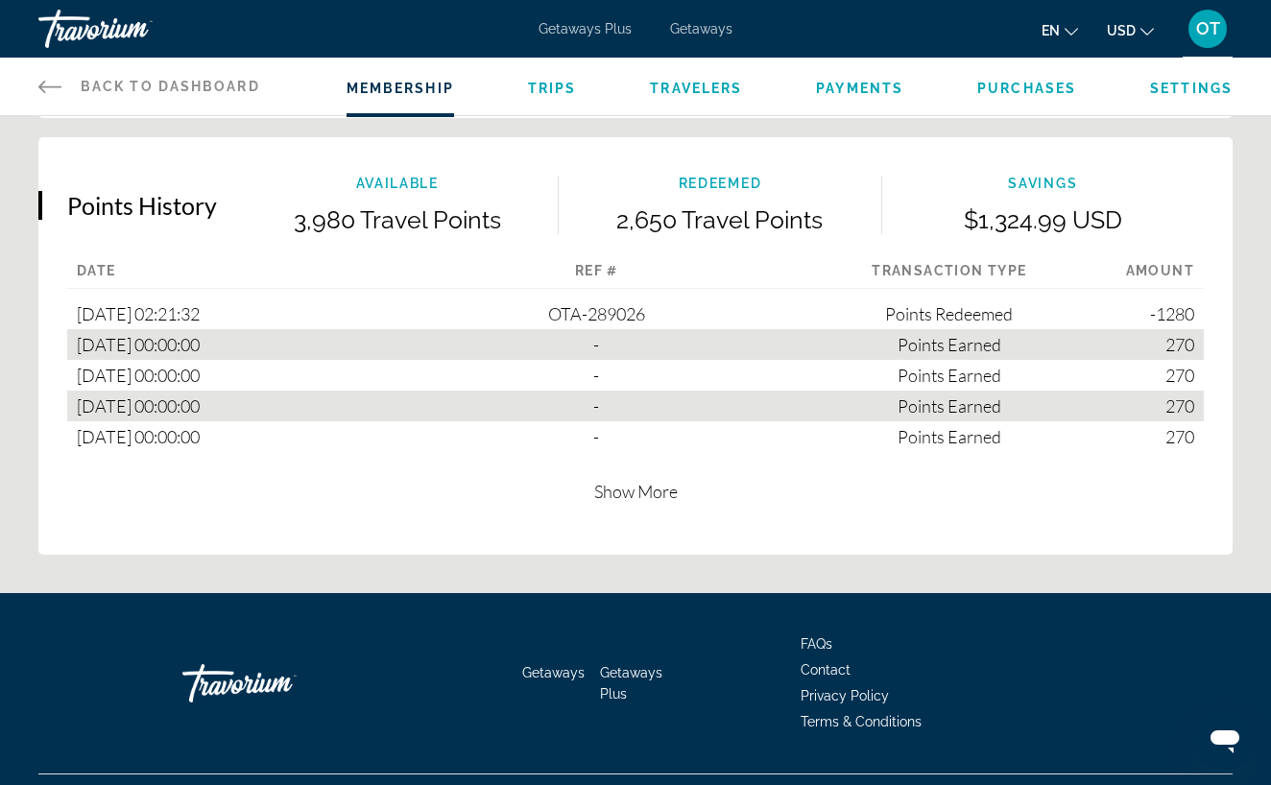
click at [528, 87] on span "Trips" at bounding box center [552, 88] width 49 height 15
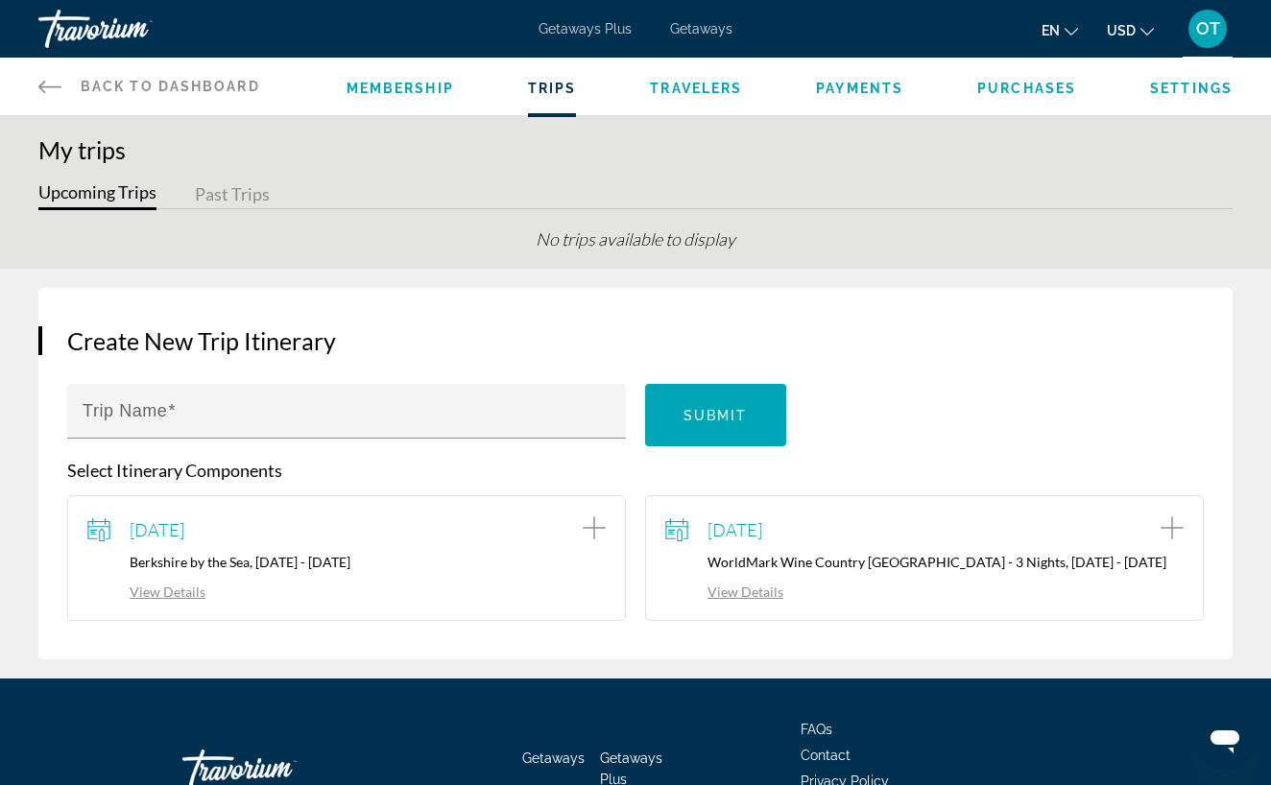
click at [237, 197] on button "Past Trips" at bounding box center [232, 195] width 75 height 30
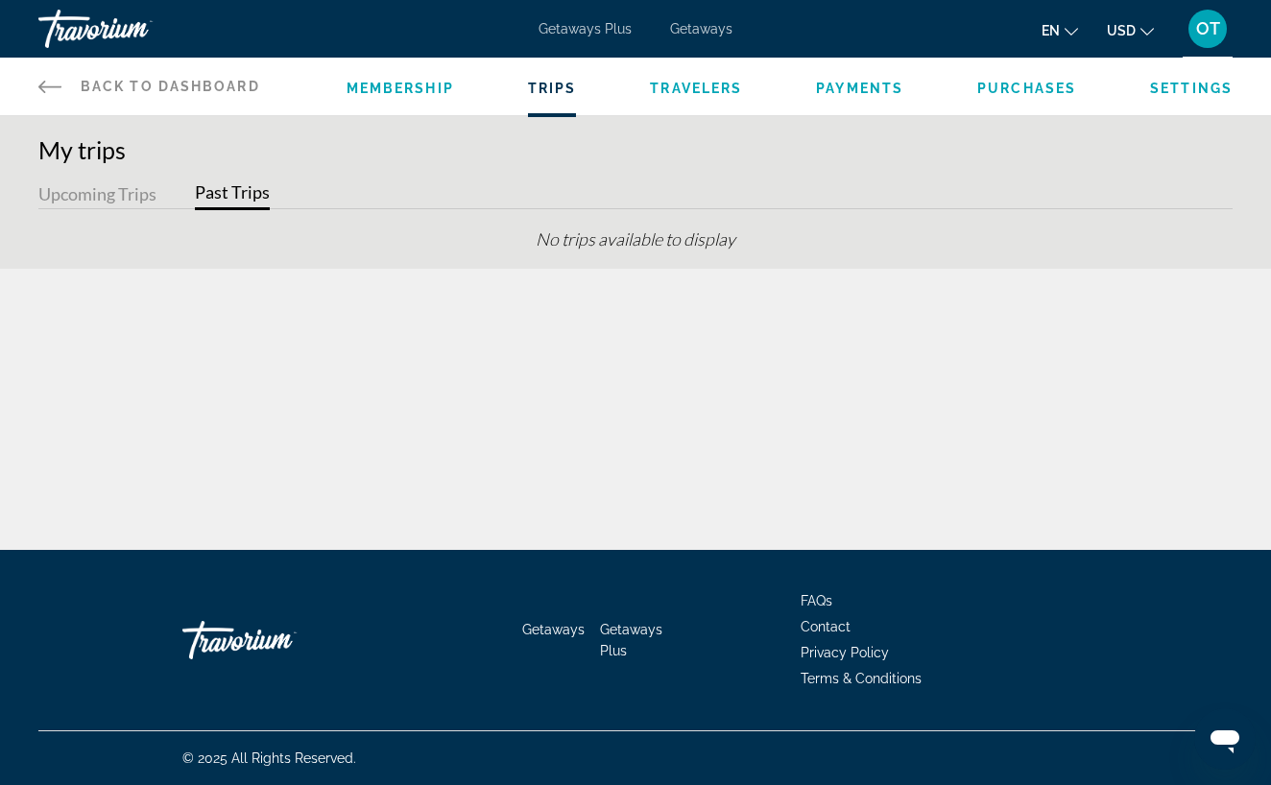
click at [107, 196] on button "Upcoming Trips" at bounding box center [97, 195] width 118 height 30
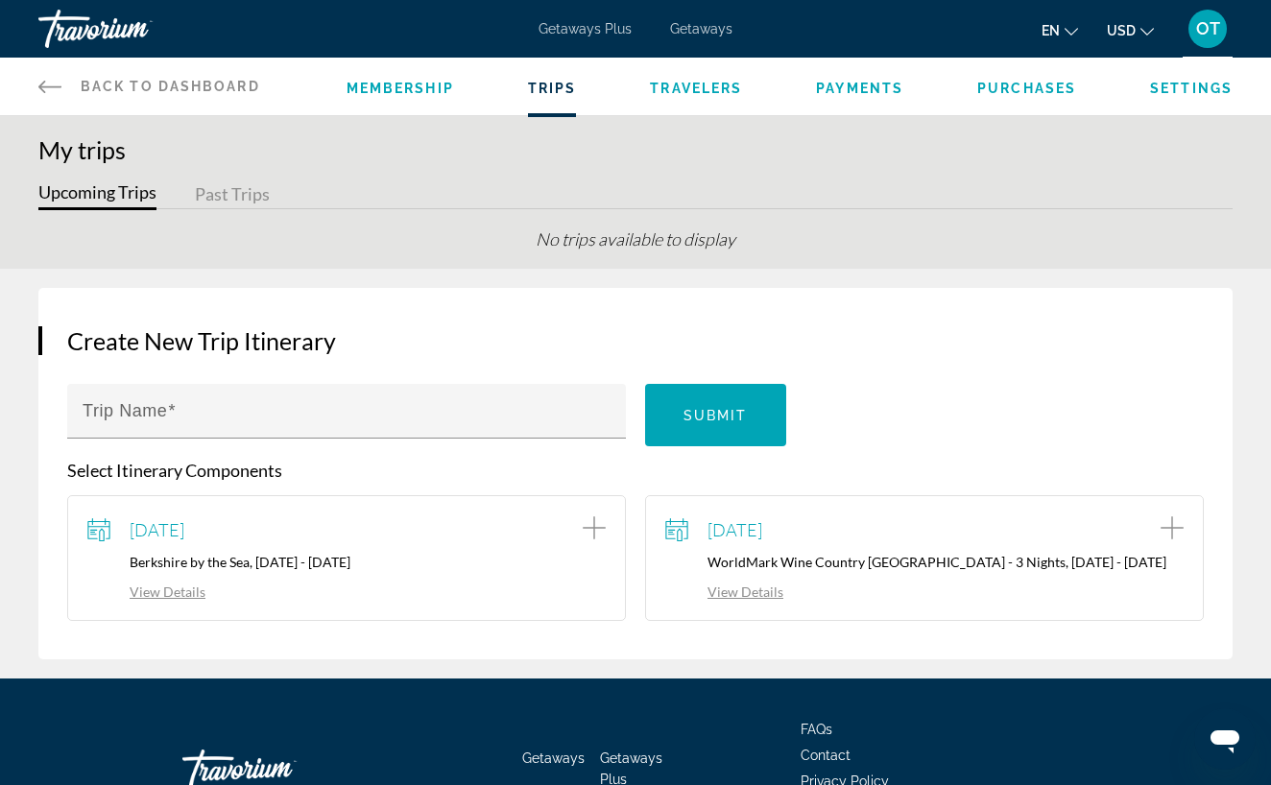
click at [719, 87] on span "Travelers" at bounding box center [696, 88] width 92 height 15
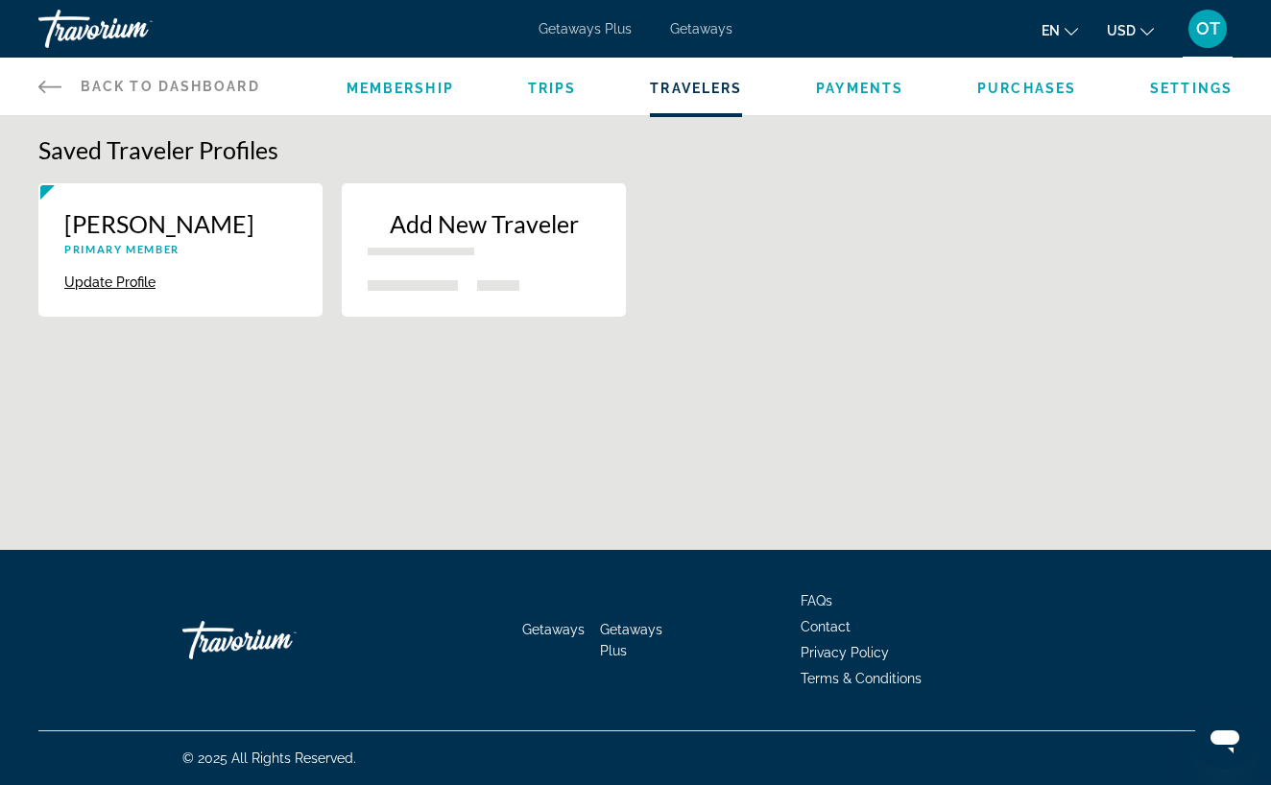
click at [109, 283] on button "Update Profile" at bounding box center [109, 282] width 91 height 17
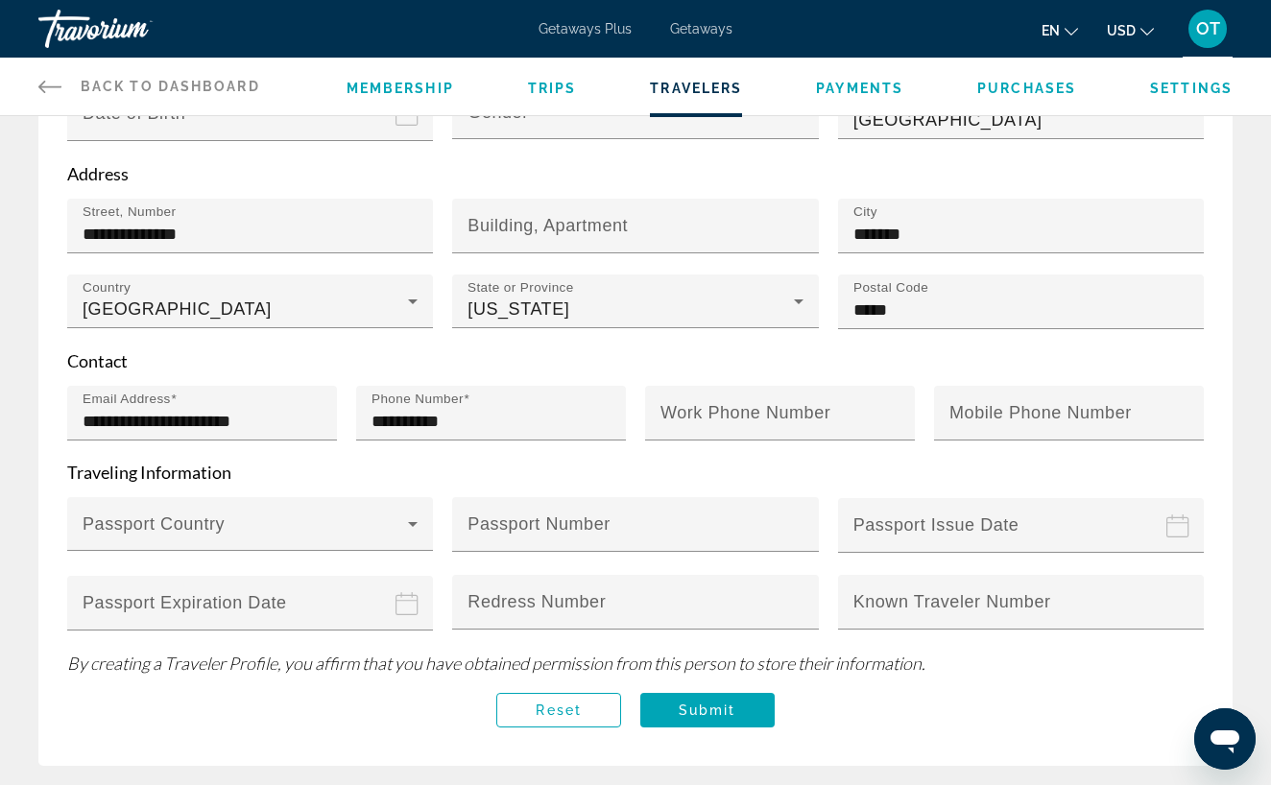
scroll to position [439, 0]
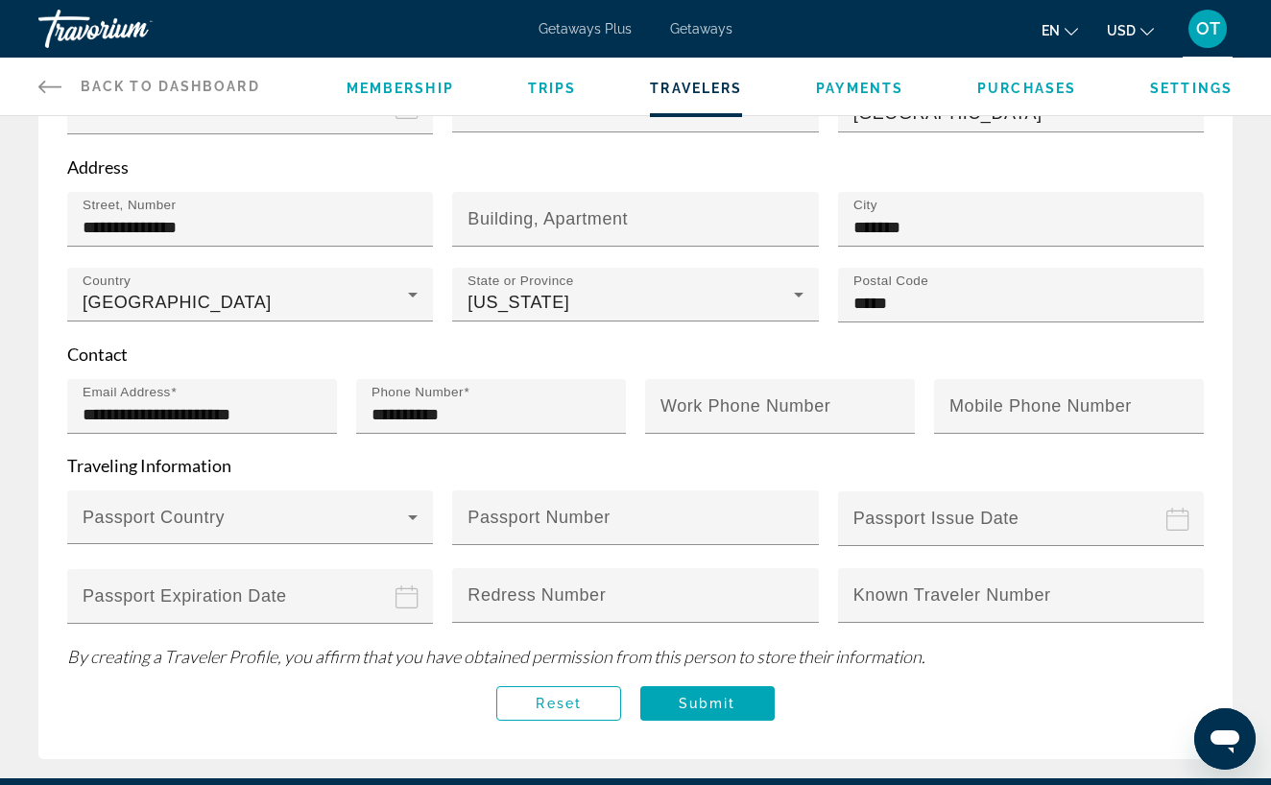
click at [847, 90] on span "Payments" at bounding box center [859, 88] width 87 height 15
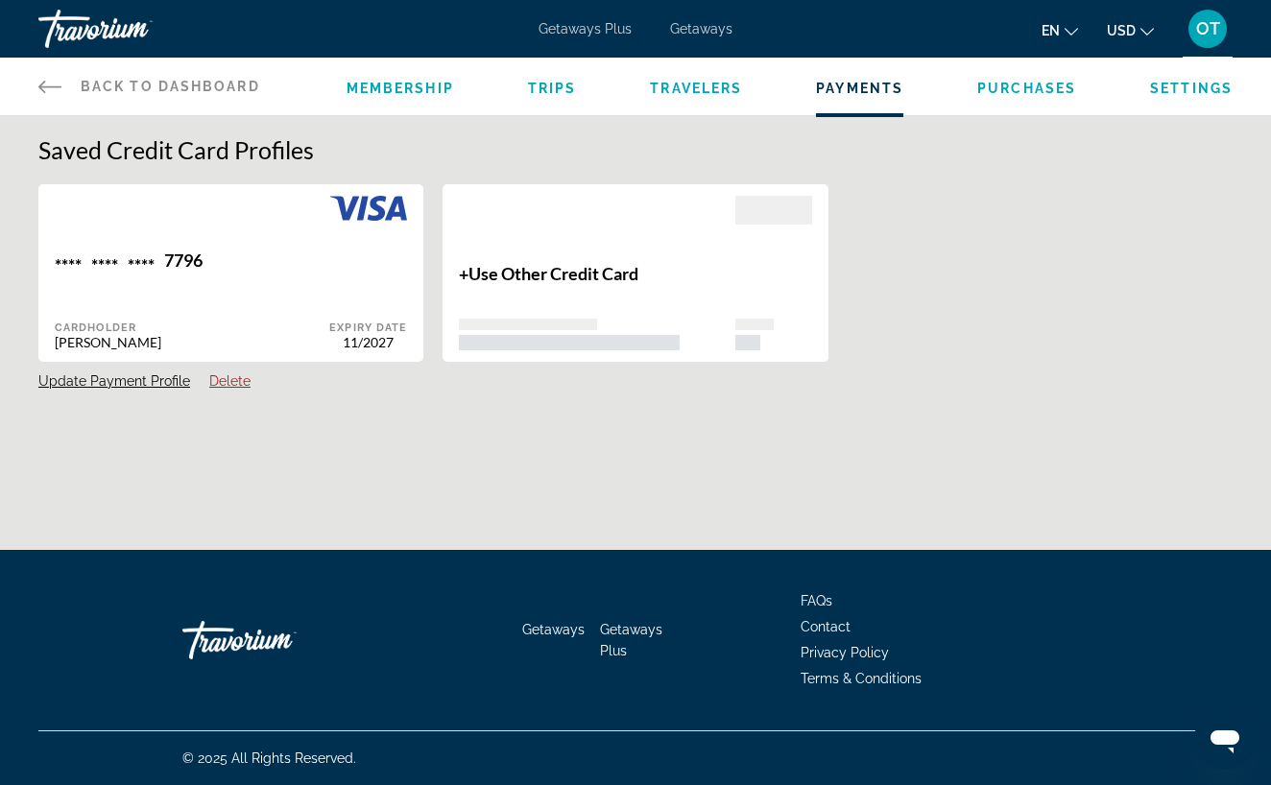
click at [294, 275] on div "**** **** **** 7796" at bounding box center [192, 263] width 274 height 26
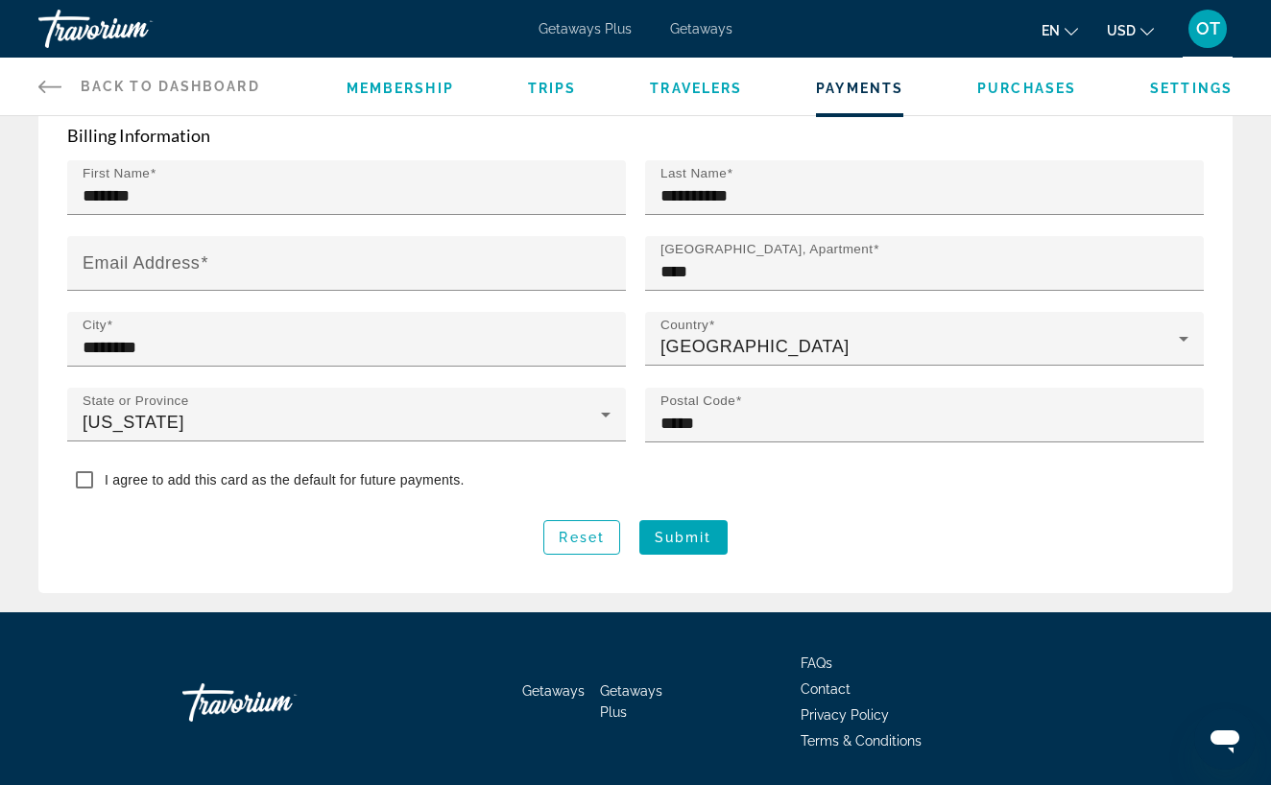
scroll to position [616, 0]
